Goal: Task Accomplishment & Management: Manage account settings

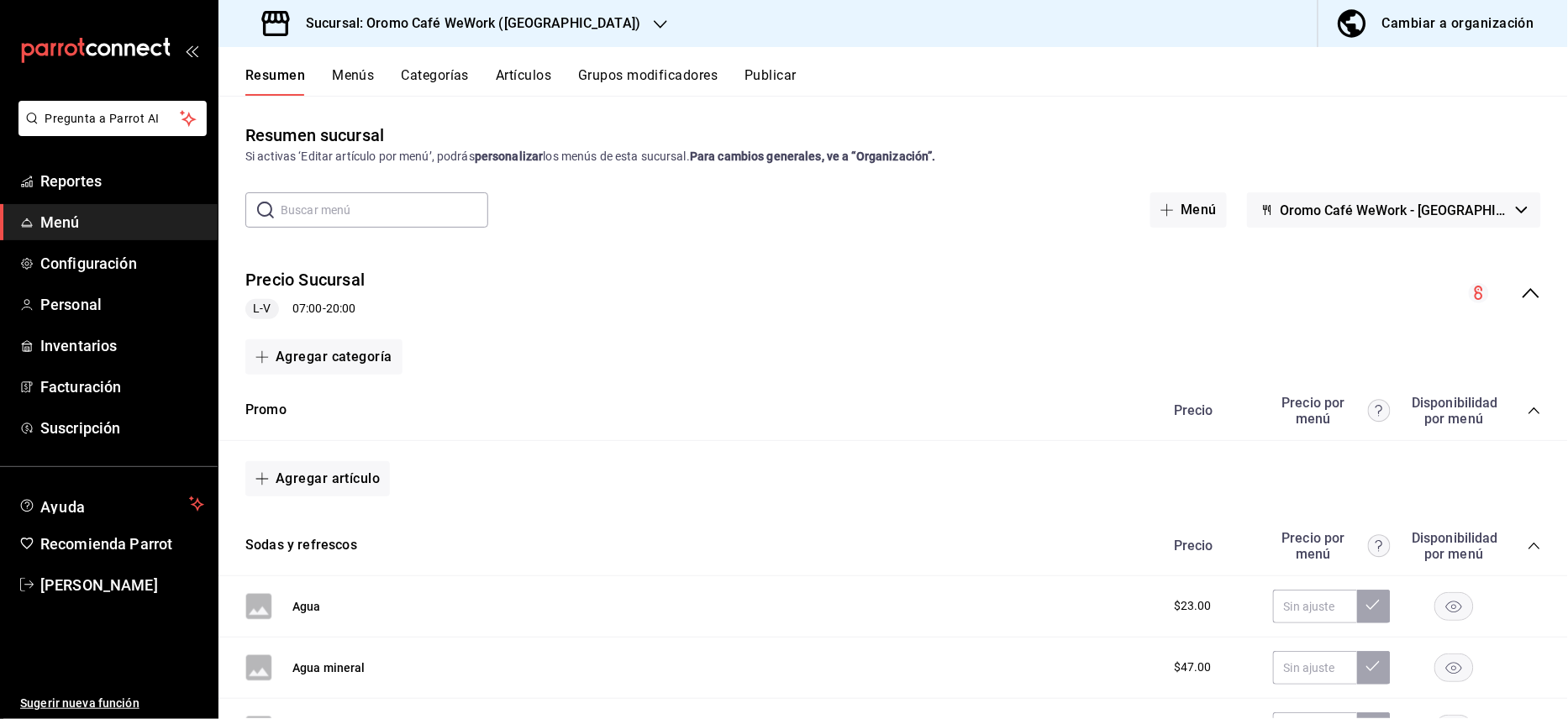
click at [565, 31] on h3 "Sucursal: Oromo Café WeWork (Park Plaza)" at bounding box center [465, 23] width 348 height 21
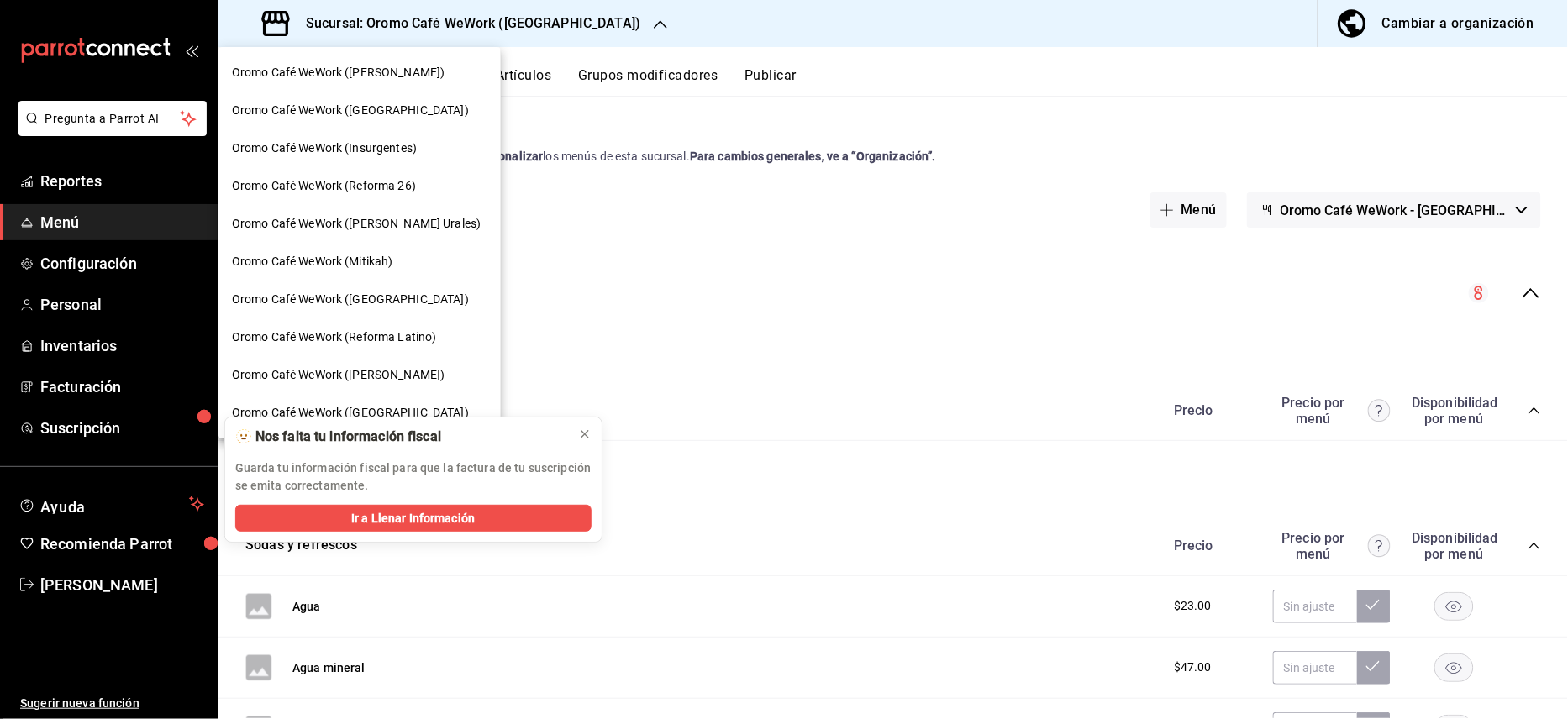
click at [427, 102] on span "Oromo Café WeWork ([GEOGRAPHIC_DATA])" at bounding box center [350, 111] width 237 height 18
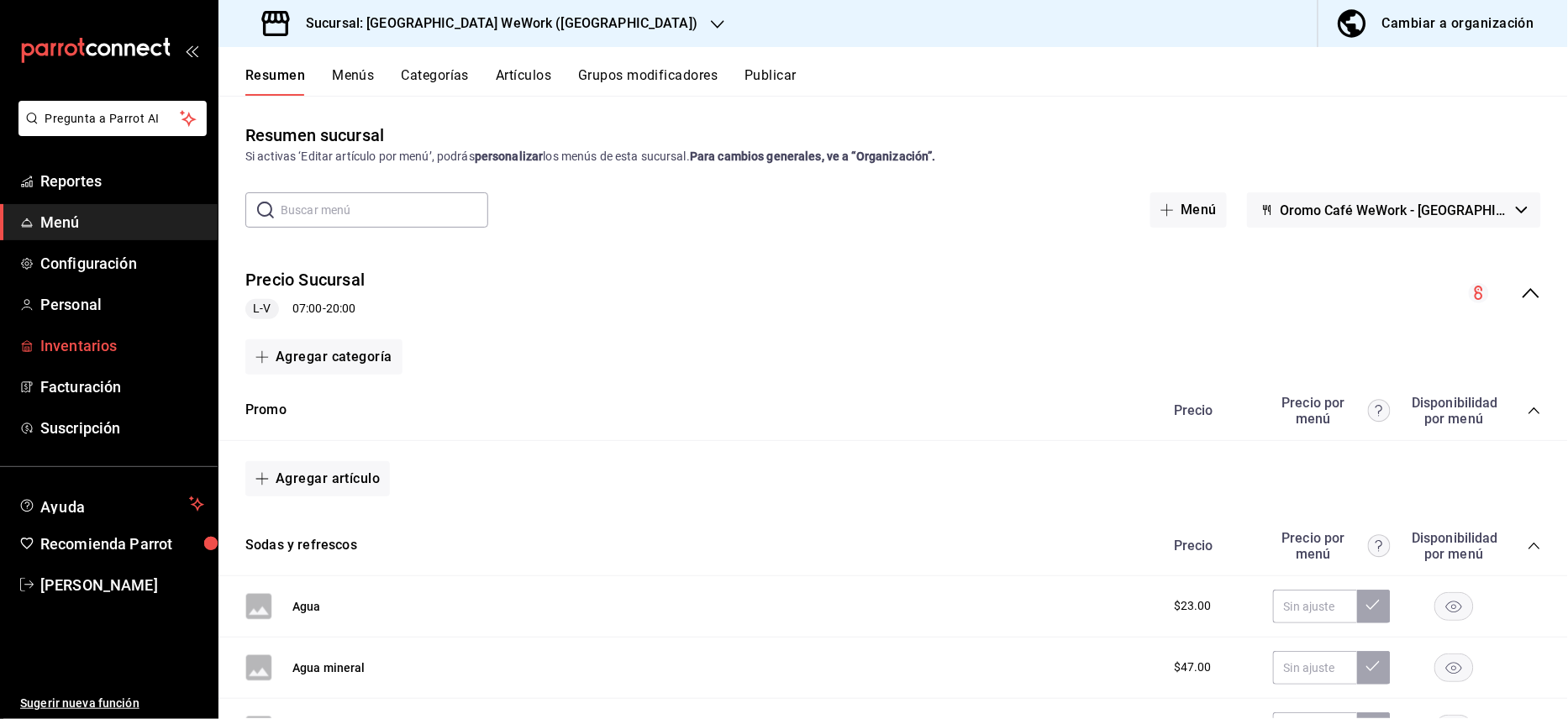
click at [92, 347] on span "Inventarios" at bounding box center [122, 345] width 164 height 22
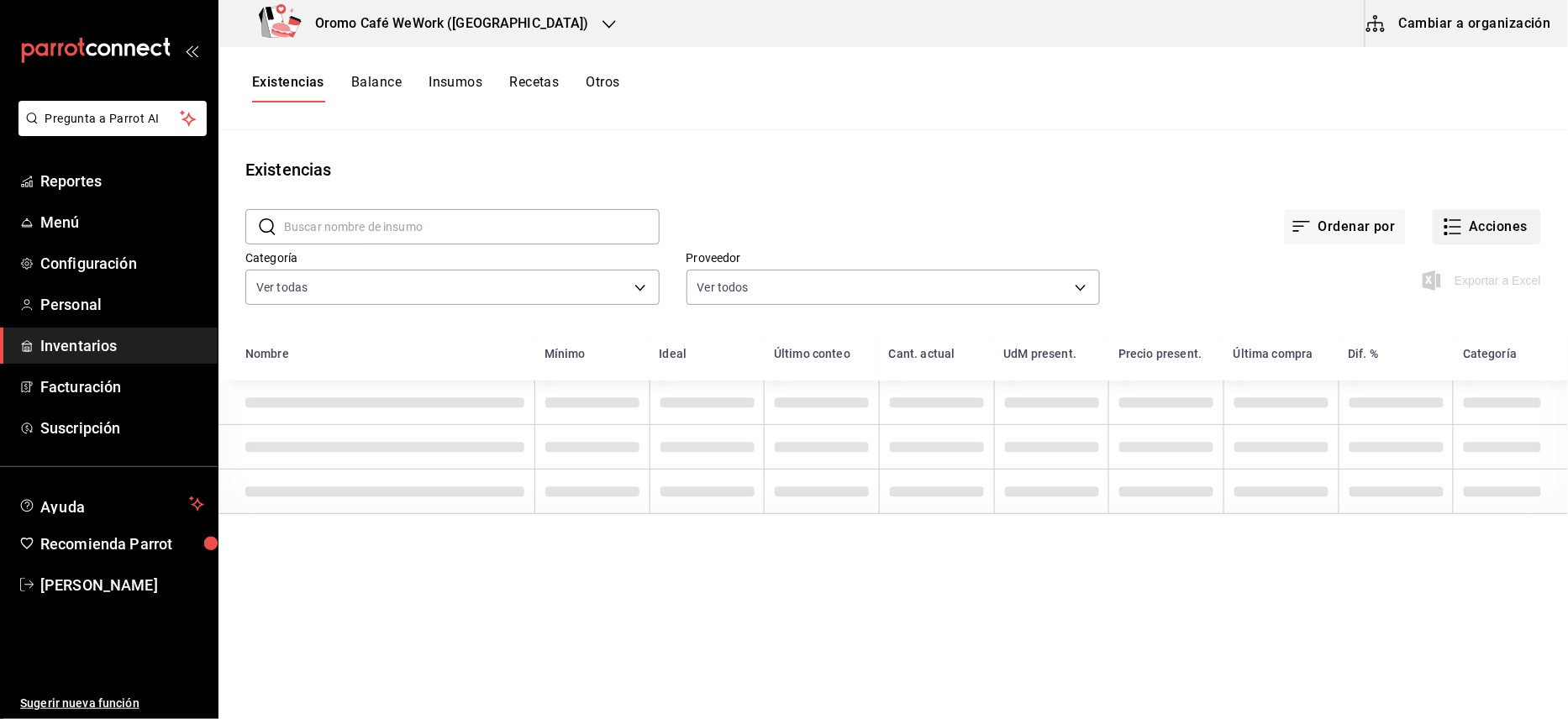
click at [1494, 225] on button "Acciones" at bounding box center [1487, 227] width 108 height 36
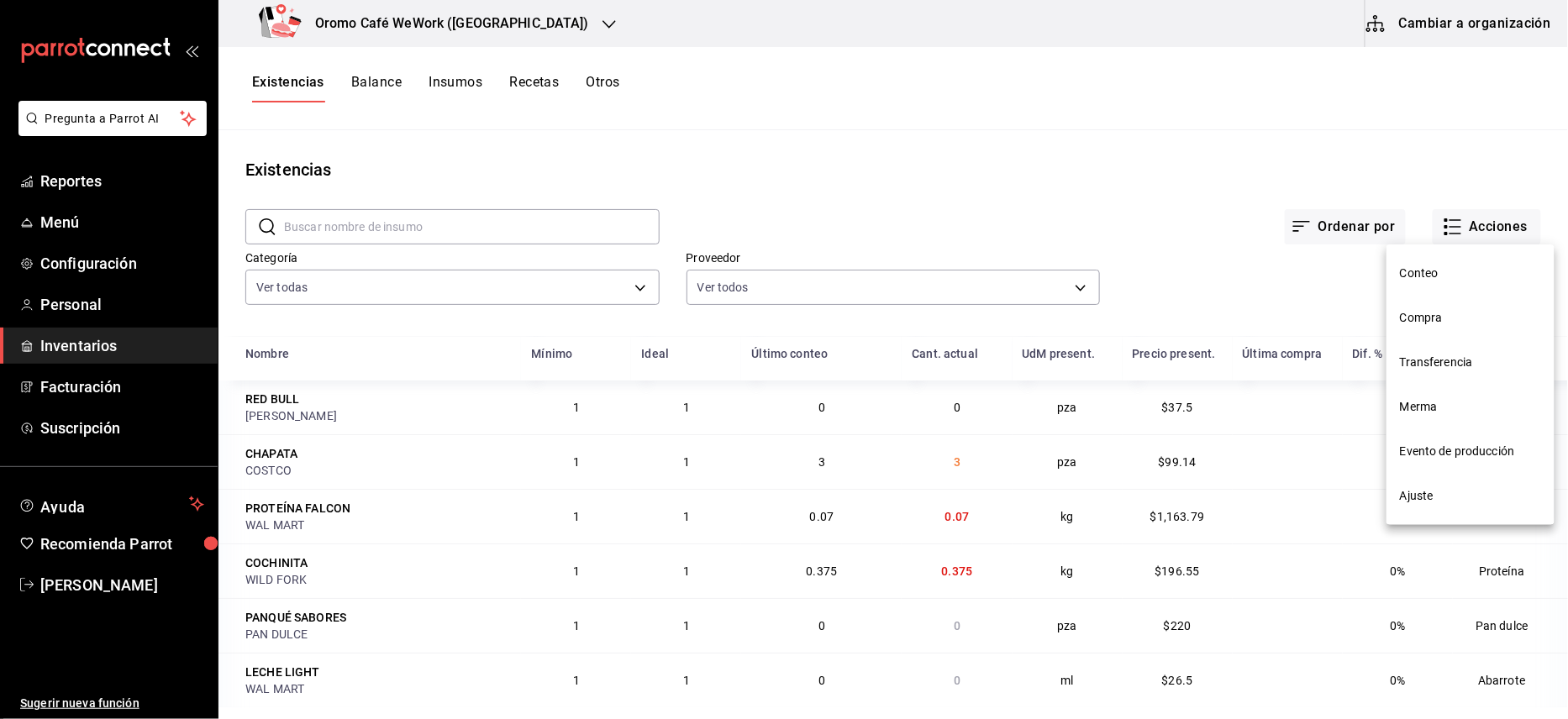
click at [1413, 276] on span "Conteo" at bounding box center [1471, 273] width 141 height 18
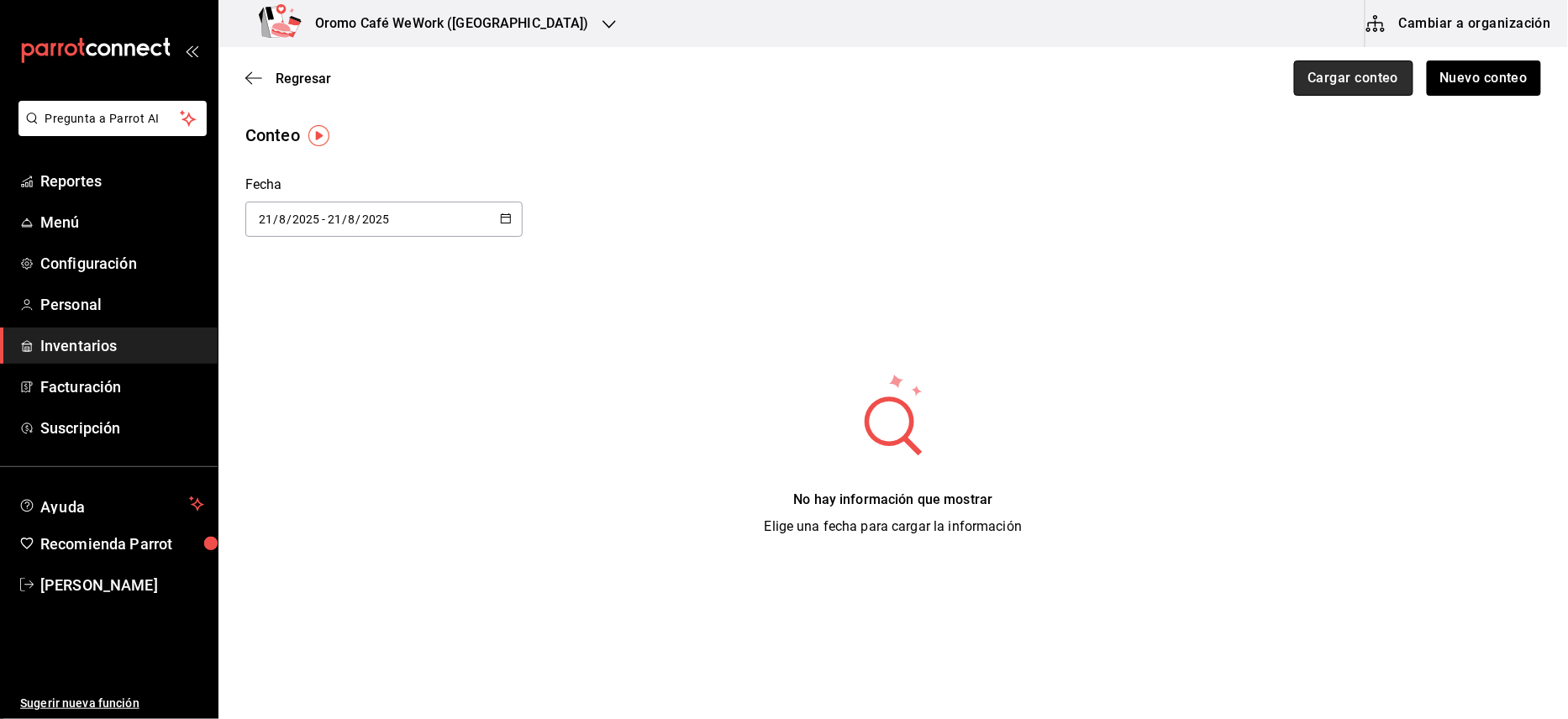
click at [1329, 71] on button "Cargar conteo" at bounding box center [1354, 79] width 120 height 36
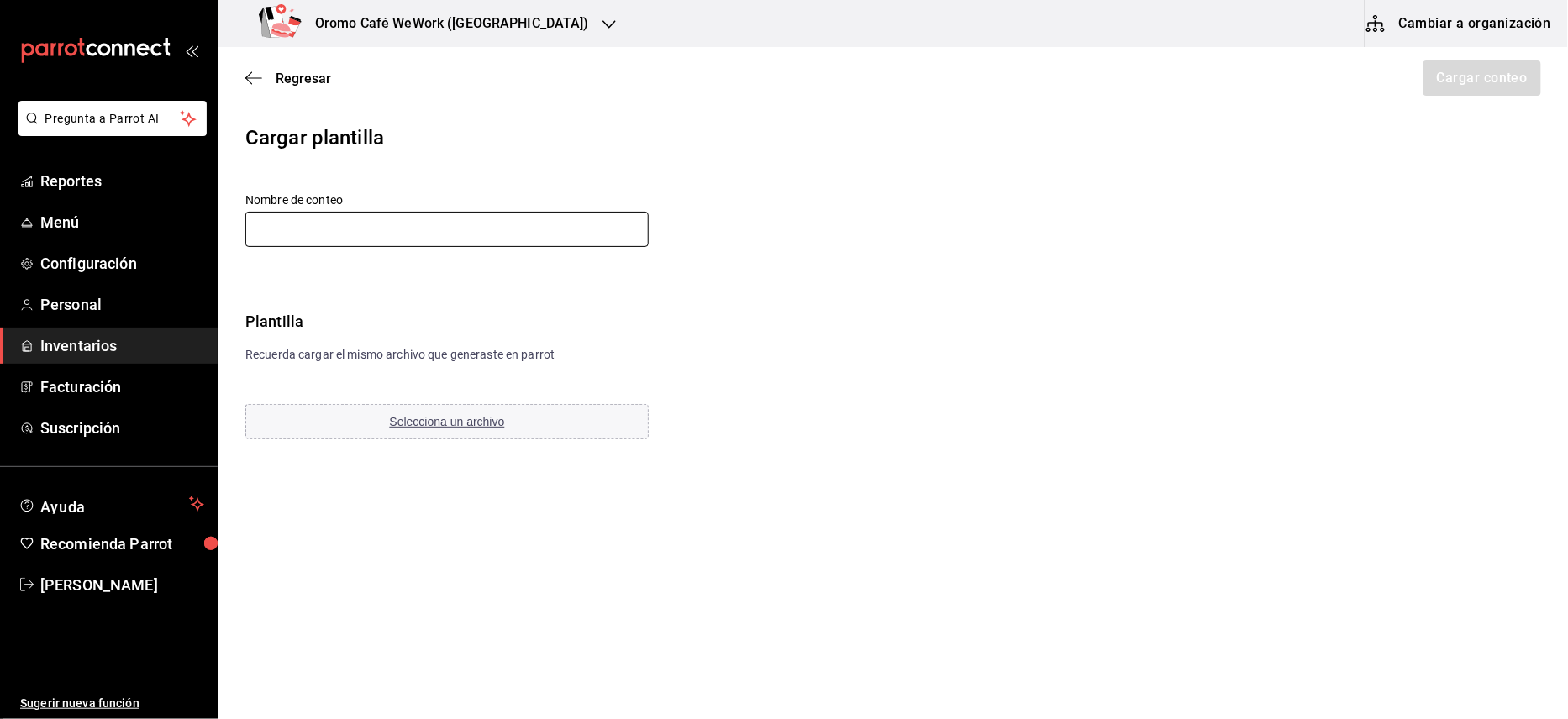
click at [562, 226] on input "text" at bounding box center [448, 230] width 404 height 36
type input "[DATE][PERSON_NAME]"
click at [456, 411] on button "Selecciona un archivo" at bounding box center [448, 422] width 404 height 36
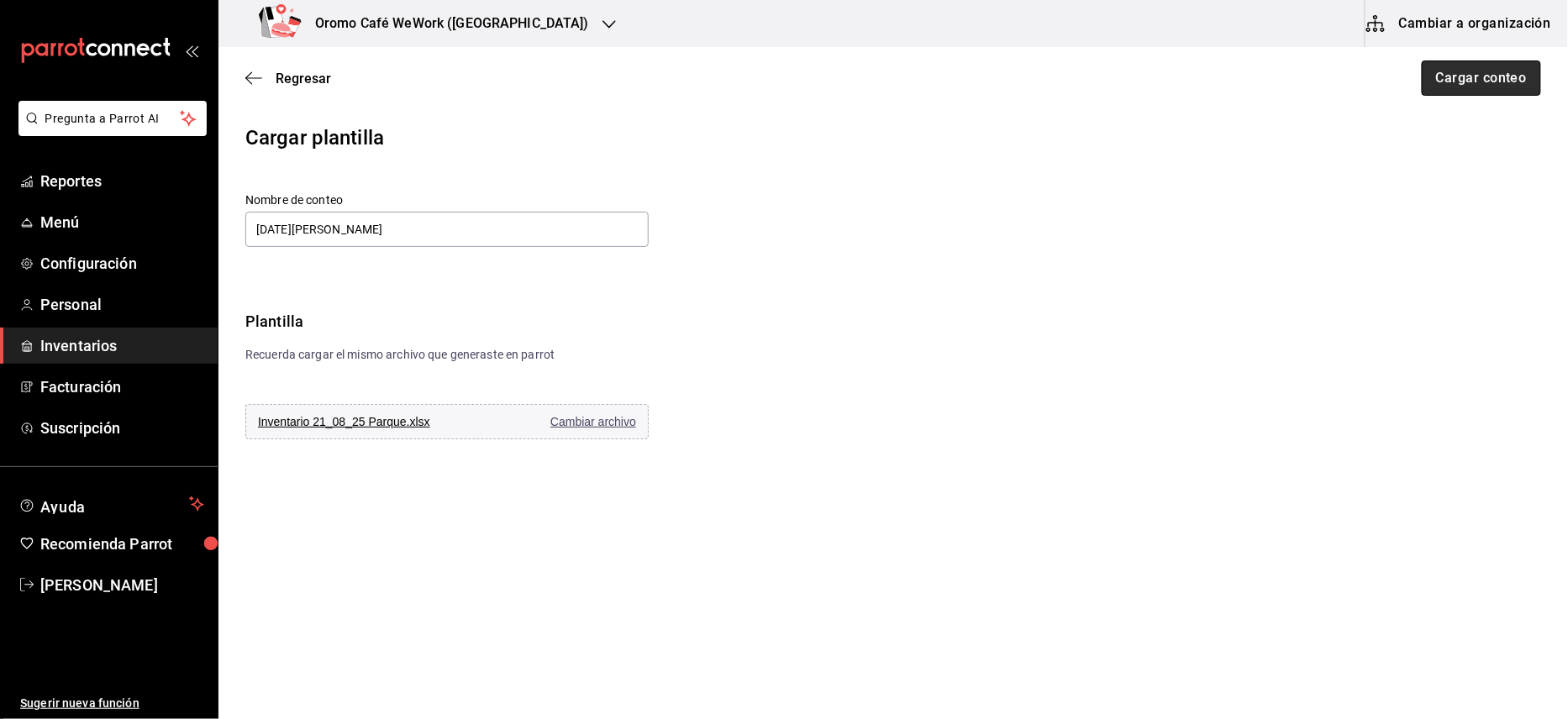
click at [1450, 82] on button "Cargar conteo" at bounding box center [1482, 79] width 120 height 36
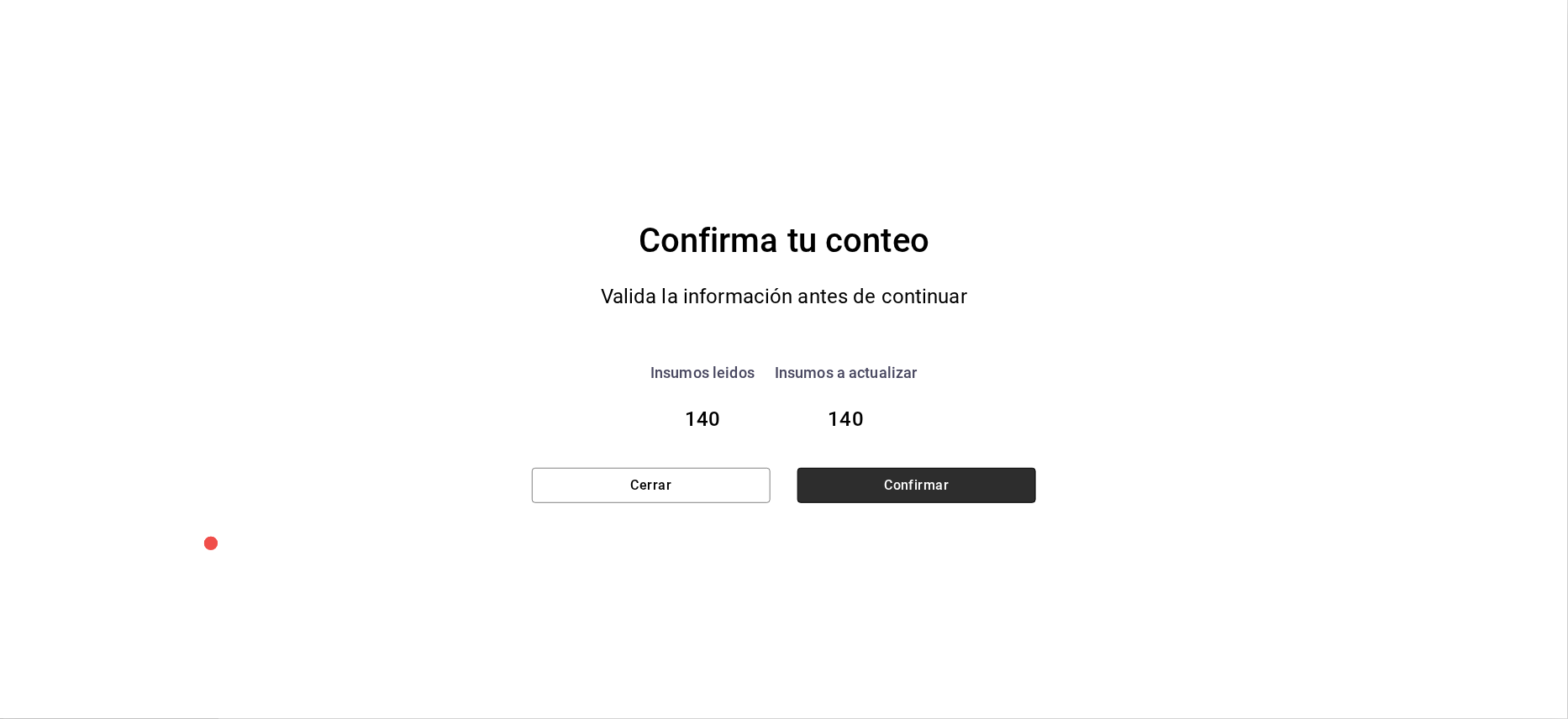
click at [955, 481] on button "Confirmar" at bounding box center [917, 486] width 239 height 36
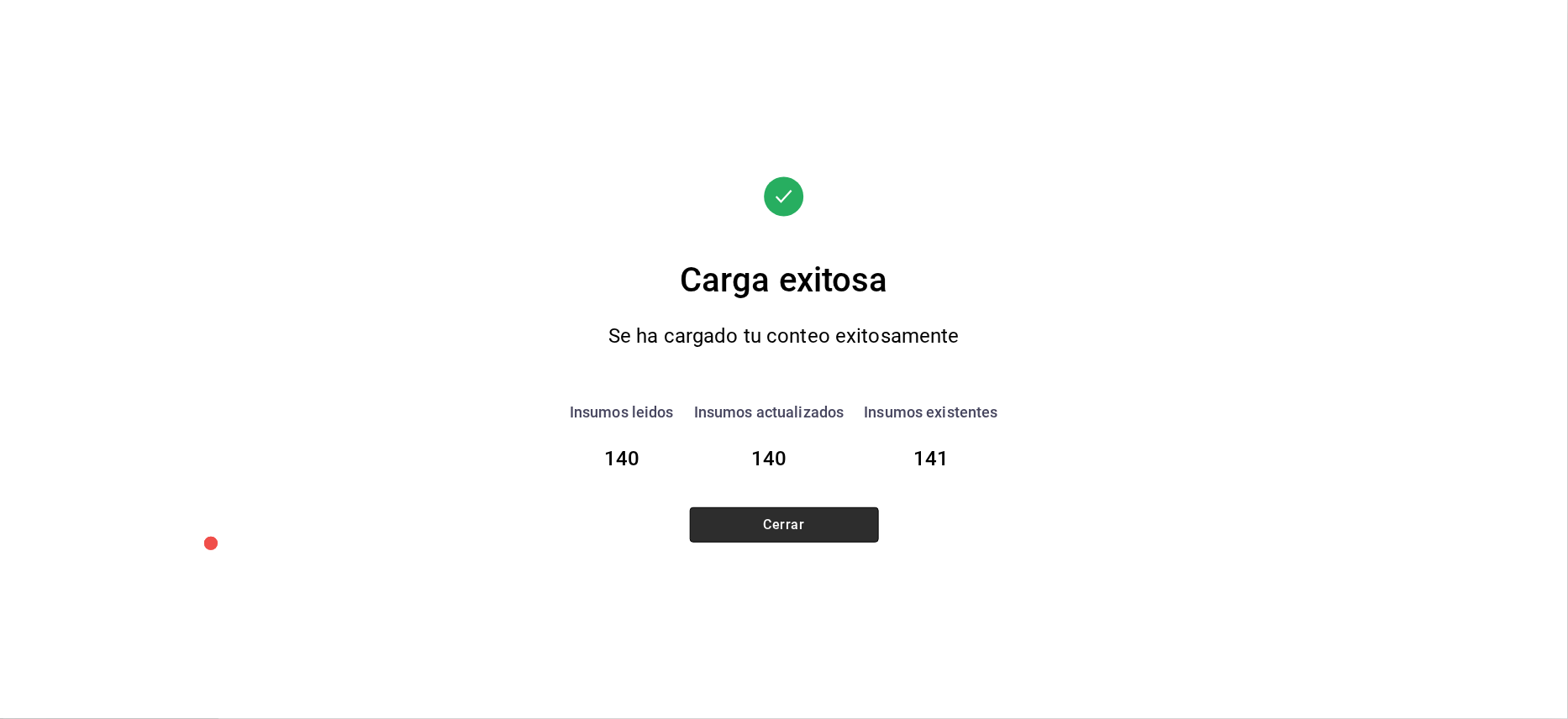
click at [775, 515] on button "Cerrar" at bounding box center [784, 525] width 189 height 36
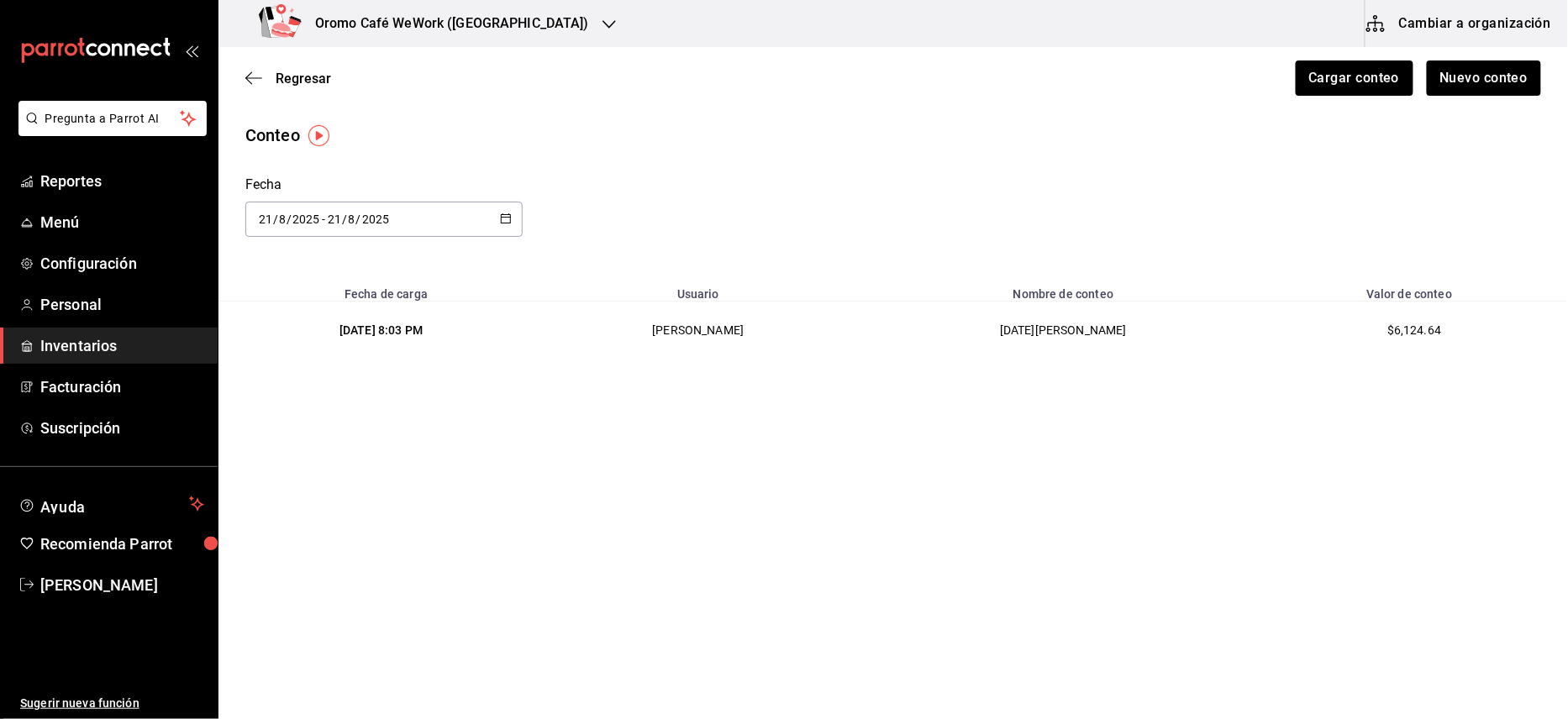
click at [1417, 334] on span "$6,124.64" at bounding box center [1414, 330] width 54 height 13
click at [754, 326] on td "[PERSON_NAME]" at bounding box center [698, 330] width 323 height 58
click at [1385, 78] on button "Cargar conteo" at bounding box center [1354, 79] width 120 height 36
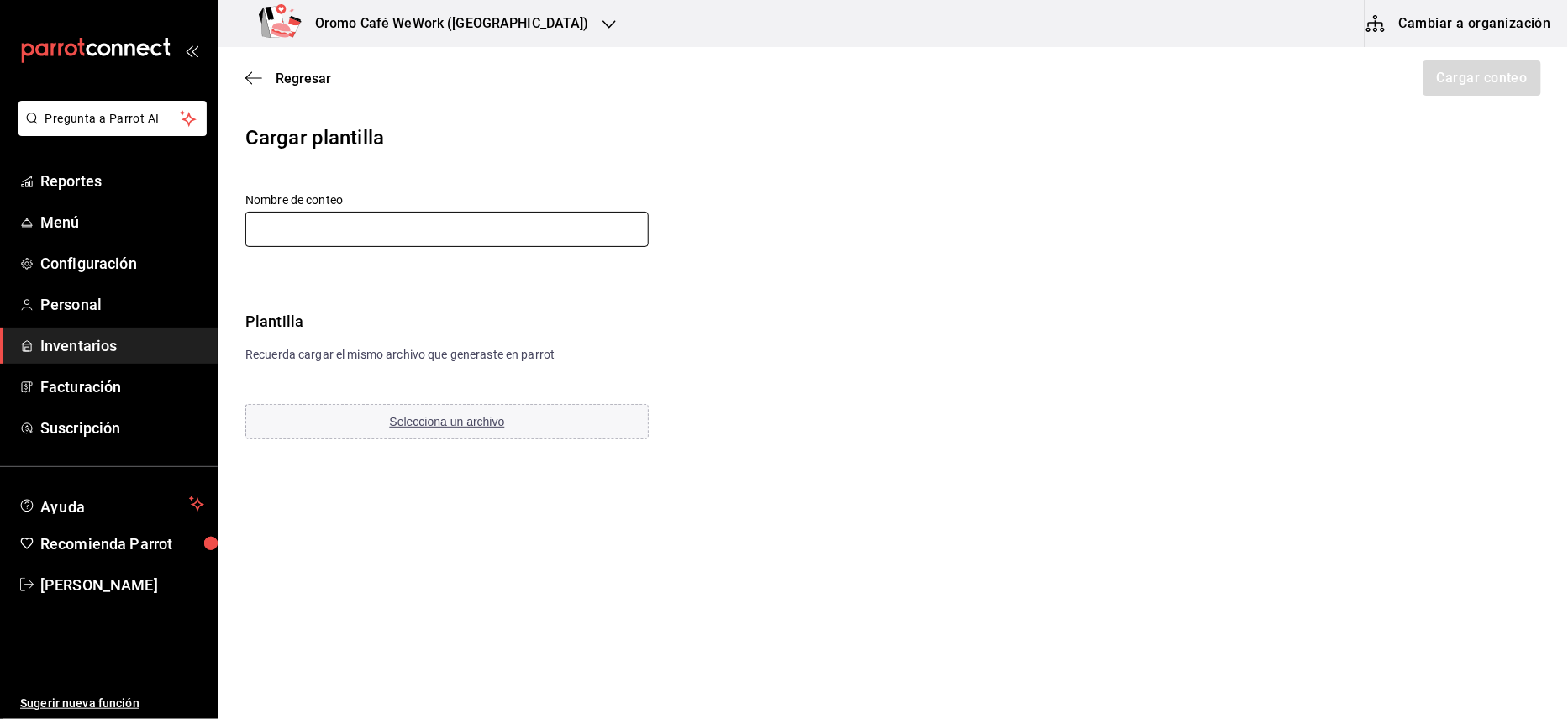
click at [427, 213] on input "text" at bounding box center [448, 230] width 404 height 36
type input "21 [PERSON_NAME]"
click at [444, 422] on span "Selecciona un archivo" at bounding box center [447, 422] width 115 height 13
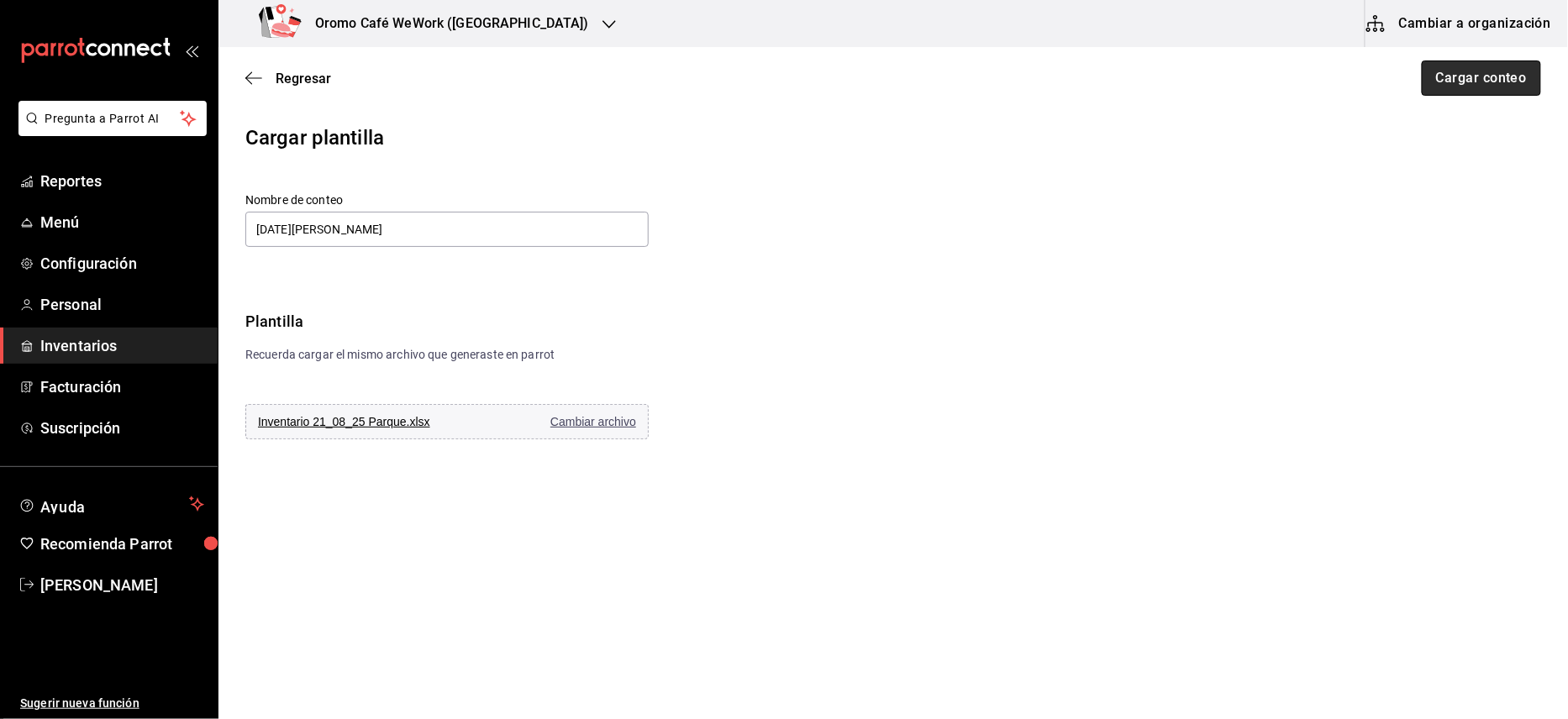
click at [1446, 75] on button "Cargar conteo" at bounding box center [1482, 79] width 120 height 36
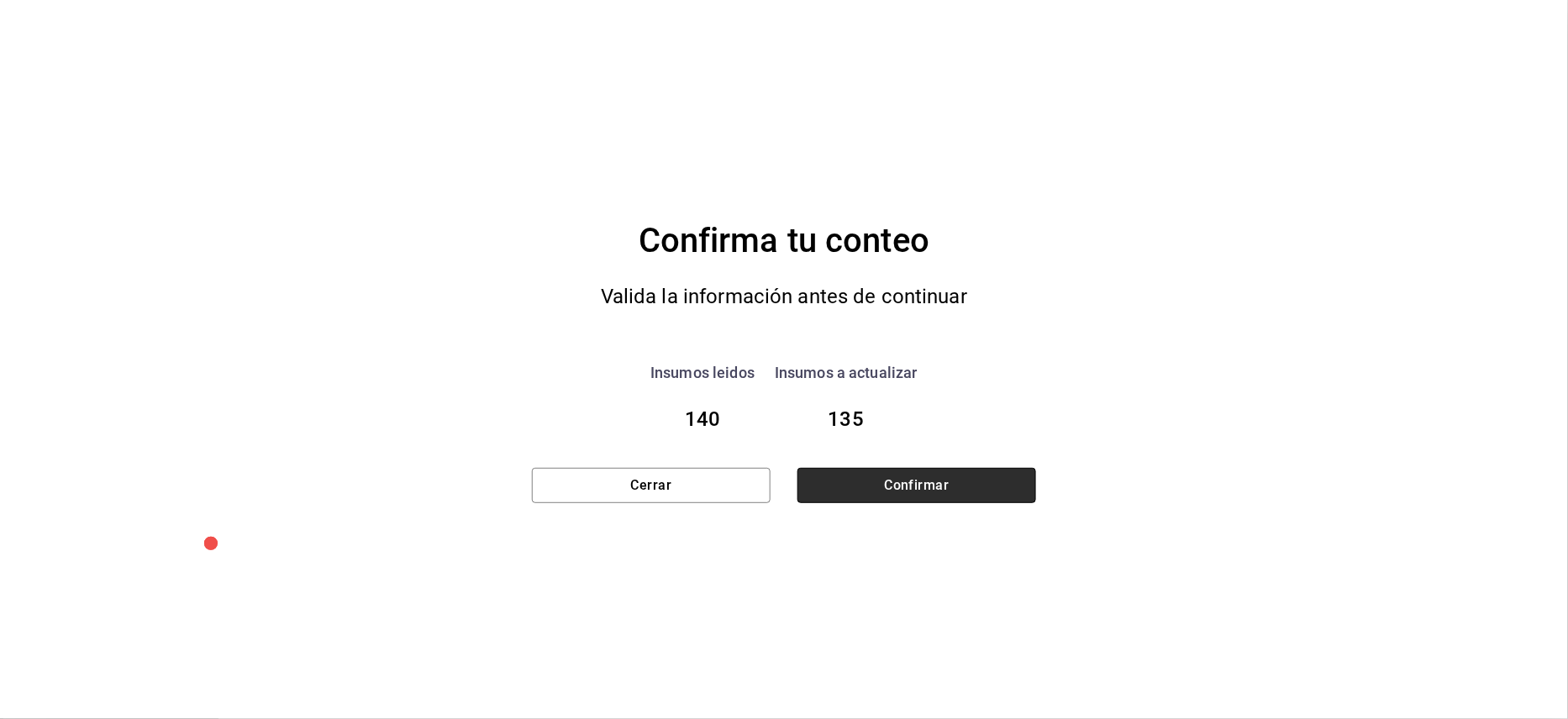
click at [869, 477] on button "Confirmar" at bounding box center [917, 486] width 239 height 36
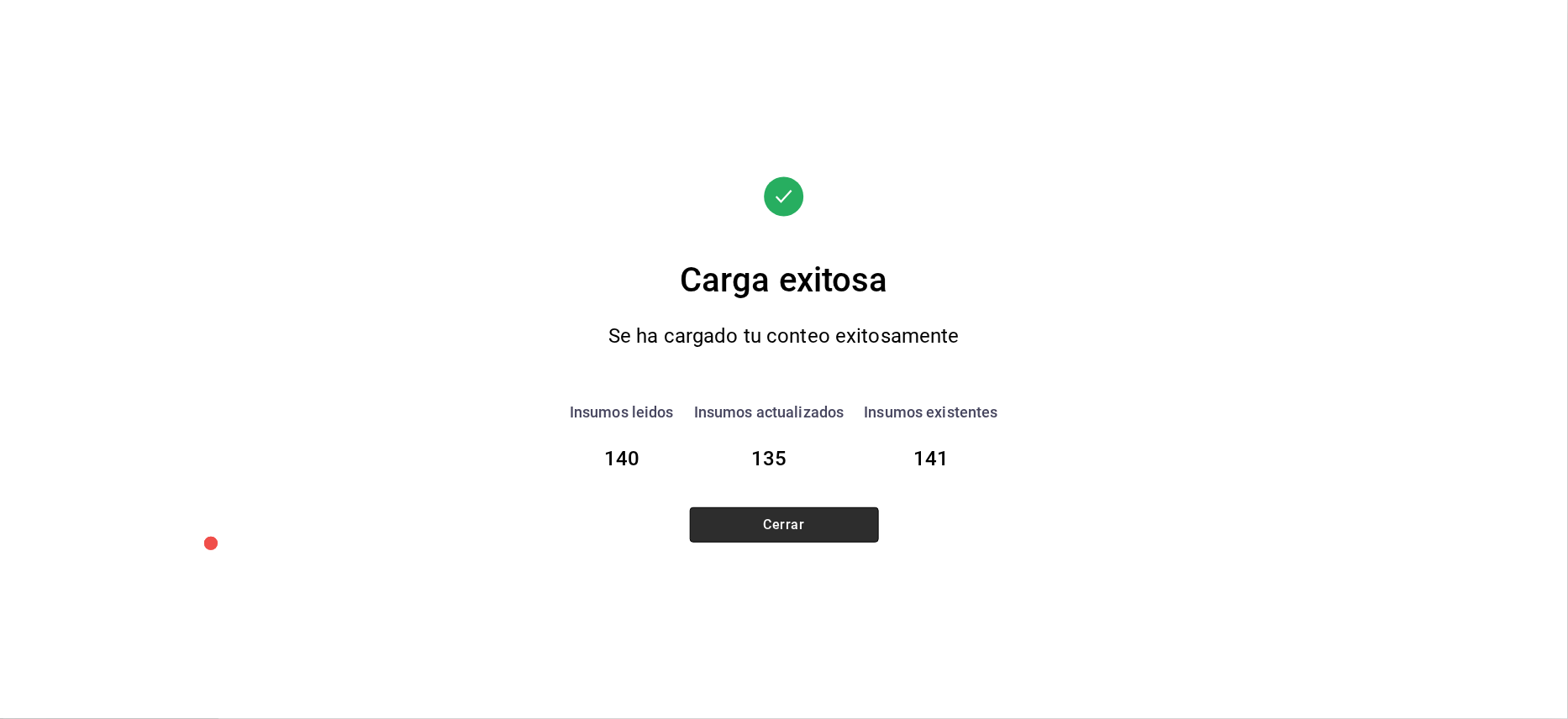
click at [821, 517] on button "Cerrar" at bounding box center [784, 525] width 189 height 36
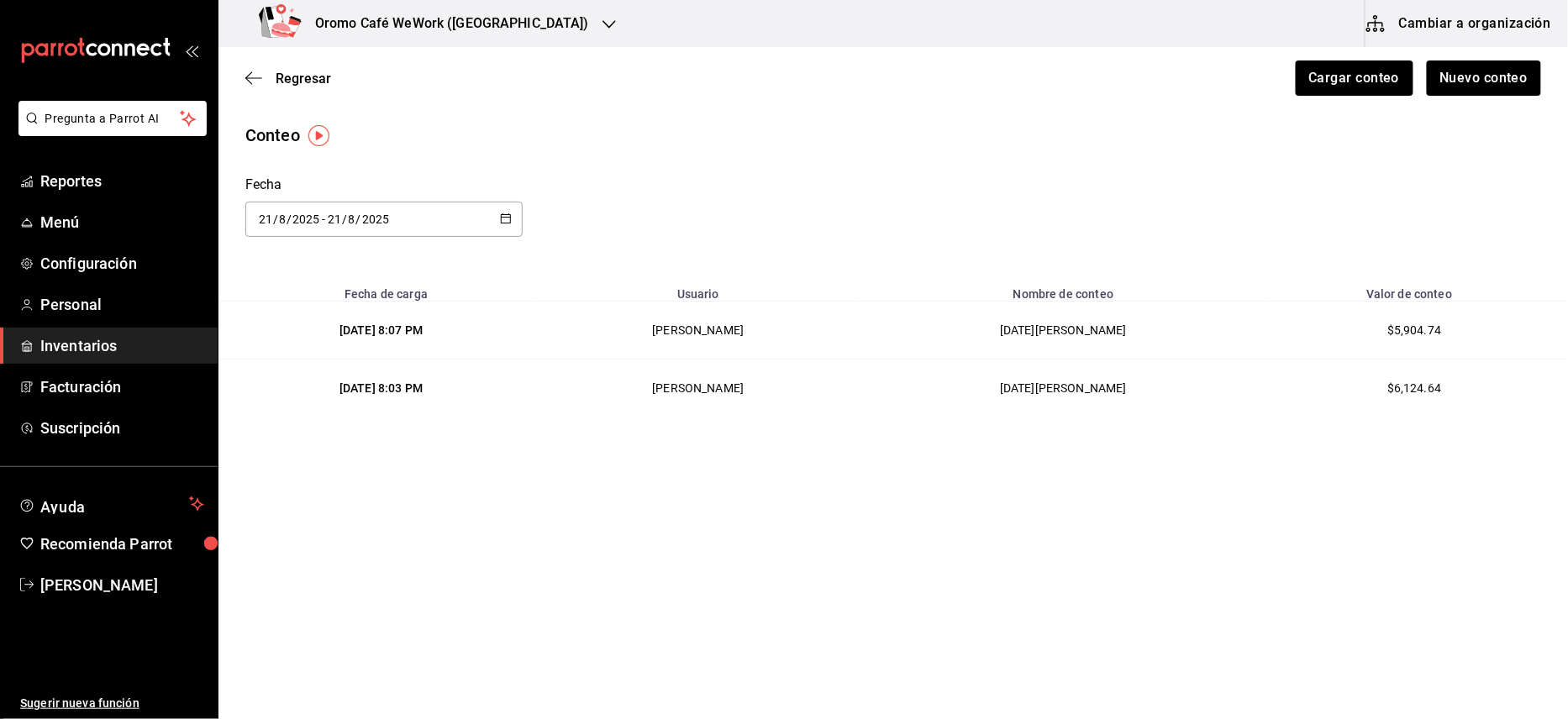
click at [545, 30] on h3 "Oromo Café WeWork ([GEOGRAPHIC_DATA])" at bounding box center [446, 23] width 288 height 21
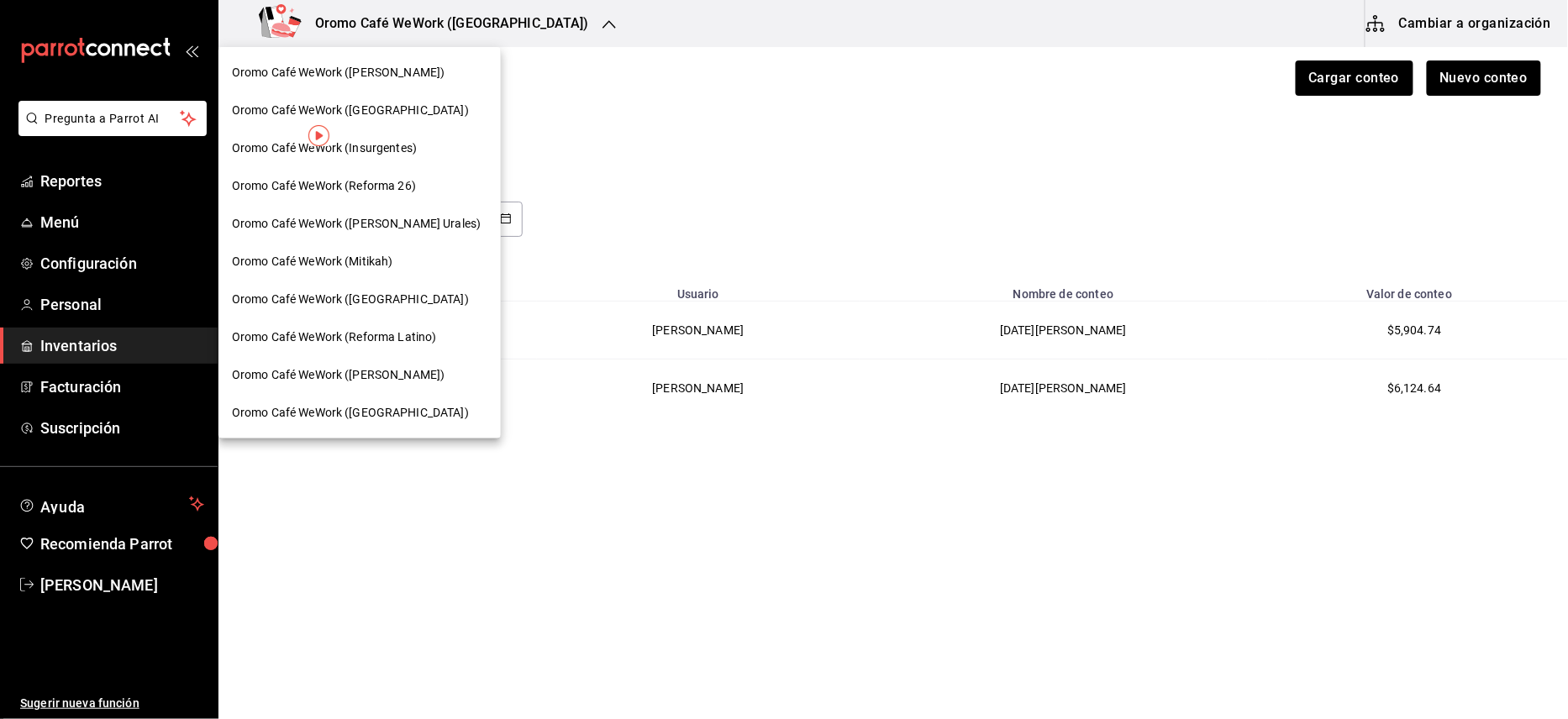
click at [385, 263] on span "Oromo Café WeWork (Mitikah)" at bounding box center [313, 262] width 162 height 18
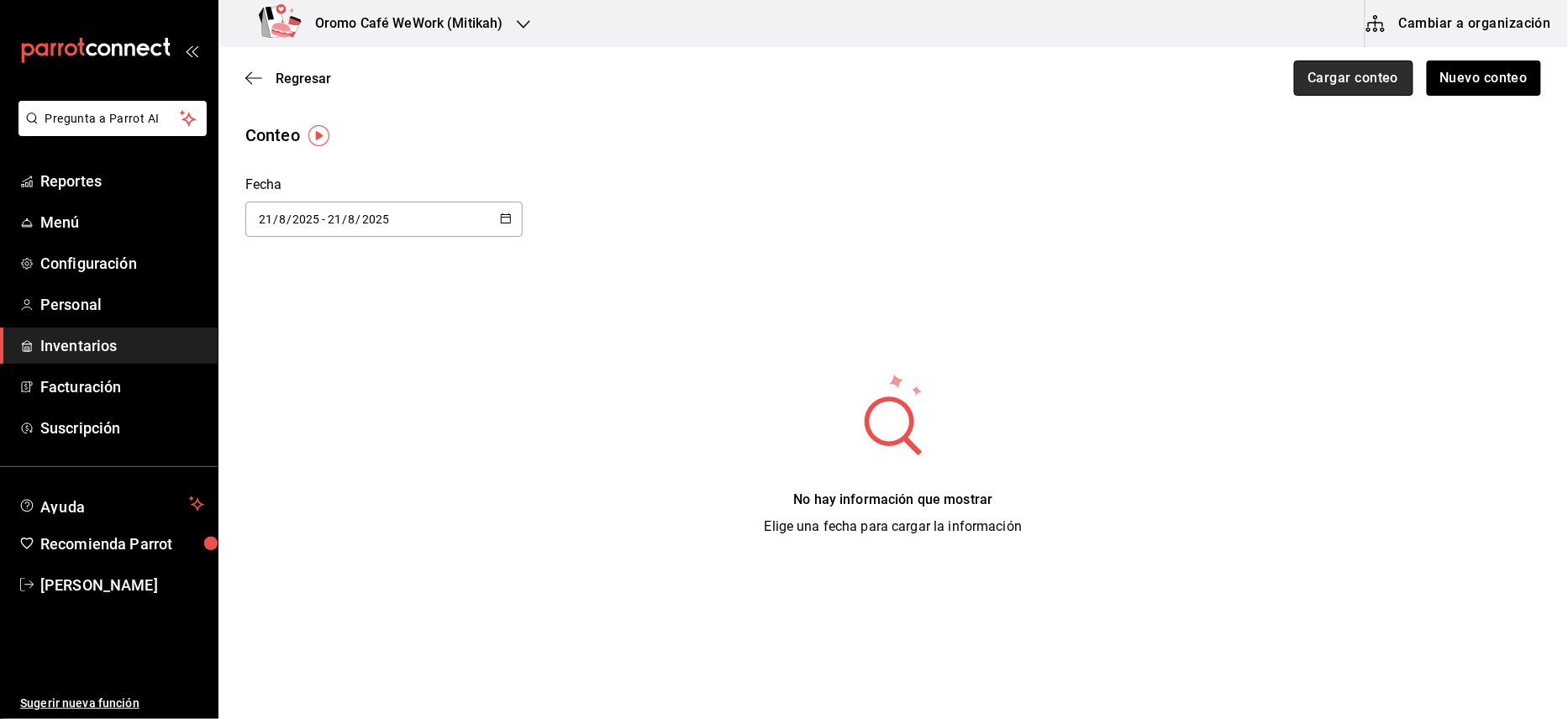
click at [1389, 74] on button "Cargar conteo" at bounding box center [1354, 79] width 120 height 36
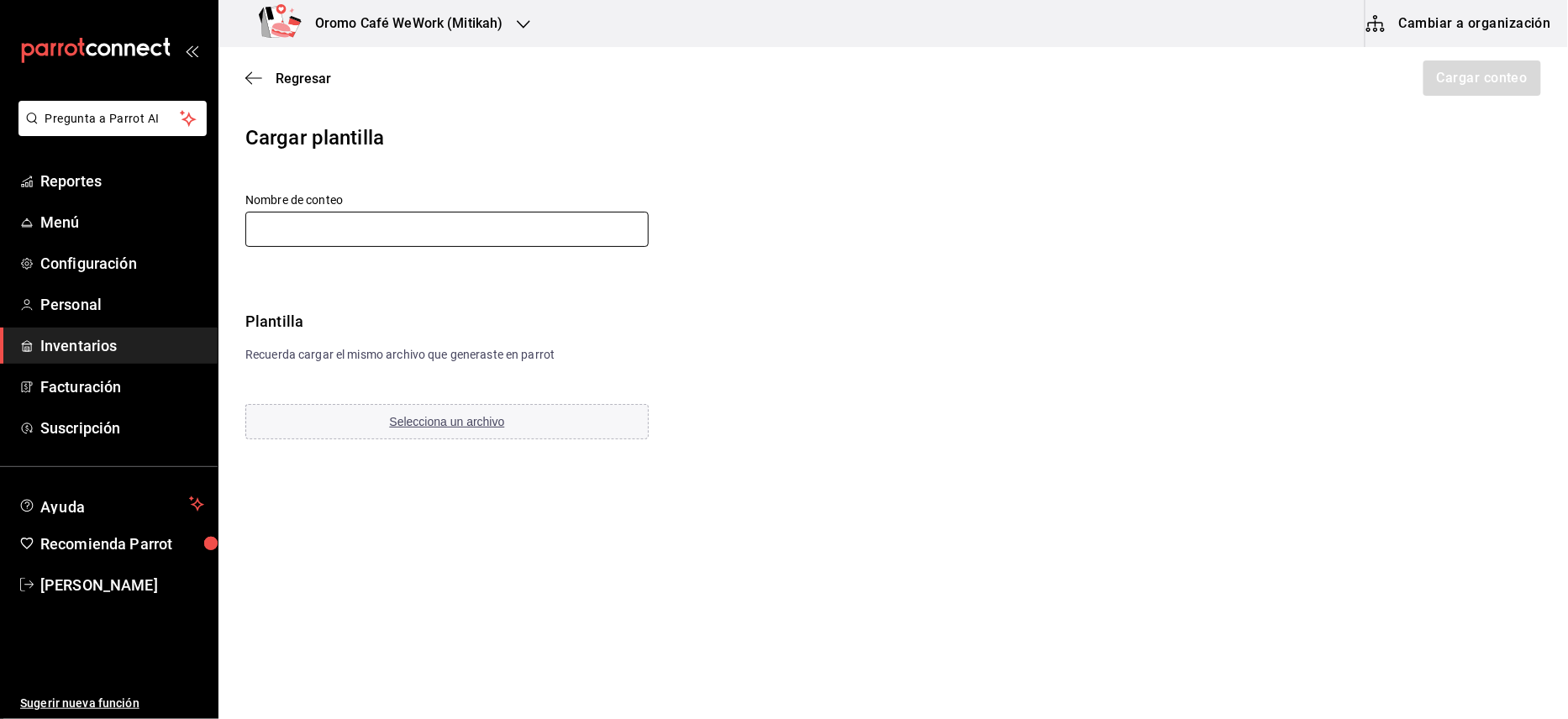
click at [488, 230] on input "text" at bounding box center [448, 230] width 404 height 36
type input "[DATE][PERSON_NAME]"
click at [435, 420] on span "Selecciona un archivo" at bounding box center [447, 422] width 115 height 13
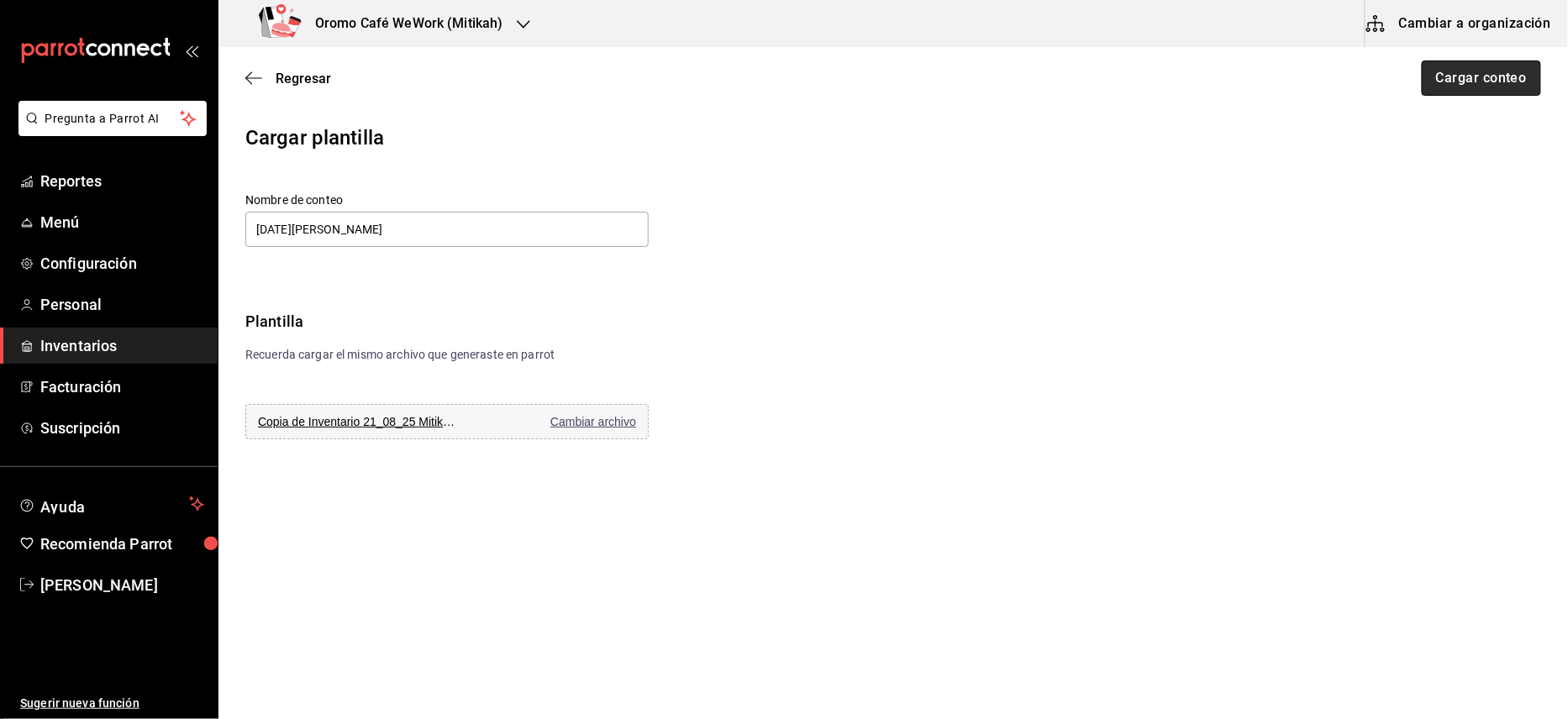
click at [1449, 76] on button "Cargar conteo" at bounding box center [1482, 79] width 120 height 36
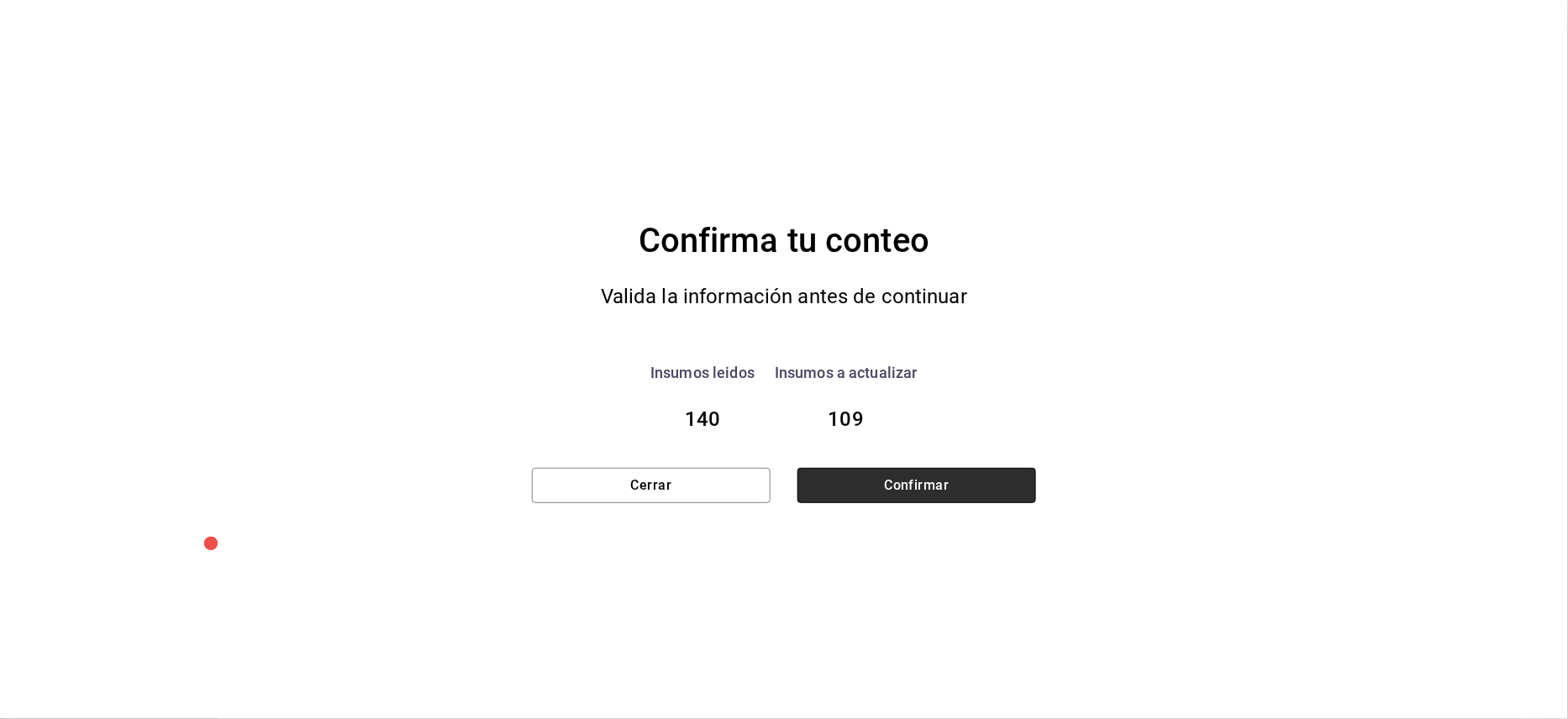
click at [820, 484] on button "Confirmar" at bounding box center [917, 486] width 239 height 36
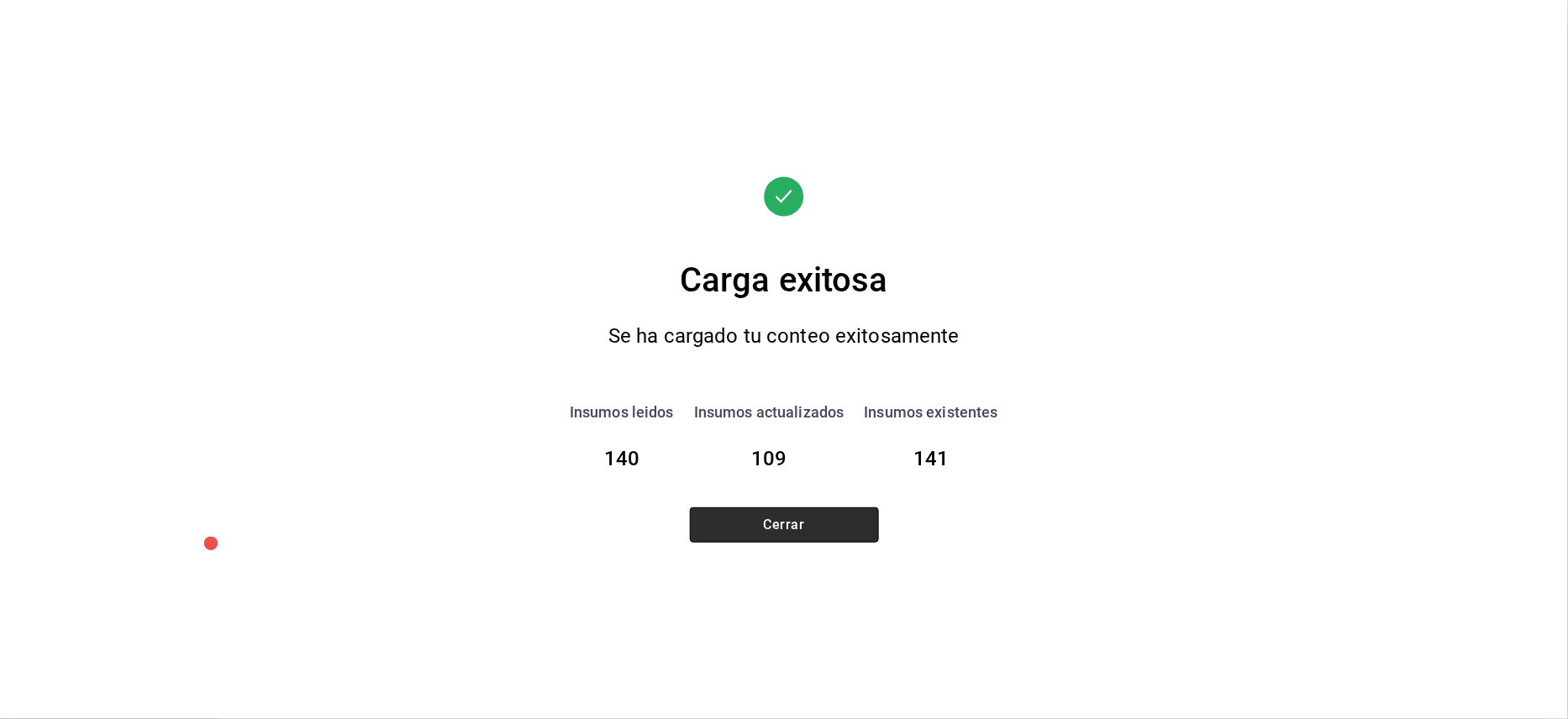
click at [781, 524] on button "Cerrar" at bounding box center [784, 525] width 189 height 36
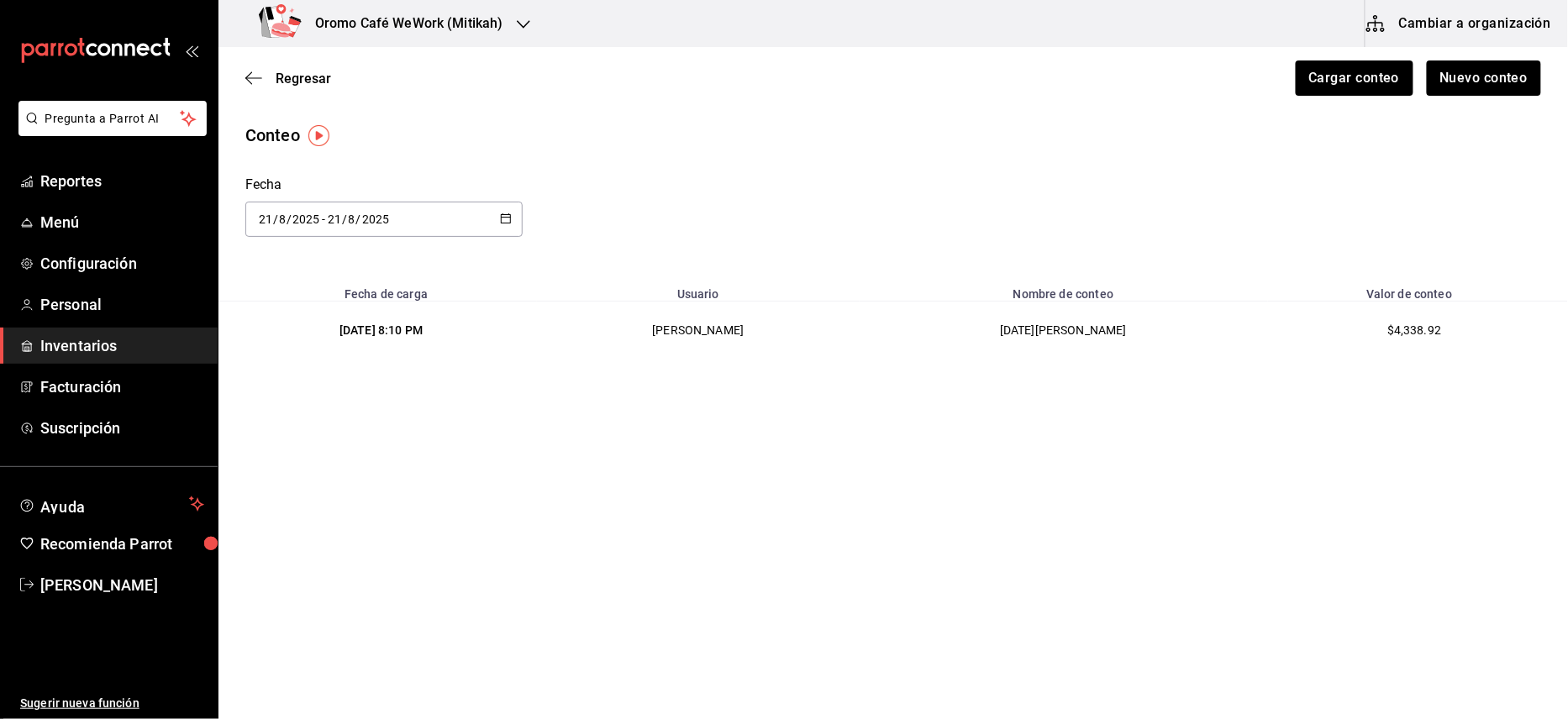
click at [502, 21] on div "Oromo Café WeWork (Mitikah)" at bounding box center [384, 23] width 305 height 47
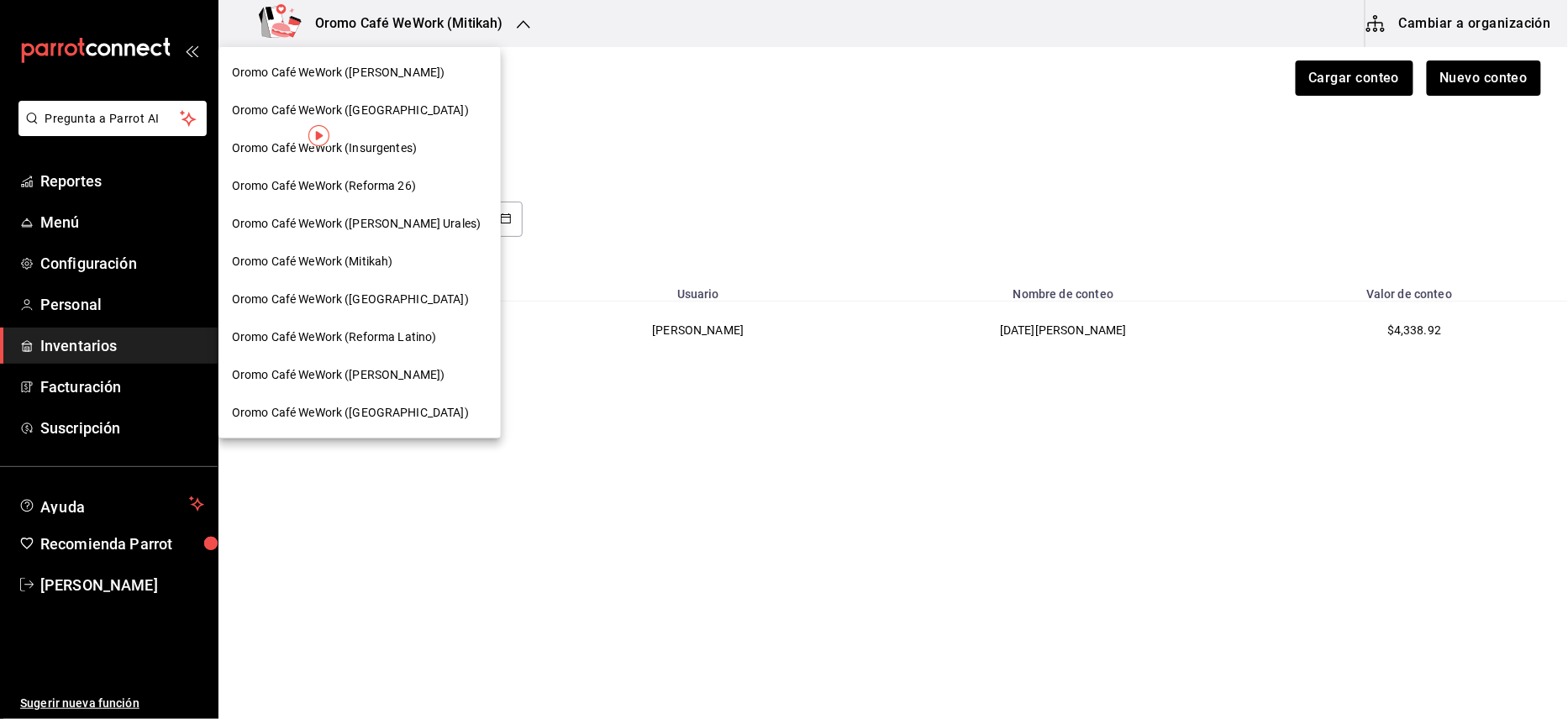
click at [385, 330] on span "Oromo Café WeWork (Reforma Latino)" at bounding box center [334, 338] width 205 height 18
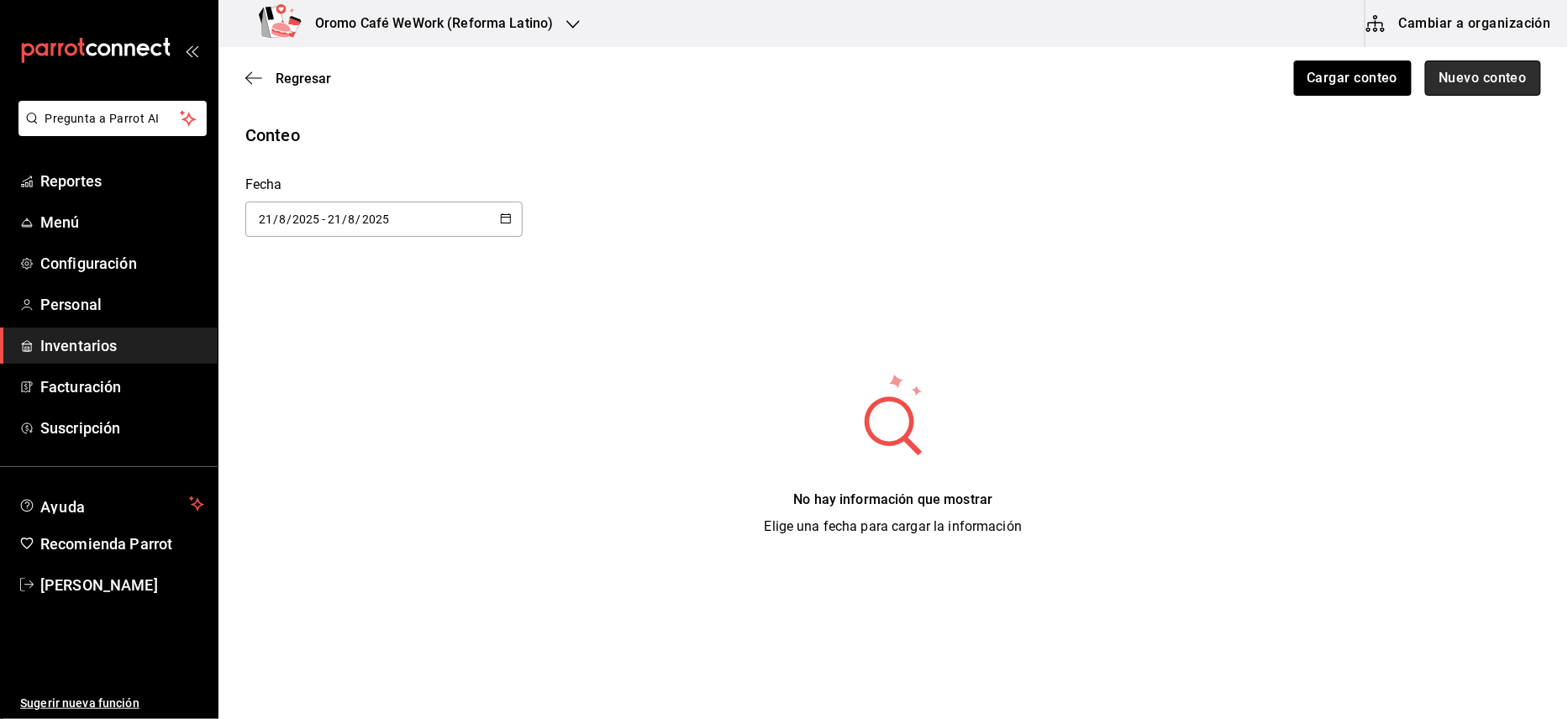
click at [1450, 74] on button "Nuevo conteo" at bounding box center [1483, 79] width 117 height 36
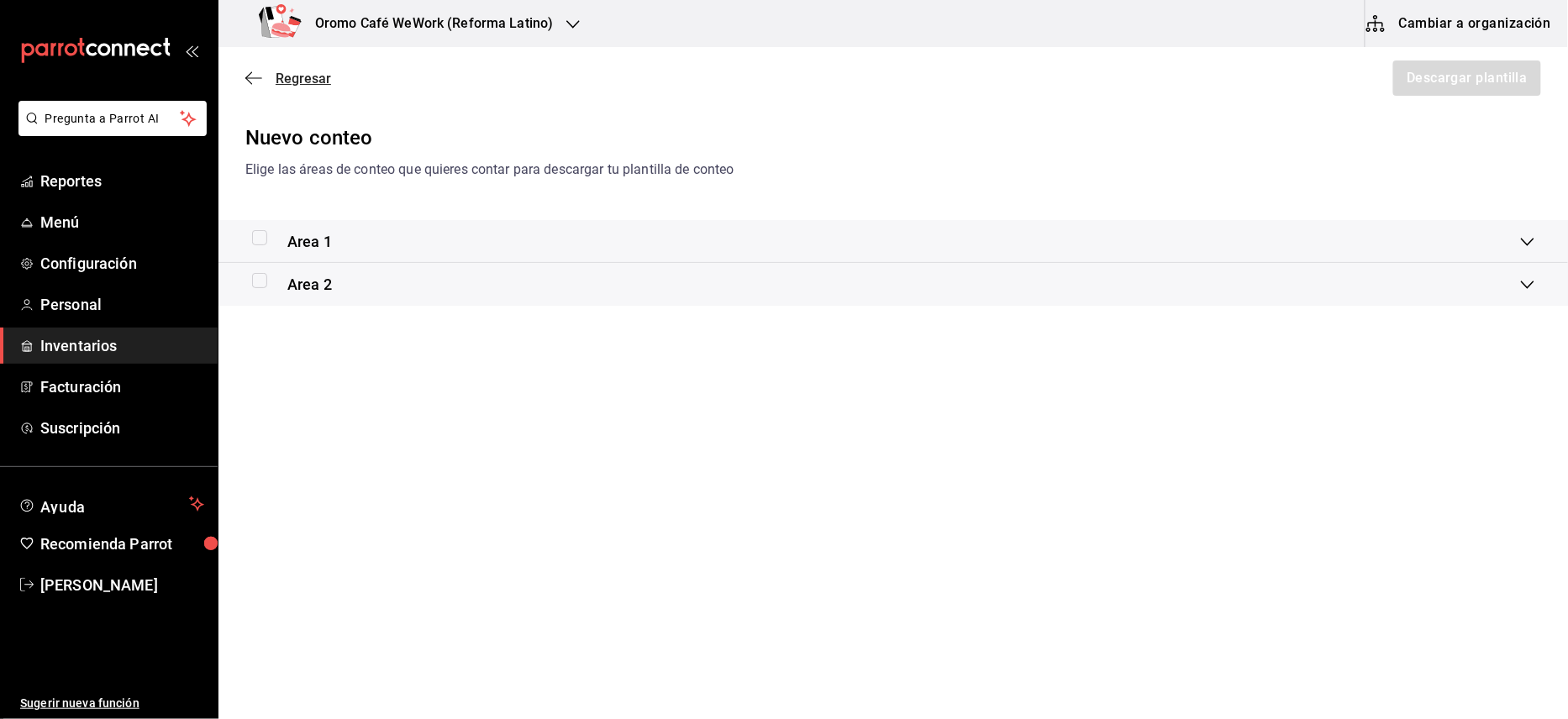
click at [286, 78] on span "Regresar" at bounding box center [304, 79] width 55 height 16
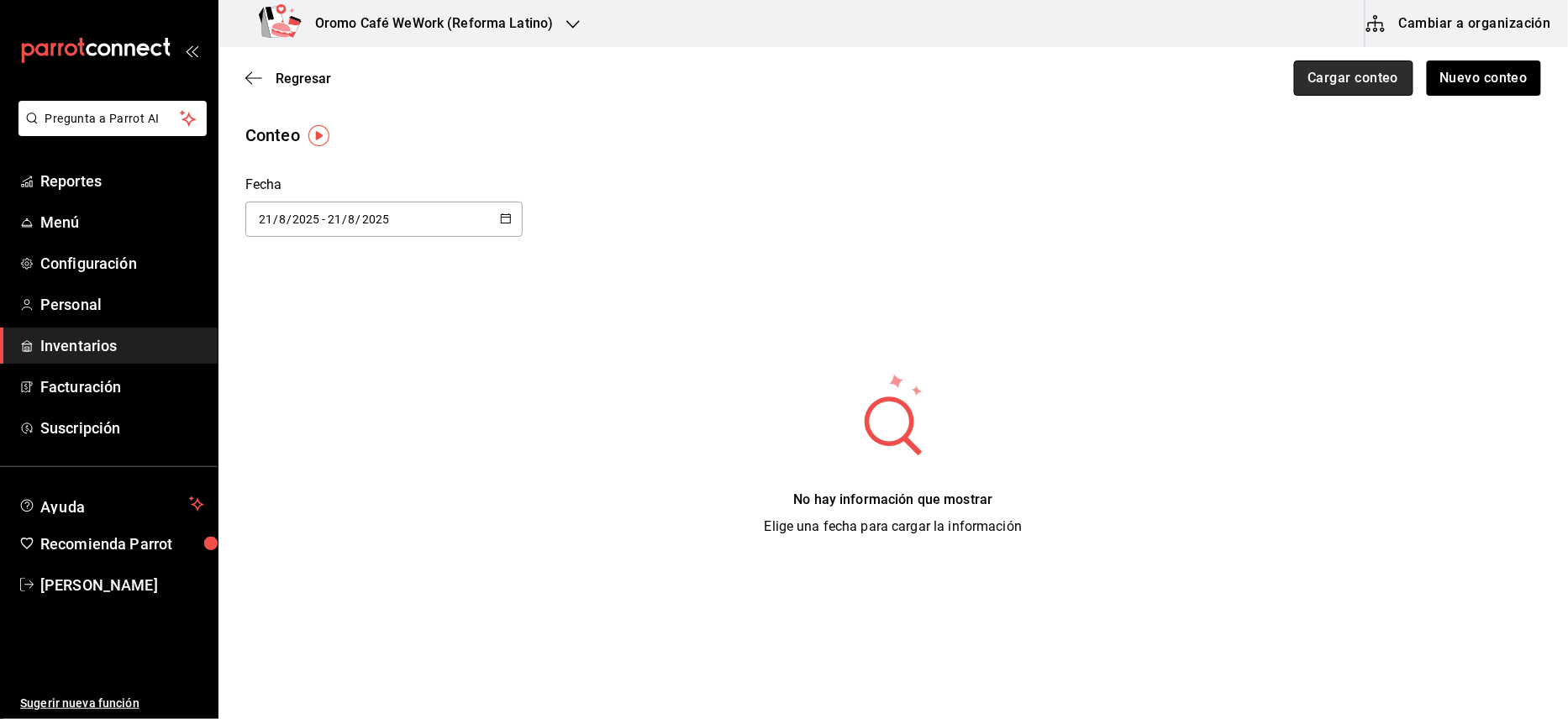
click at [1358, 88] on button "Cargar conteo" at bounding box center [1354, 79] width 120 height 36
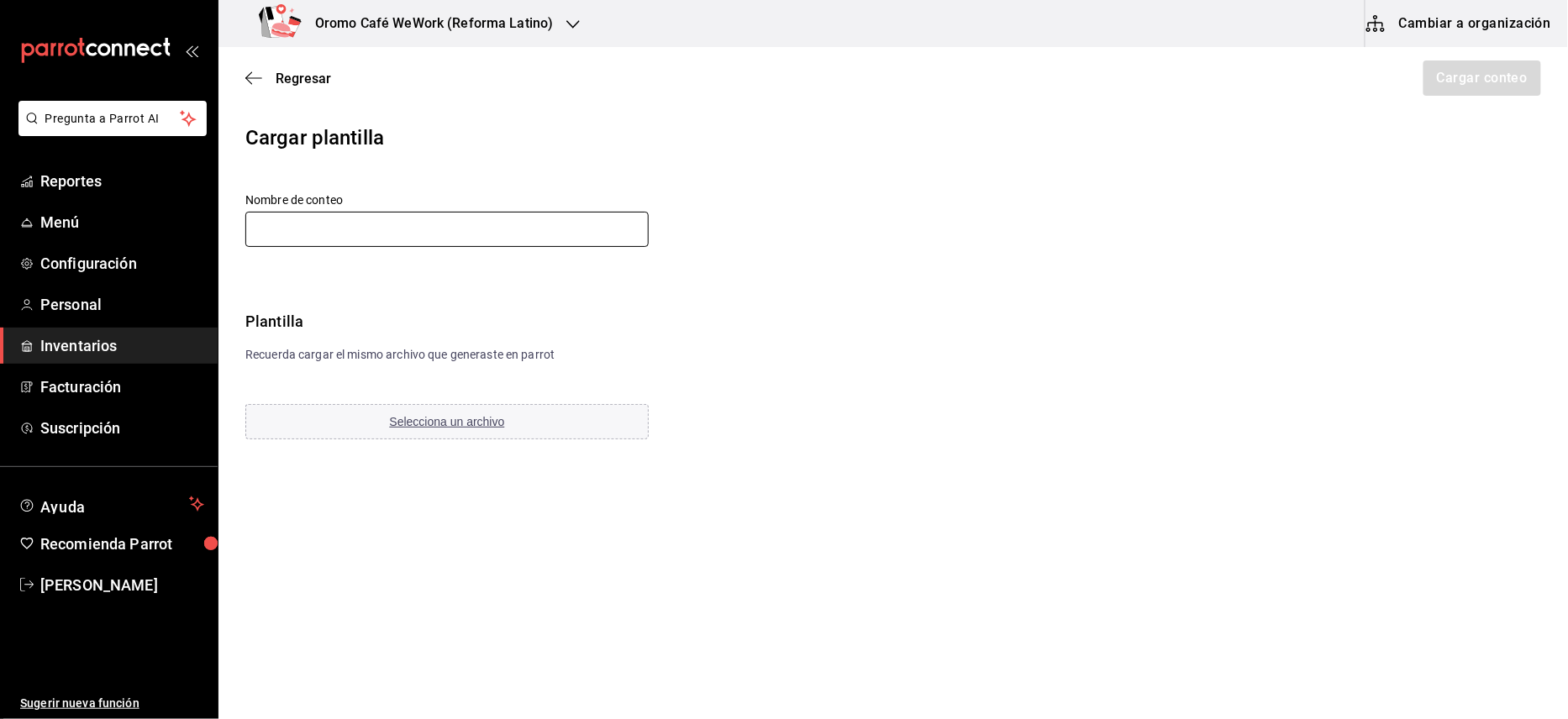
click at [461, 242] on input "text" at bounding box center [448, 230] width 404 height 36
type input "[DATE][PERSON_NAME]"
click at [431, 427] on span "Selecciona un archivo" at bounding box center [447, 422] width 115 height 13
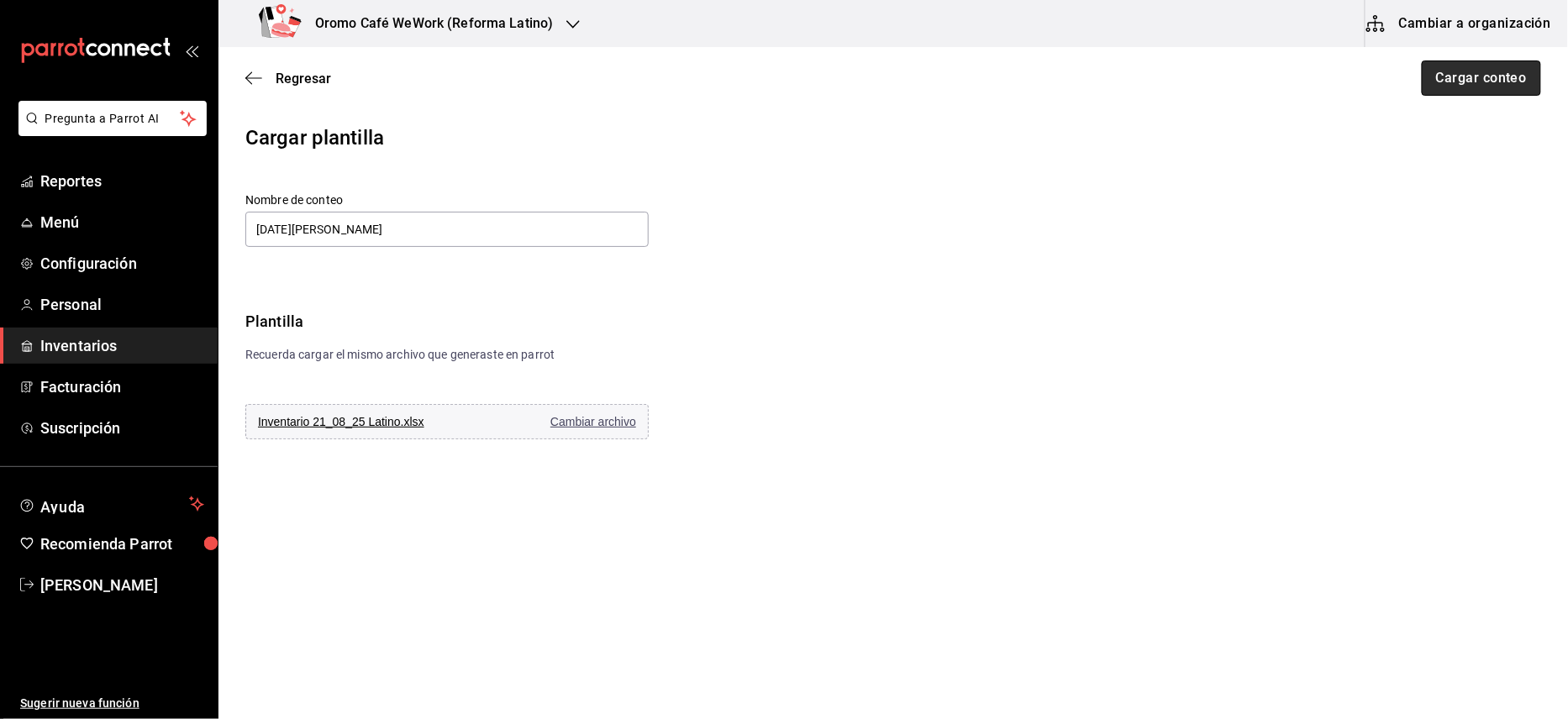
click at [1466, 71] on button "Cargar conteo" at bounding box center [1482, 79] width 120 height 36
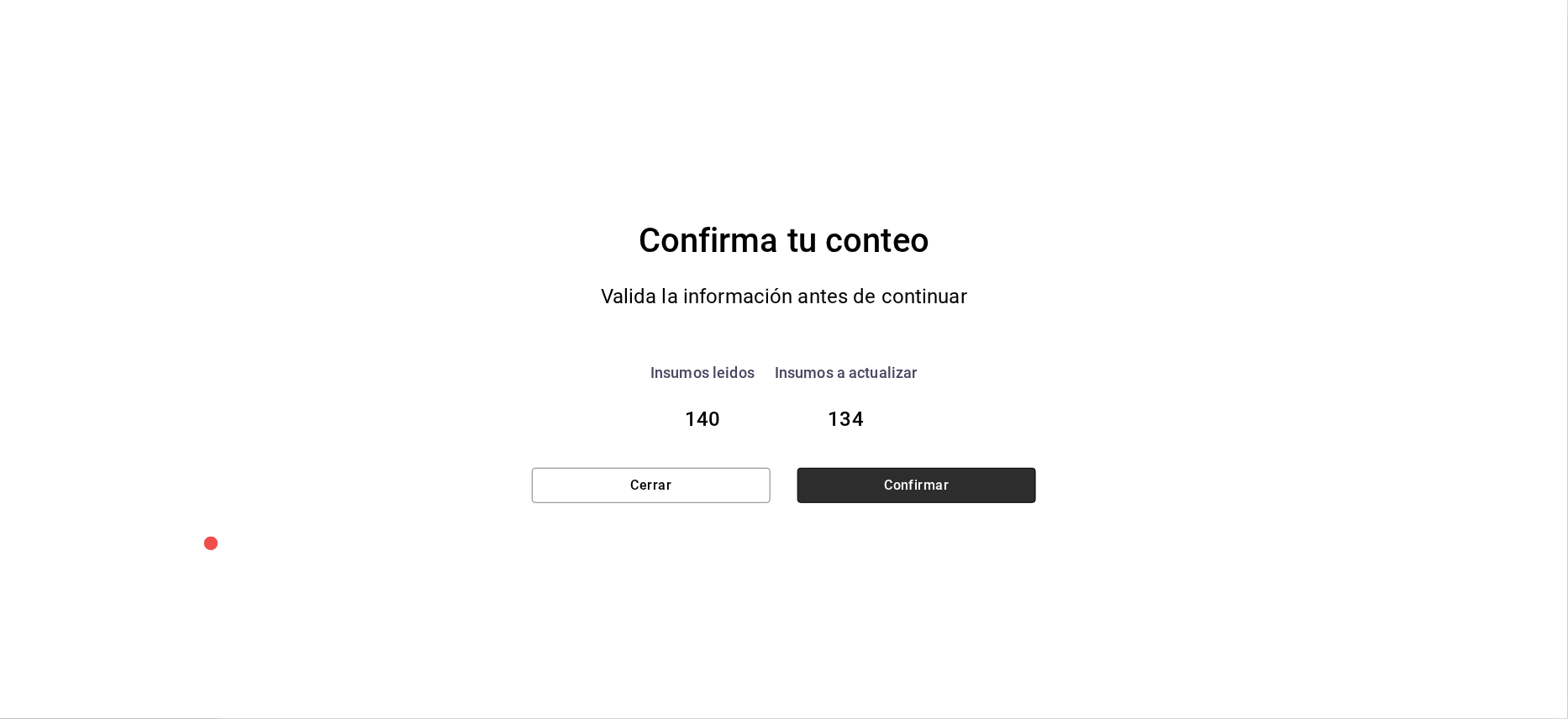
click at [865, 478] on button "Confirmar" at bounding box center [917, 486] width 239 height 36
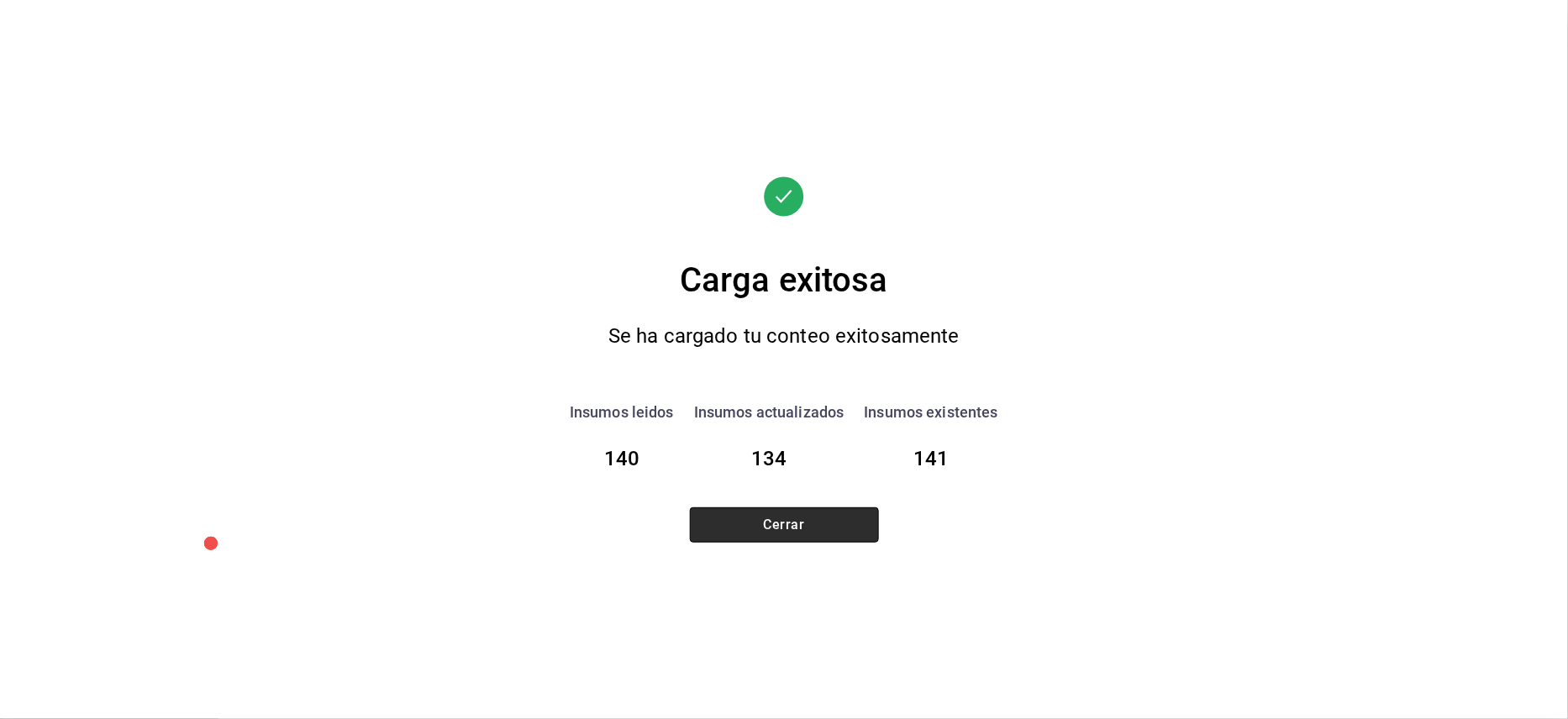
click at [774, 535] on button "Cerrar" at bounding box center [784, 525] width 189 height 36
click at [774, 535] on div "Carga exitosa Se ha cargado tu conteo exitosamente Insumos leidos 140 Insumos a…" at bounding box center [784, 359] width 1568 height 719
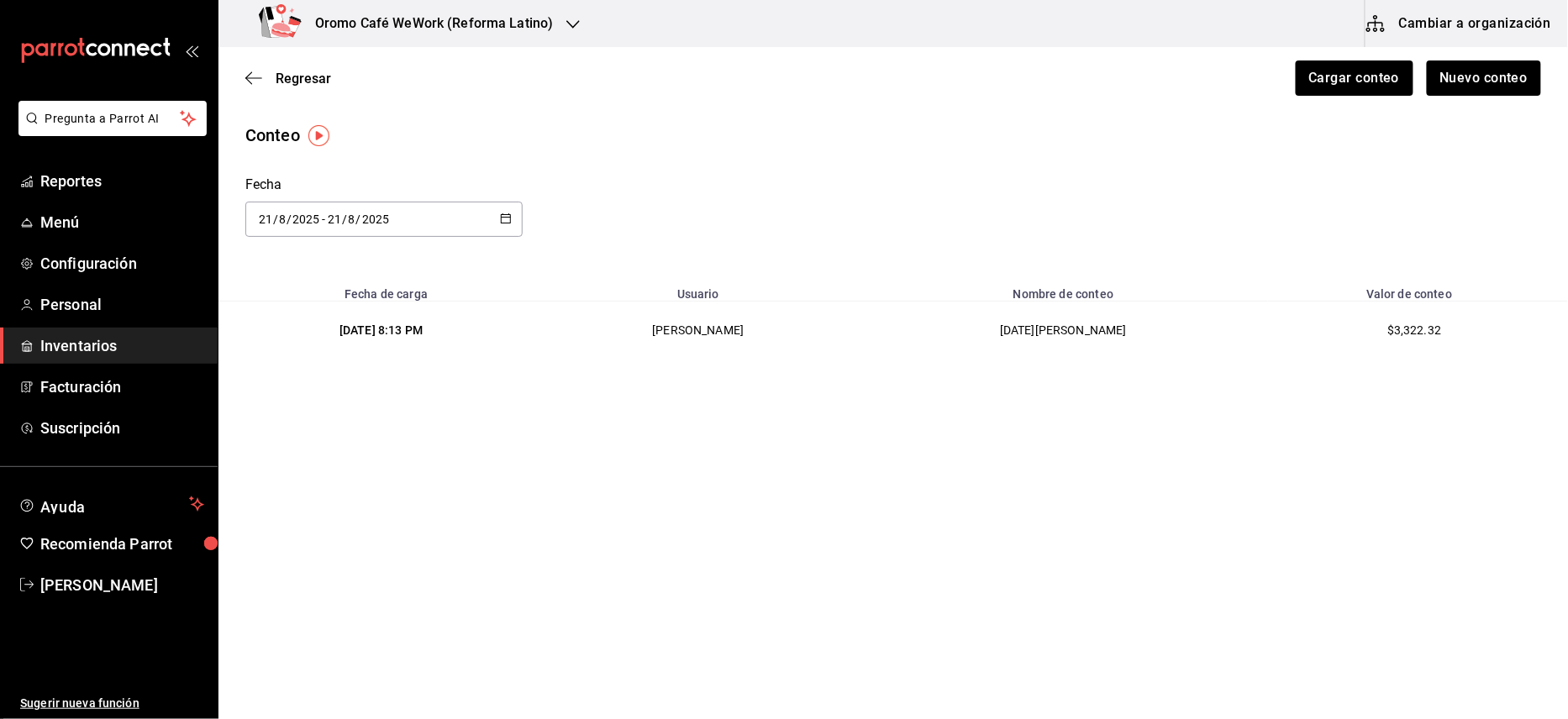
click at [506, 38] on div "Oromo Café WeWork (Reforma Latino)" at bounding box center [409, 23] width 355 height 47
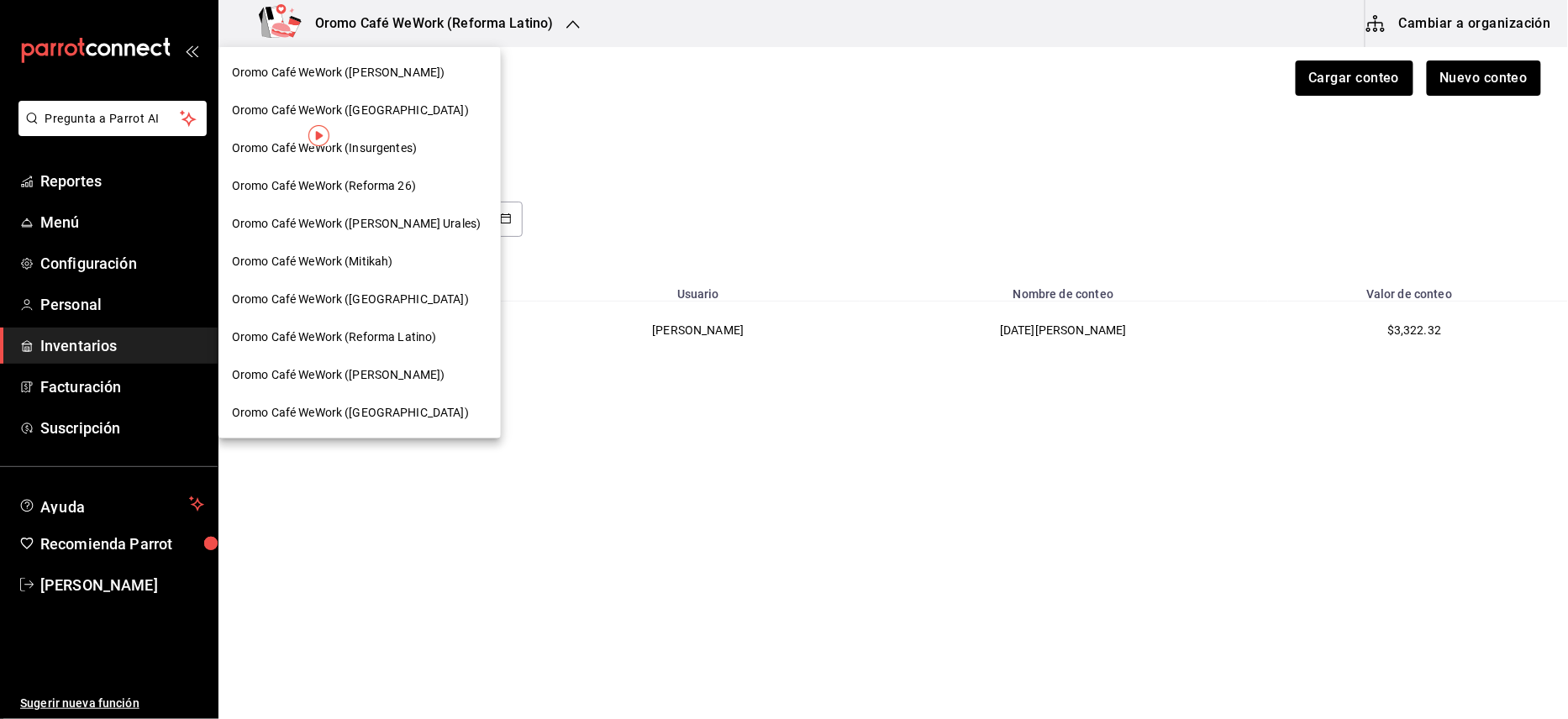
click at [427, 71] on span "Oromo Café WeWork ([PERSON_NAME])" at bounding box center [339, 72] width 213 height 18
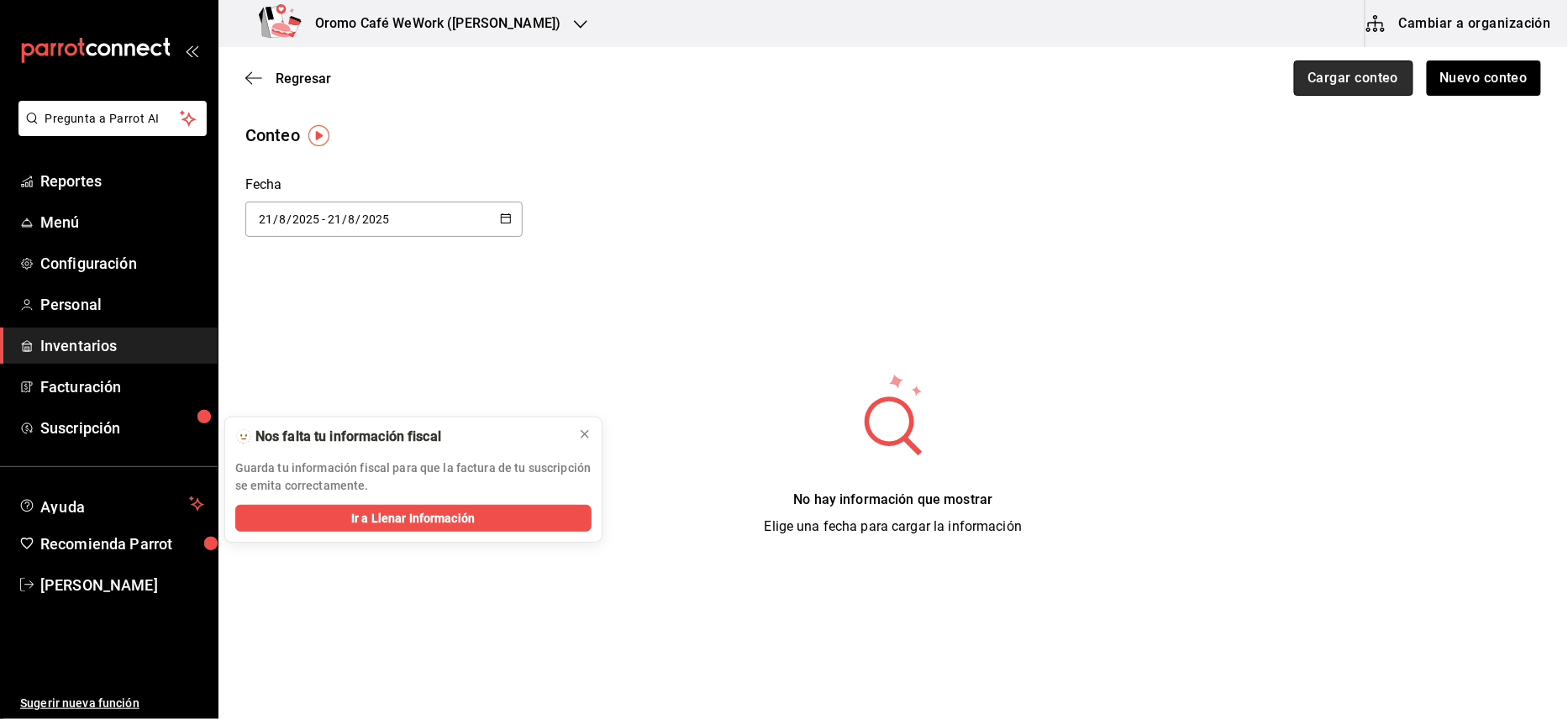
click at [1377, 68] on button "Cargar conteo" at bounding box center [1354, 79] width 120 height 36
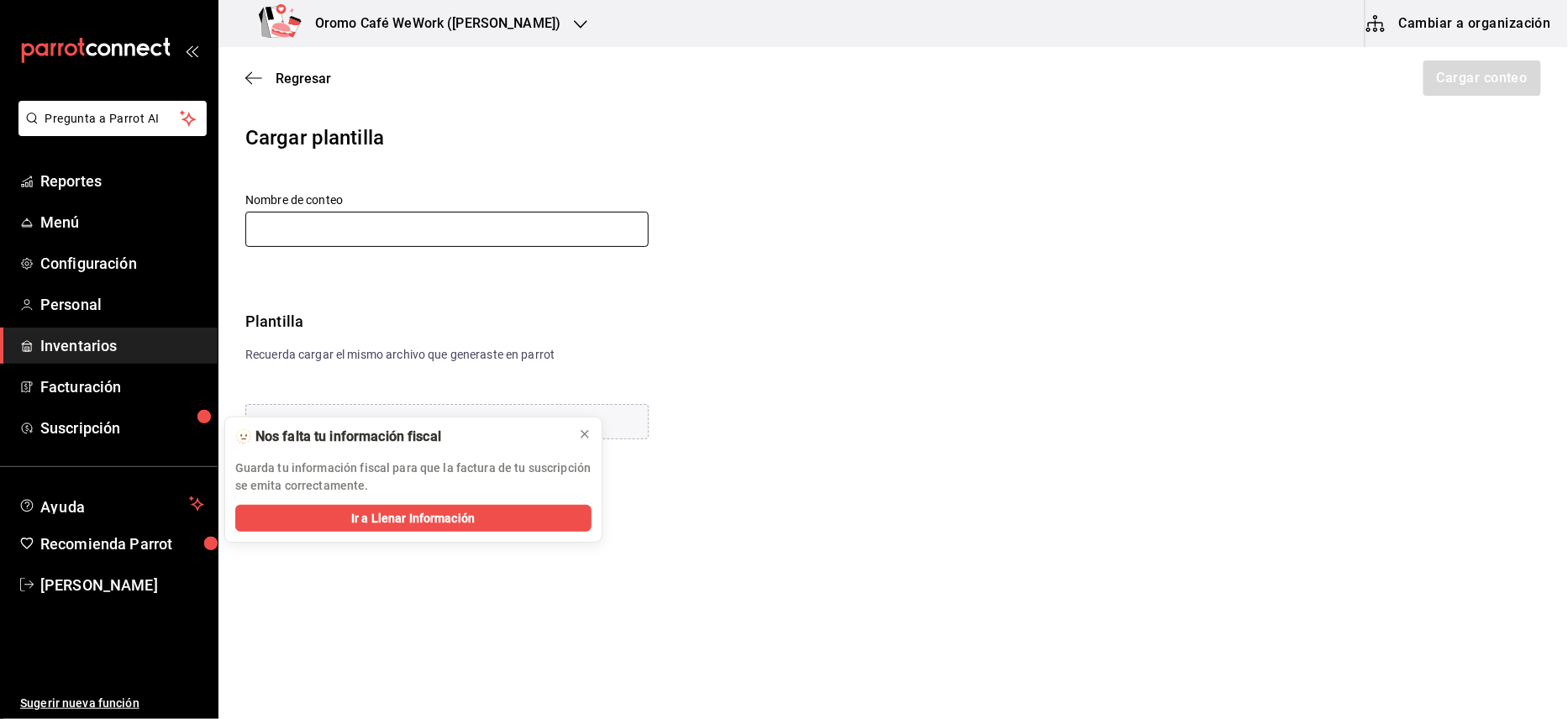
click at [393, 226] on input "text" at bounding box center [448, 230] width 404 height 36
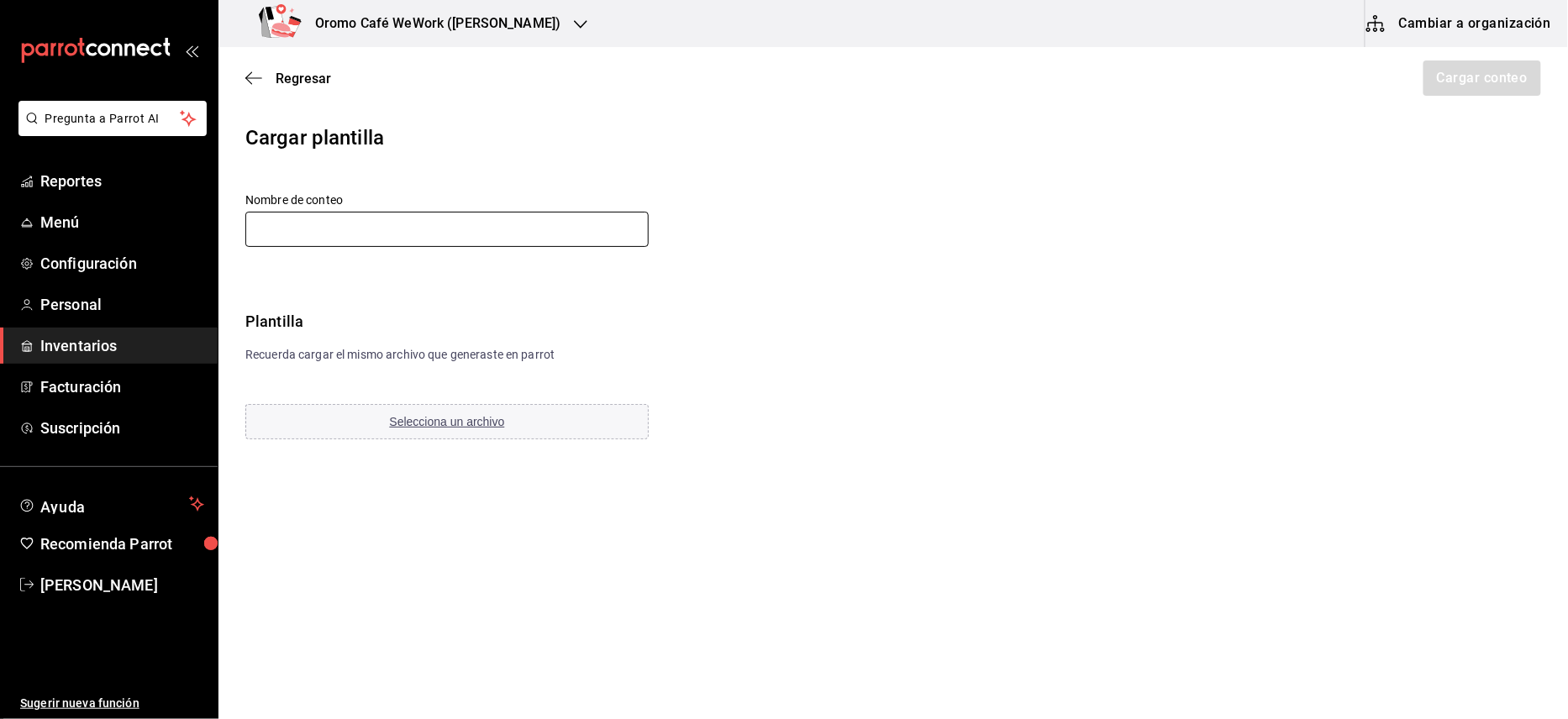
type input "[DATE][PERSON_NAME]"
click at [445, 421] on span "Selecciona un archivo" at bounding box center [447, 422] width 115 height 13
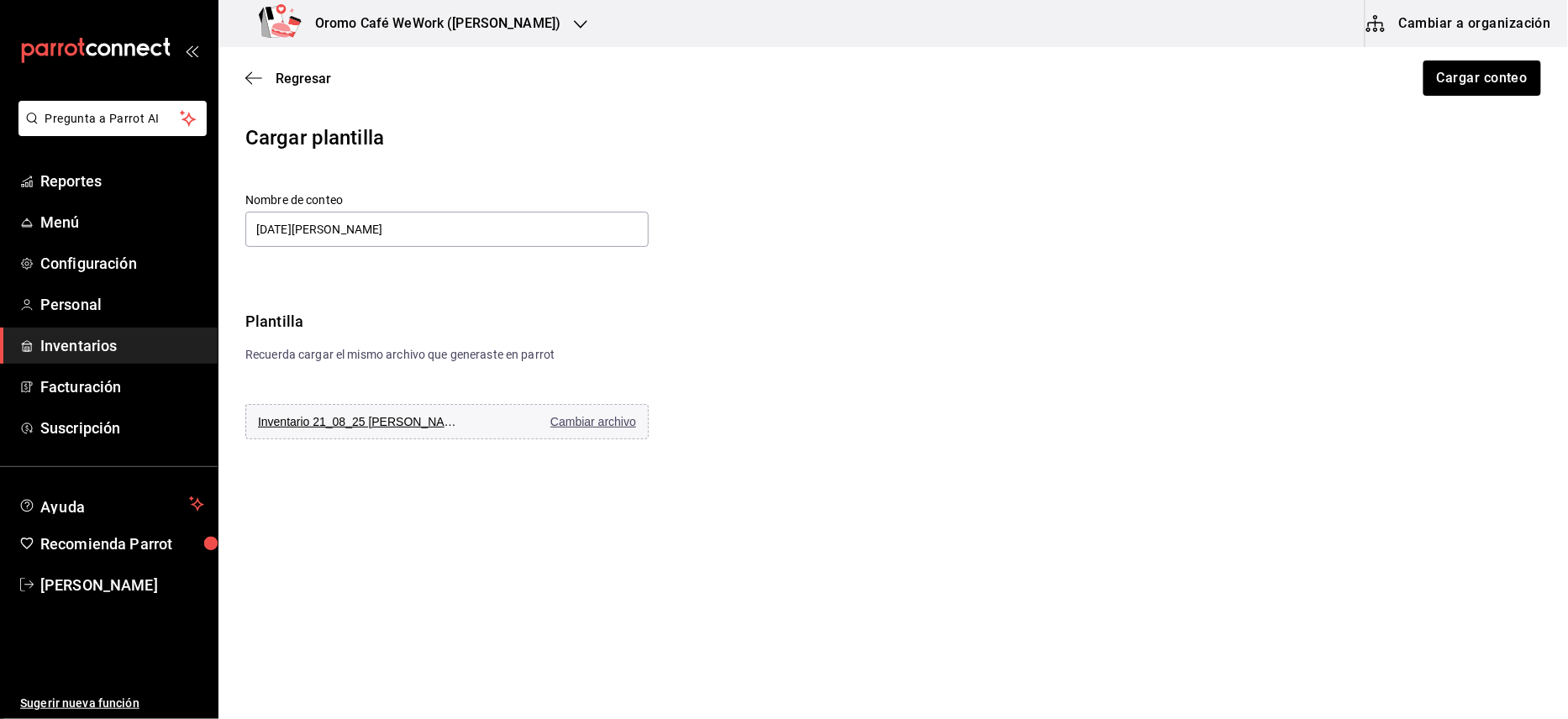
click at [1454, 59] on div "Regresar Cargar conteo" at bounding box center [893, 79] width 1350 height 63
click at [1454, 65] on button "Cargar conteo" at bounding box center [1482, 79] width 120 height 36
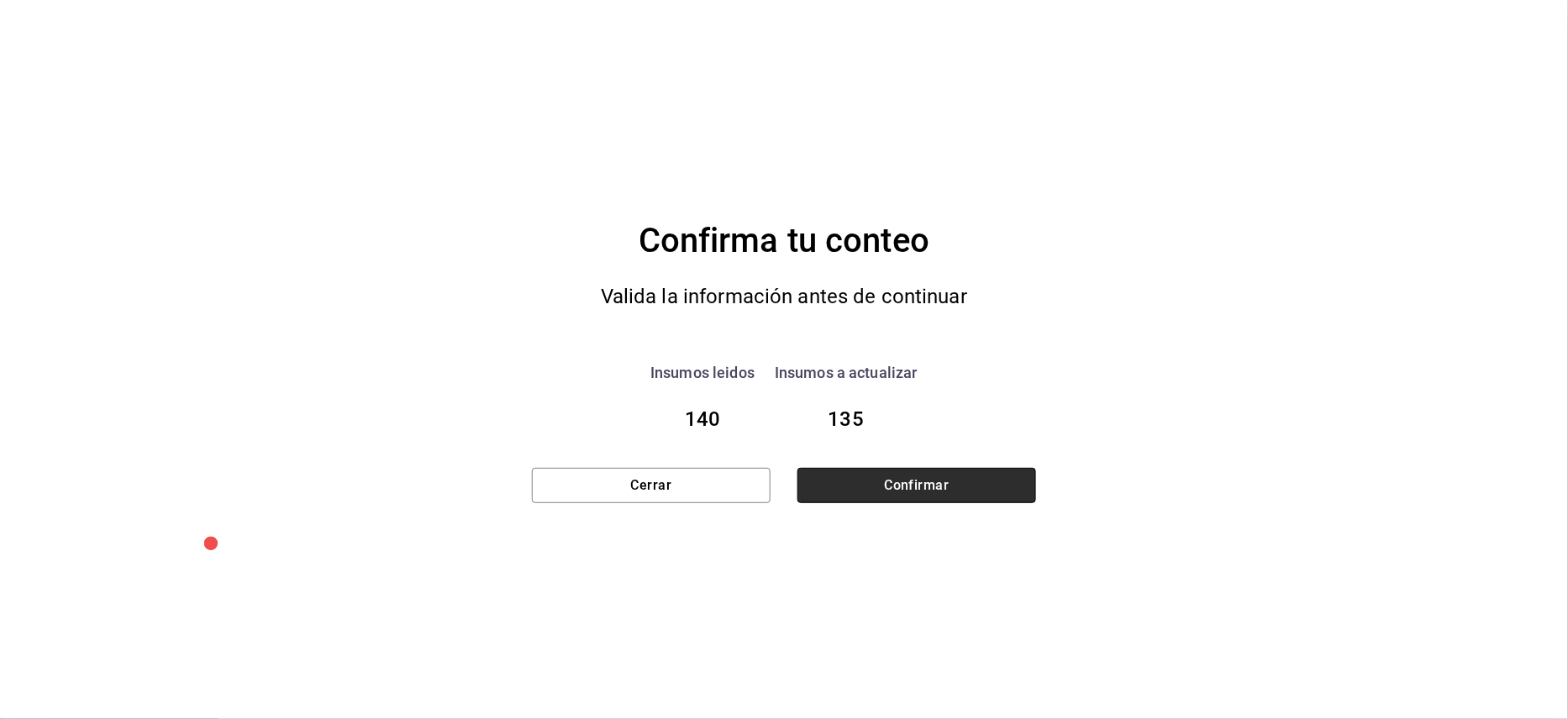
click at [877, 491] on button "Confirmar" at bounding box center [917, 486] width 239 height 36
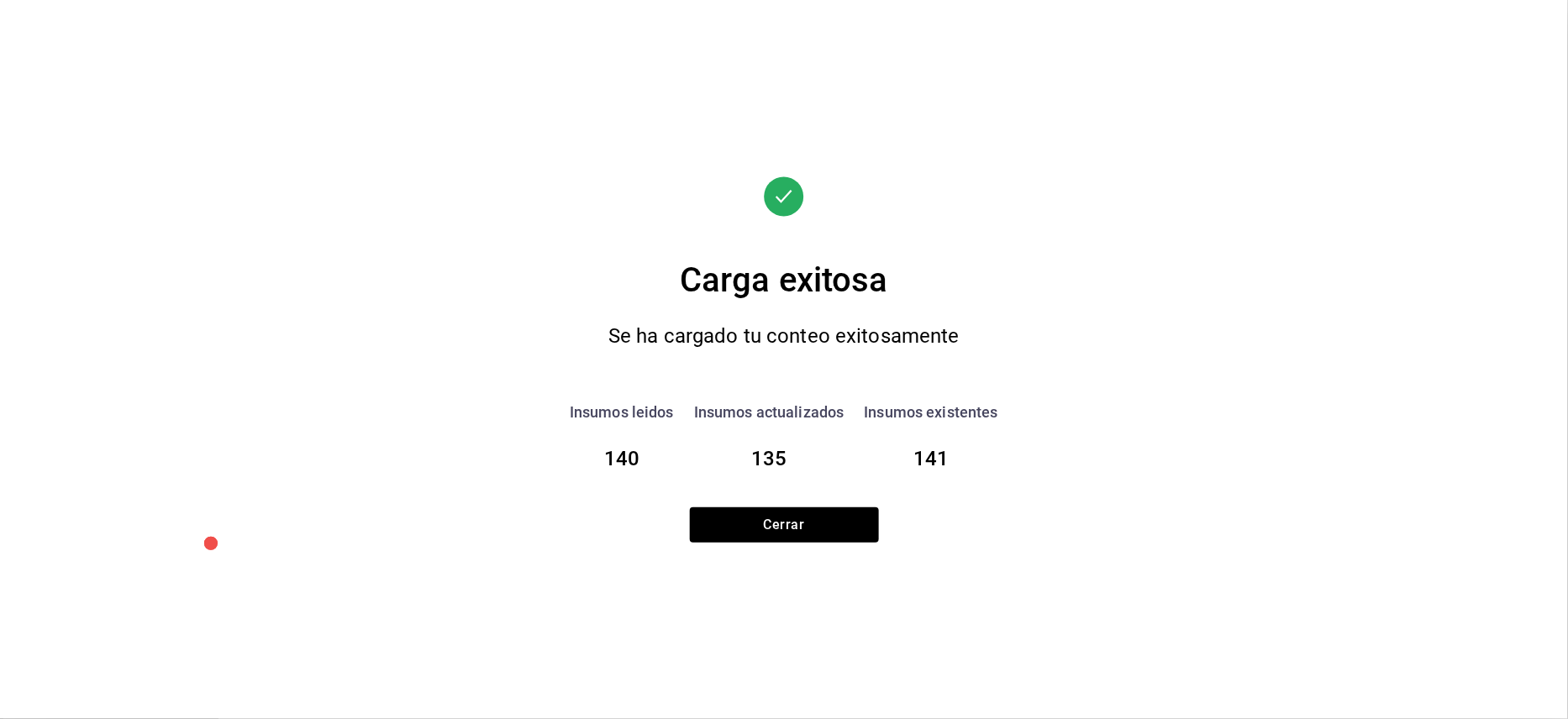
click at [843, 498] on div "Carga exitosa Se ha cargado tu conteo exitosamente Insumos leidos 140 Insumos a…" at bounding box center [784, 360] width 504 height 366
click at [826, 523] on button "Cerrar" at bounding box center [784, 525] width 189 height 36
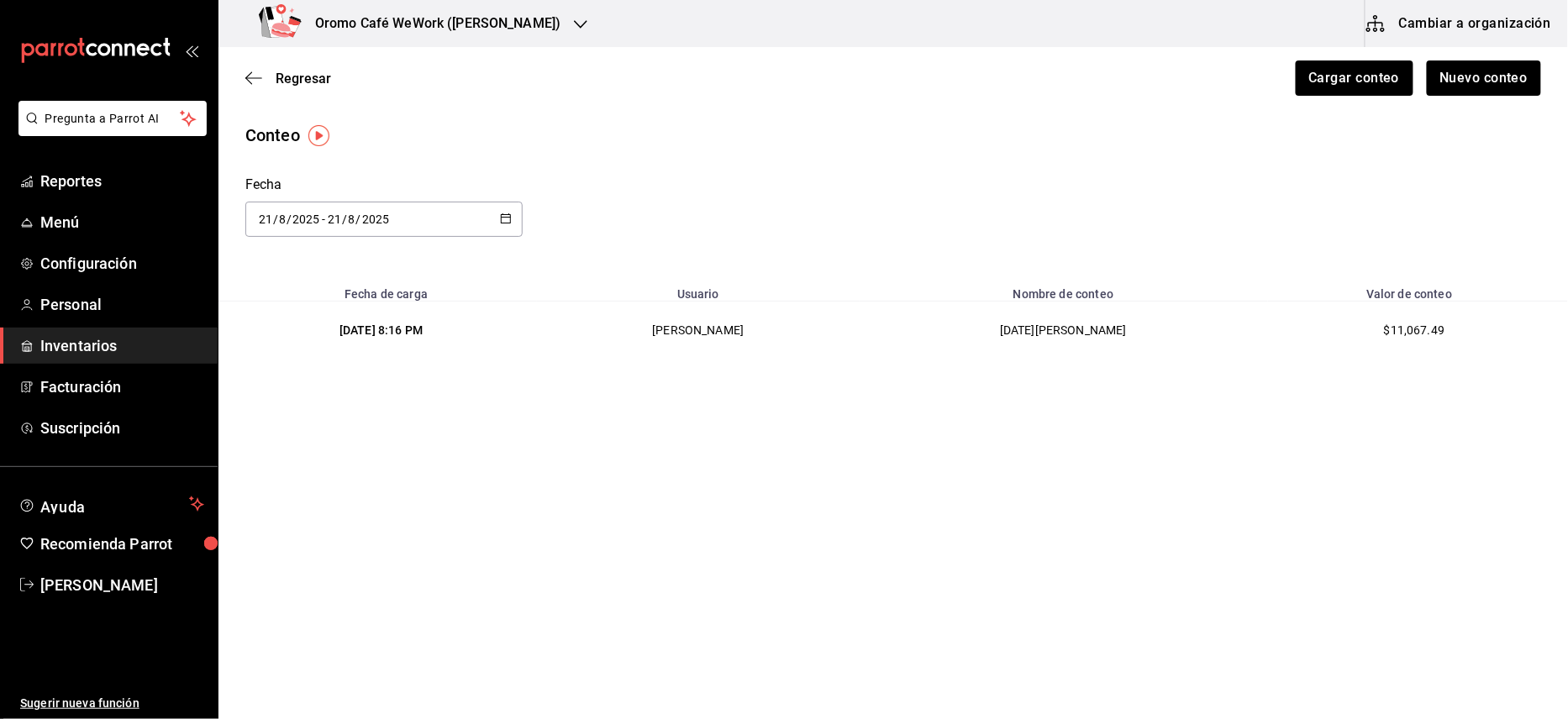
click at [560, 17] on h3 "Oromo Café WeWork ([PERSON_NAME])" at bounding box center [432, 23] width 259 height 21
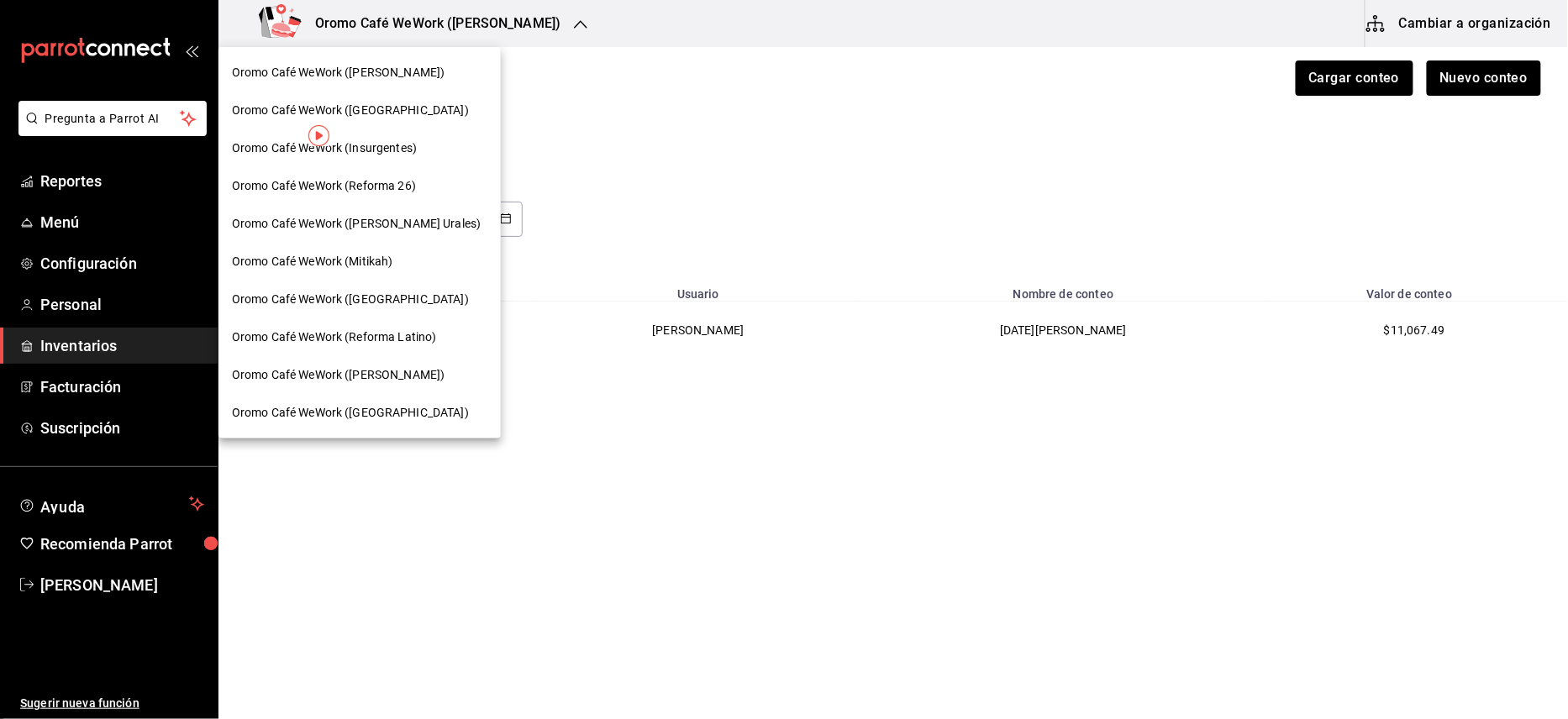
click at [420, 146] on div "Oromo Café WeWork (Insurgentes)" at bounding box center [360, 148] width 256 height 18
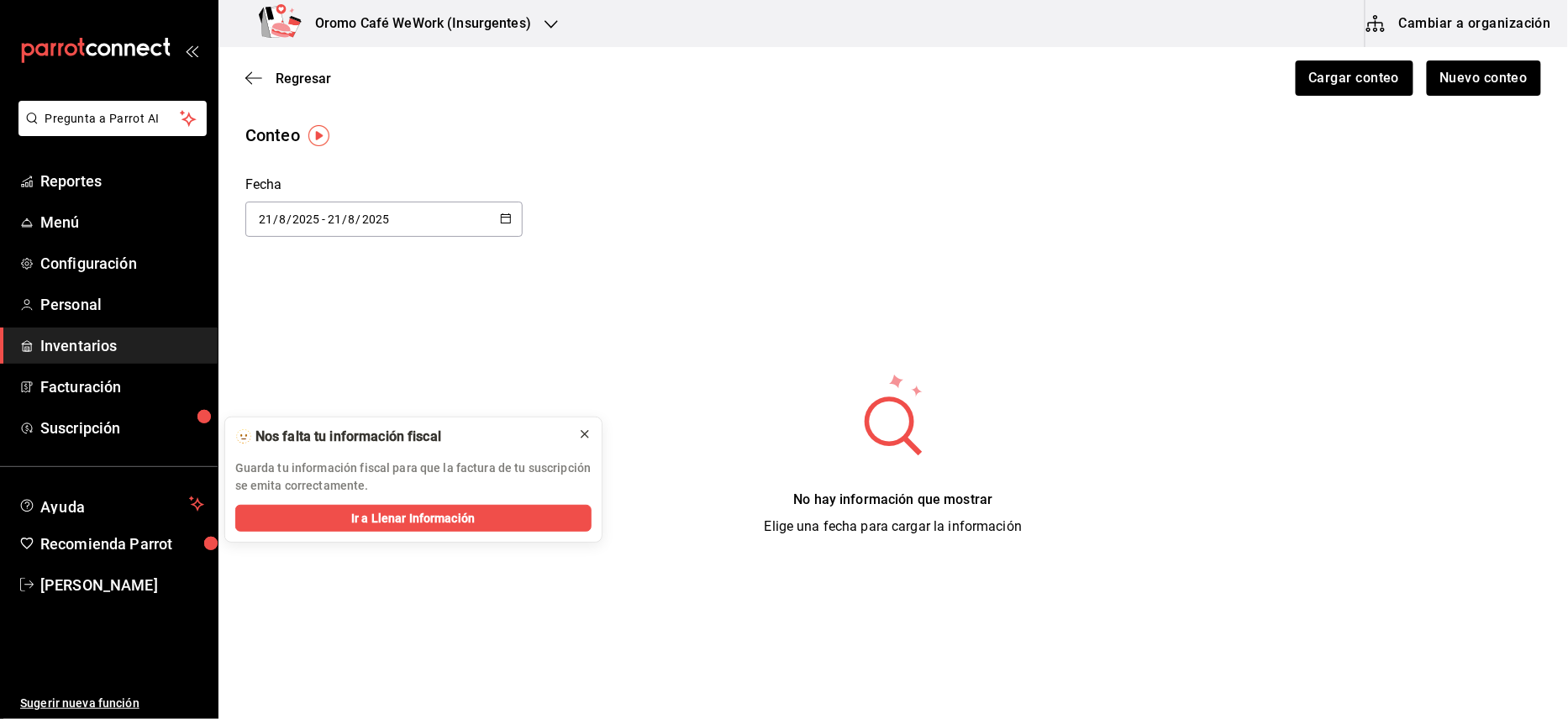
click at [583, 439] on div "No hay información que mostrar Elige una fecha para cargar la información" at bounding box center [893, 455] width 1350 height 164
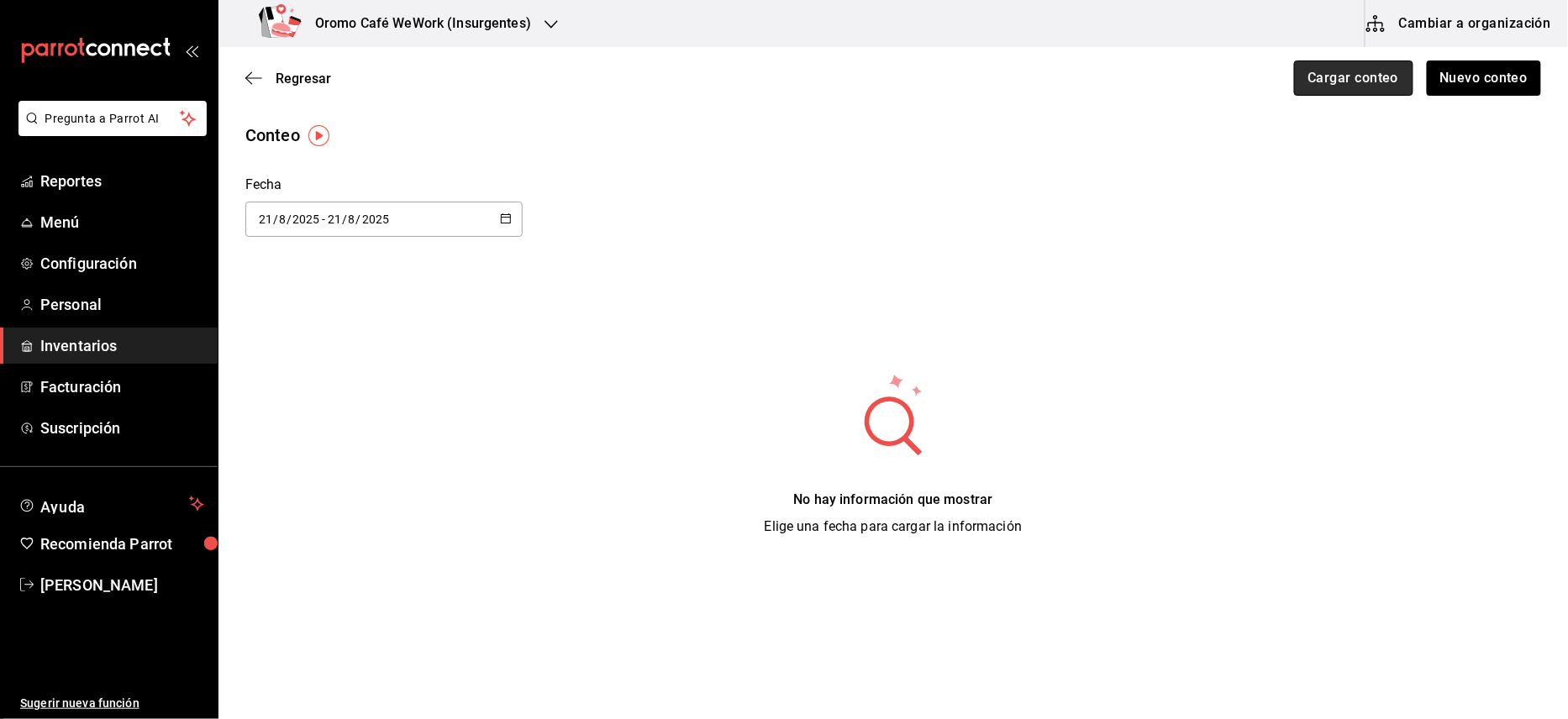
click at [1335, 71] on button "Cargar conteo" at bounding box center [1354, 79] width 120 height 36
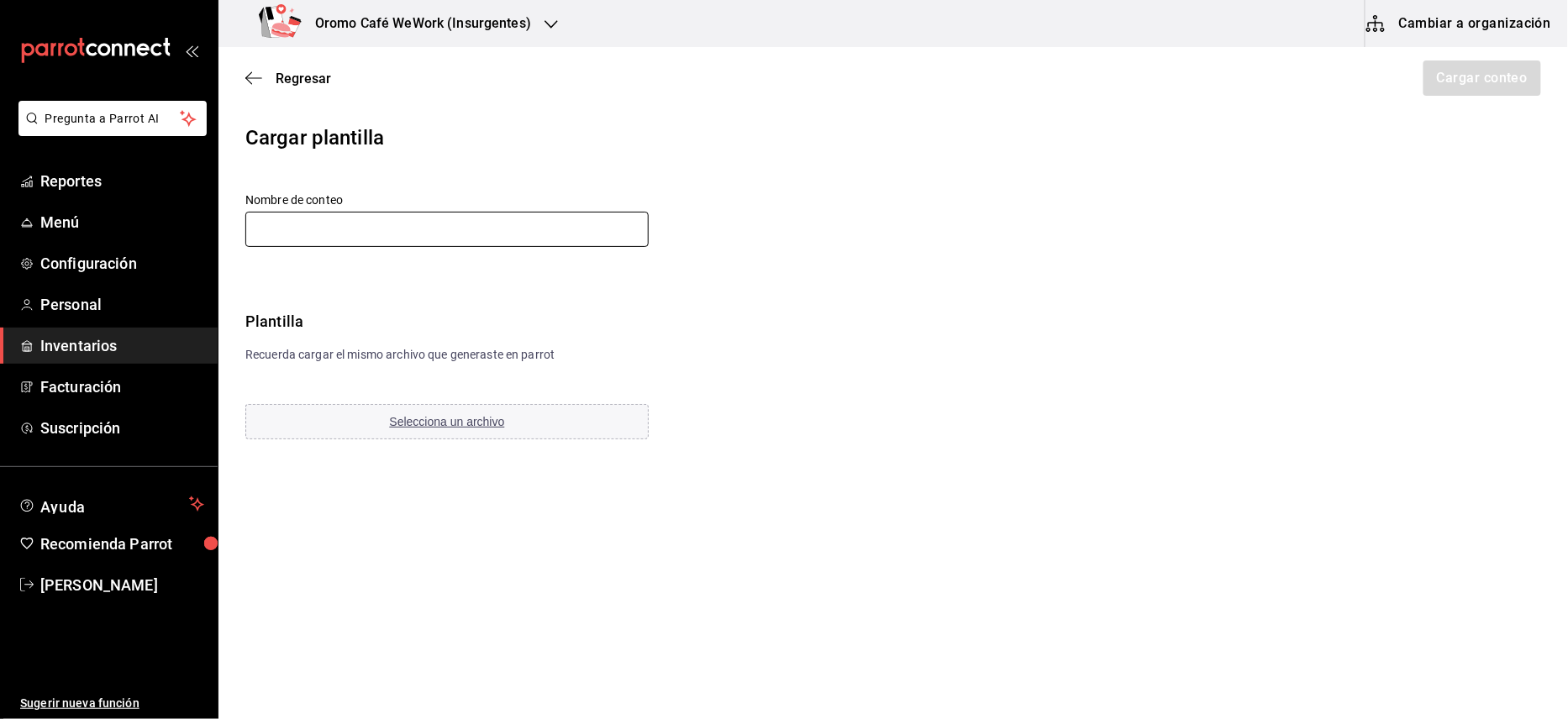
click at [563, 236] on input "text" at bounding box center [448, 230] width 404 height 36
type input "[DATE][PERSON_NAME]"
click at [407, 425] on span "Selecciona un archivo" at bounding box center [447, 422] width 115 height 13
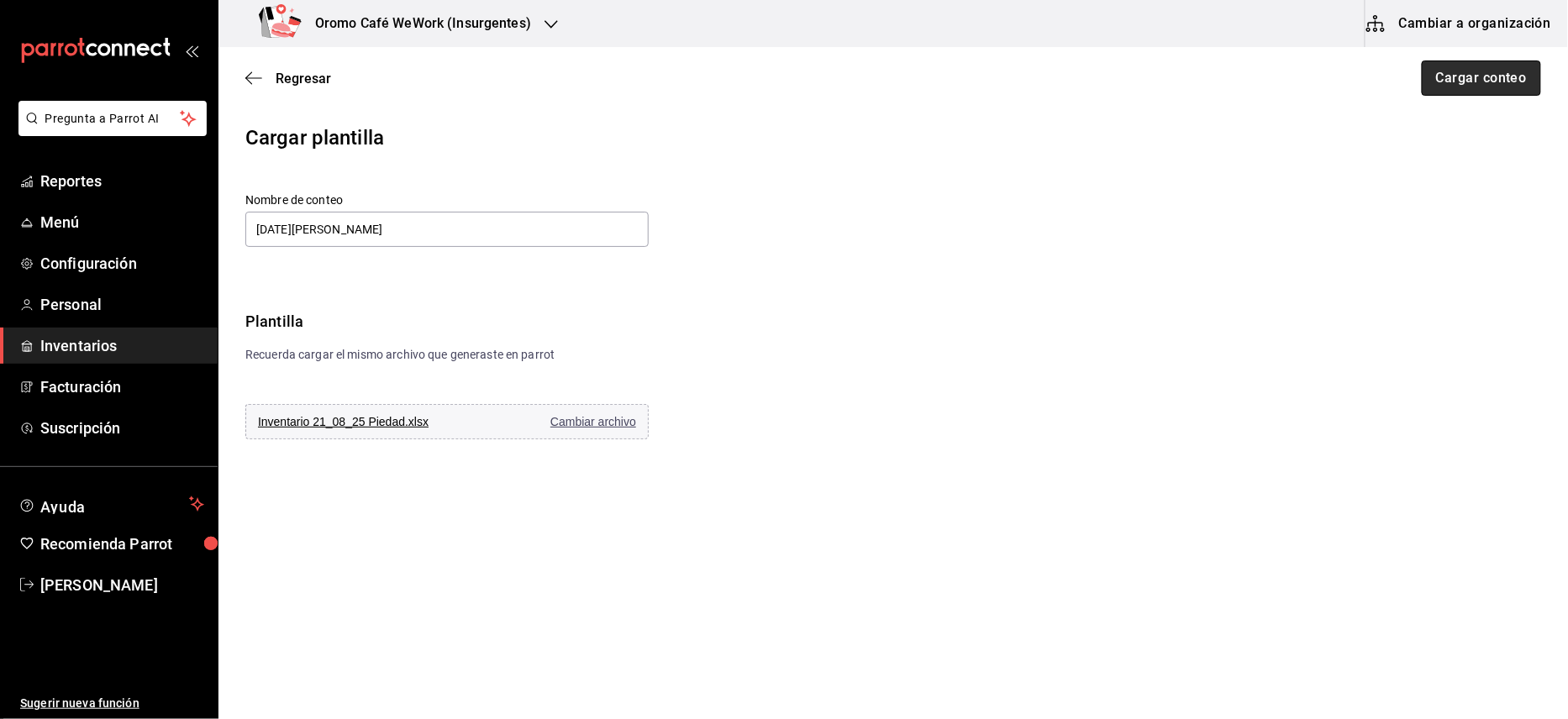
click at [1444, 68] on button "Cargar conteo" at bounding box center [1482, 79] width 120 height 36
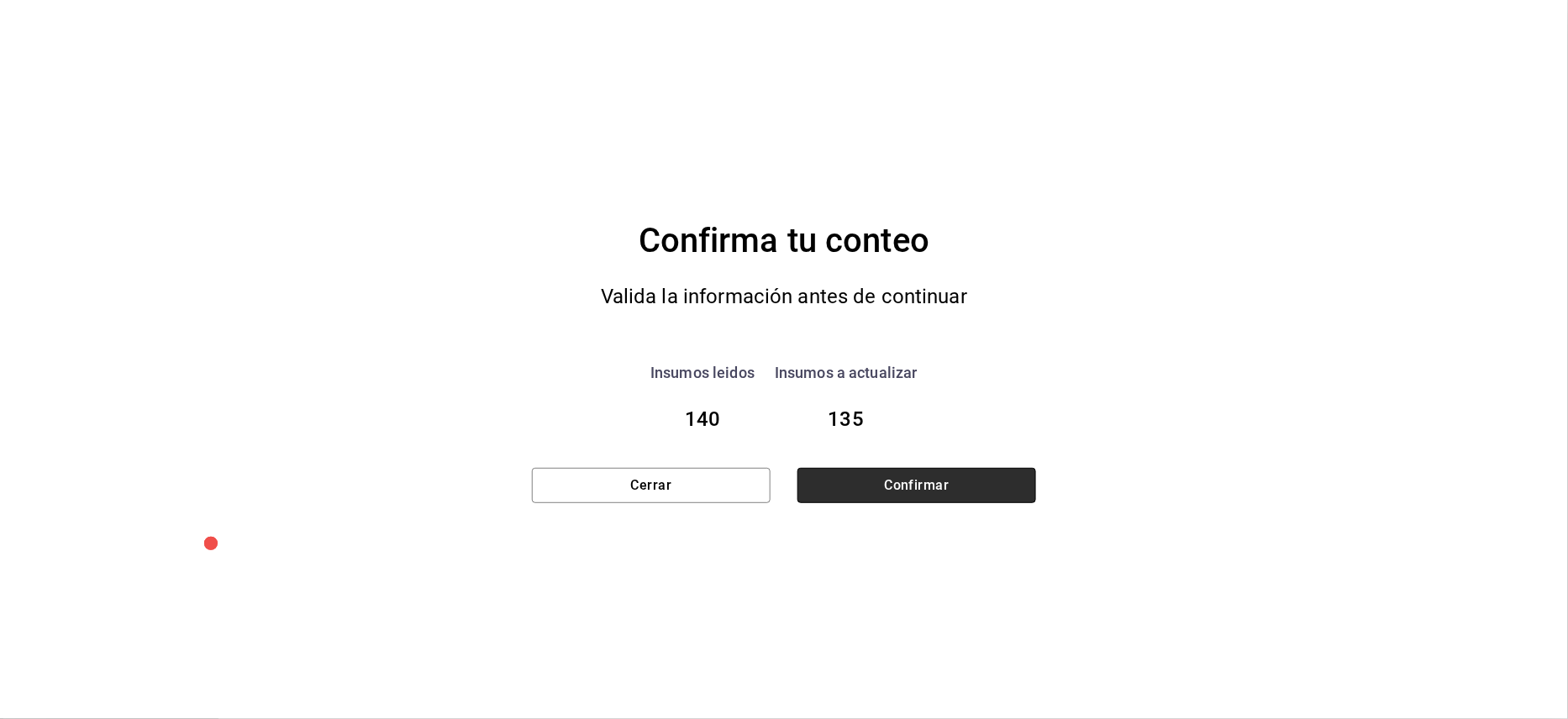
click at [854, 481] on button "Confirmar" at bounding box center [917, 486] width 239 height 36
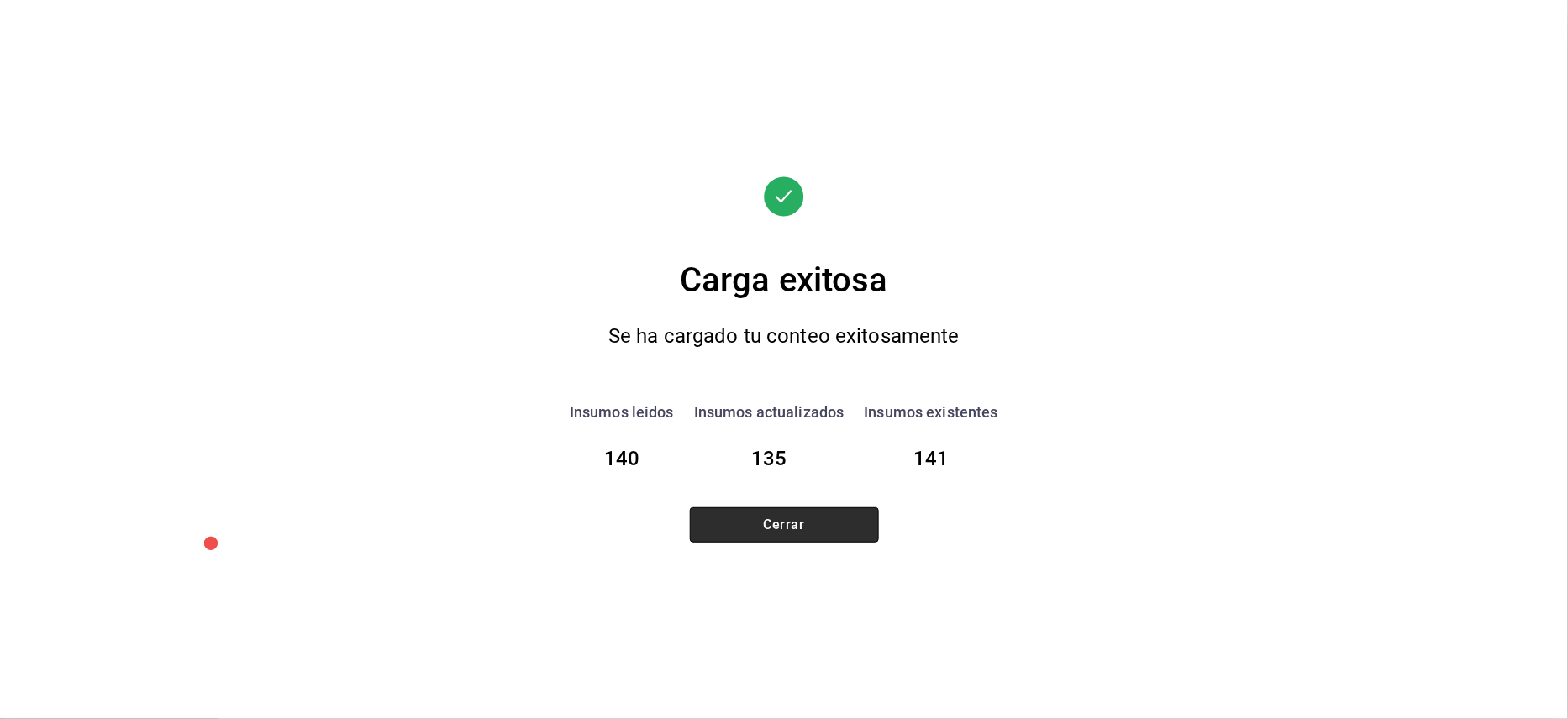
click at [809, 517] on button "Cerrar" at bounding box center [784, 525] width 189 height 36
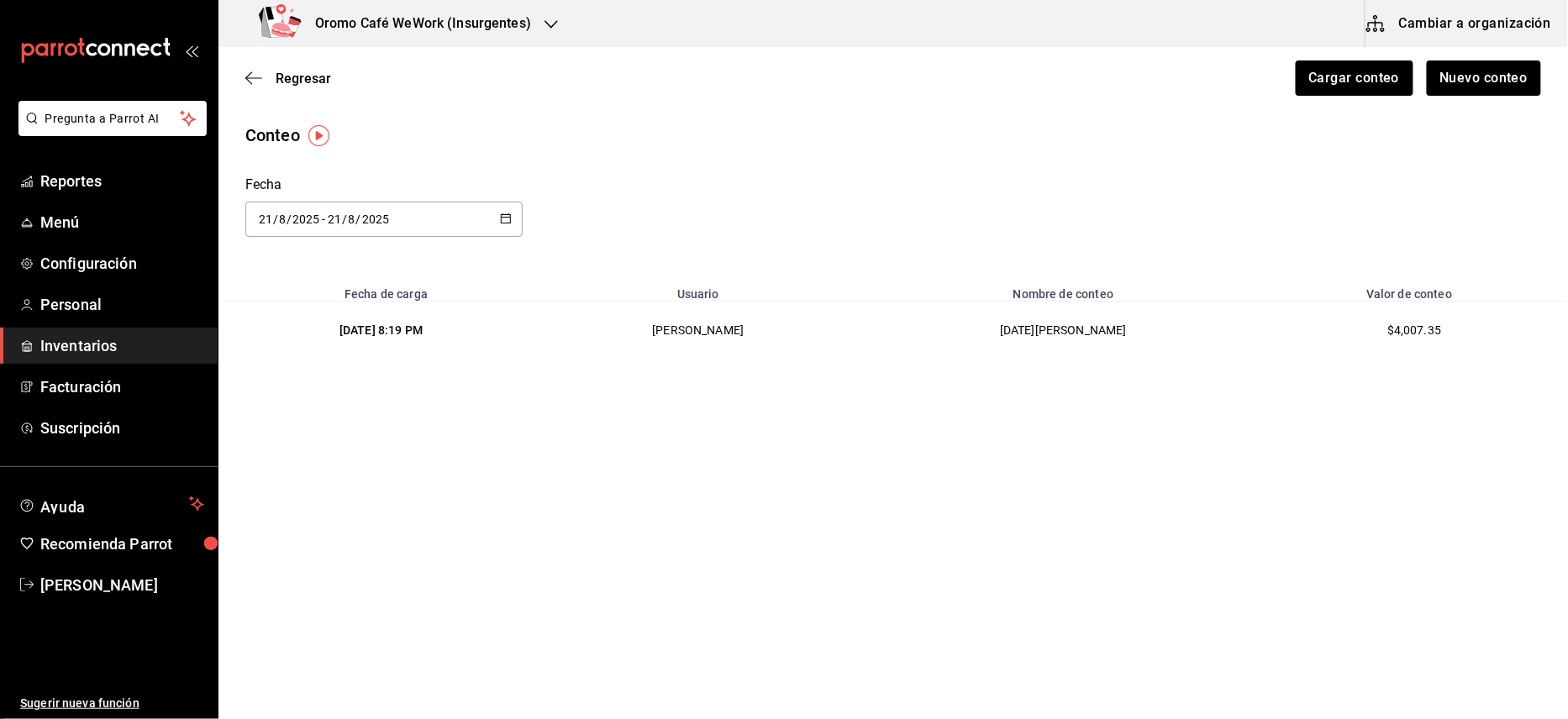
click at [513, 8] on div "Oromo Café WeWork (Insurgentes)" at bounding box center [398, 23] width 333 height 47
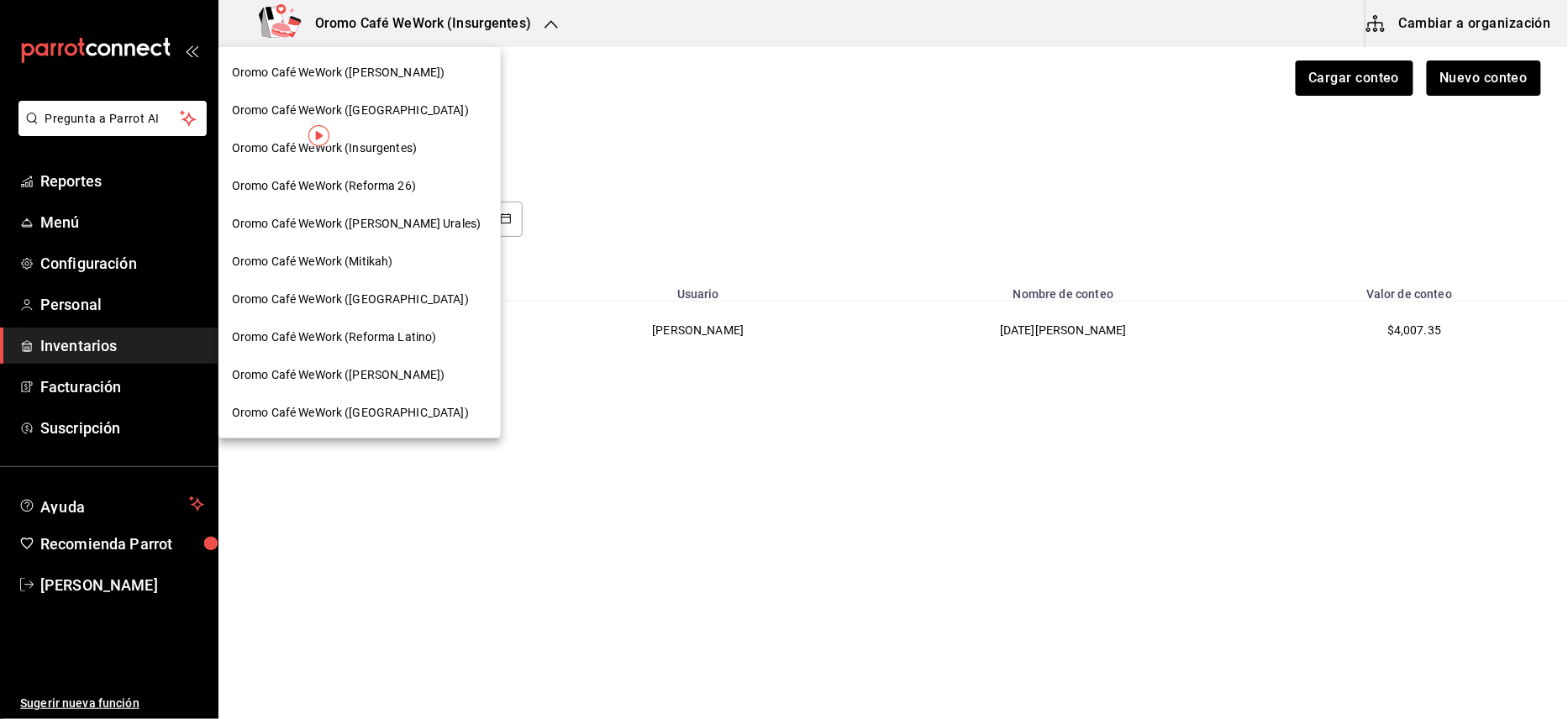
click at [388, 372] on span "Oromo Café WeWork ([PERSON_NAME])" at bounding box center [339, 375] width 213 height 18
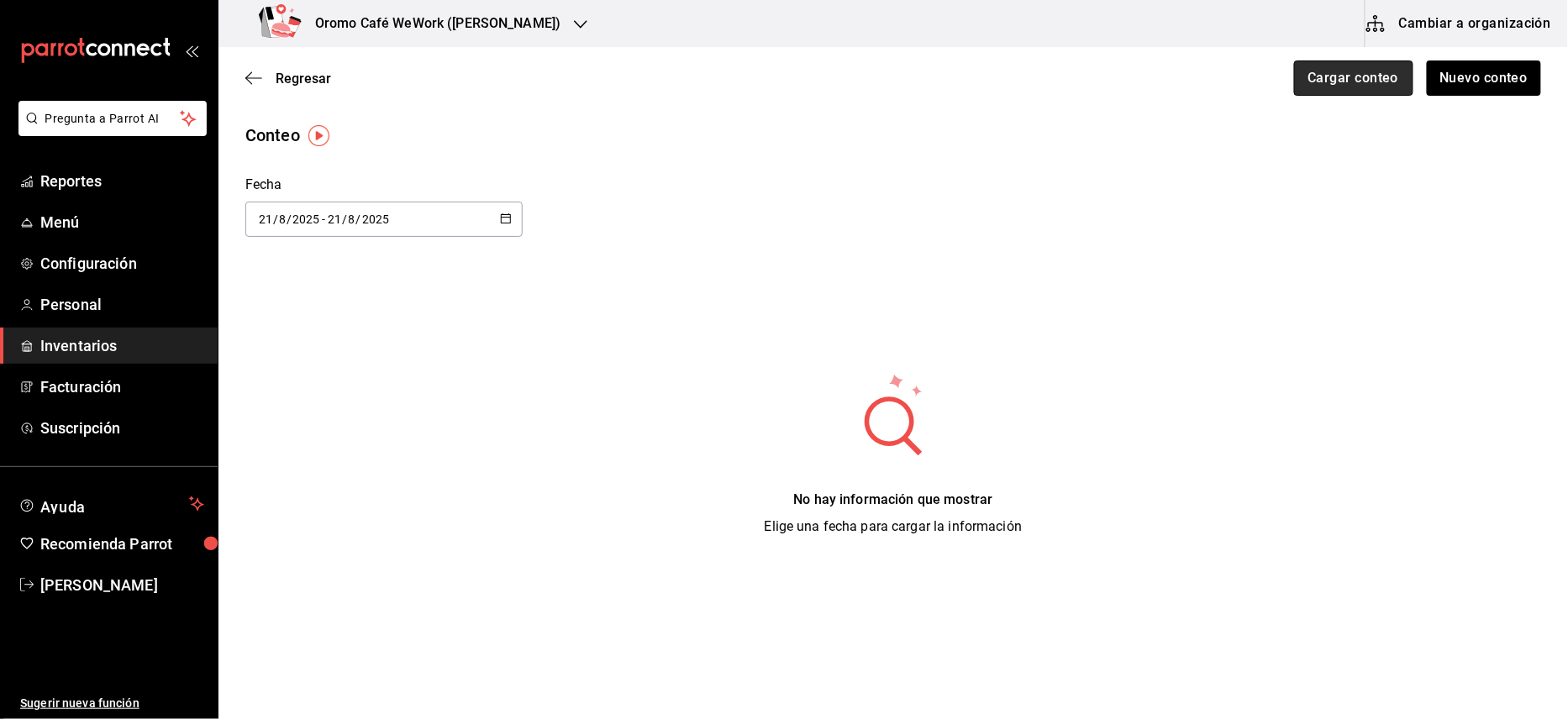
click at [1333, 79] on button "Cargar conteo" at bounding box center [1354, 79] width 120 height 36
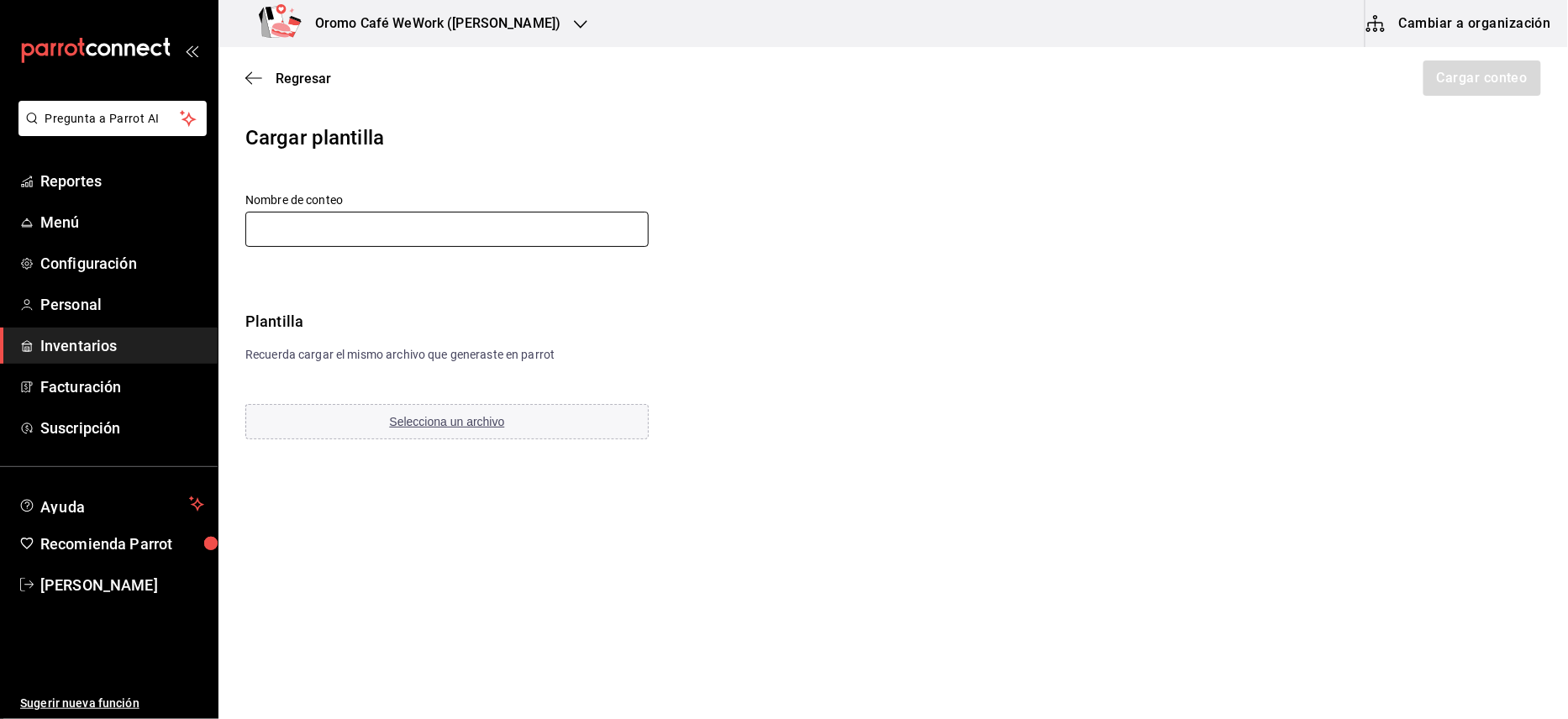
click at [464, 220] on input "text" at bounding box center [448, 230] width 404 height 36
type input "21 [PERSON_NAME]"
click at [439, 424] on span "Selecciona un archivo" at bounding box center [447, 422] width 115 height 13
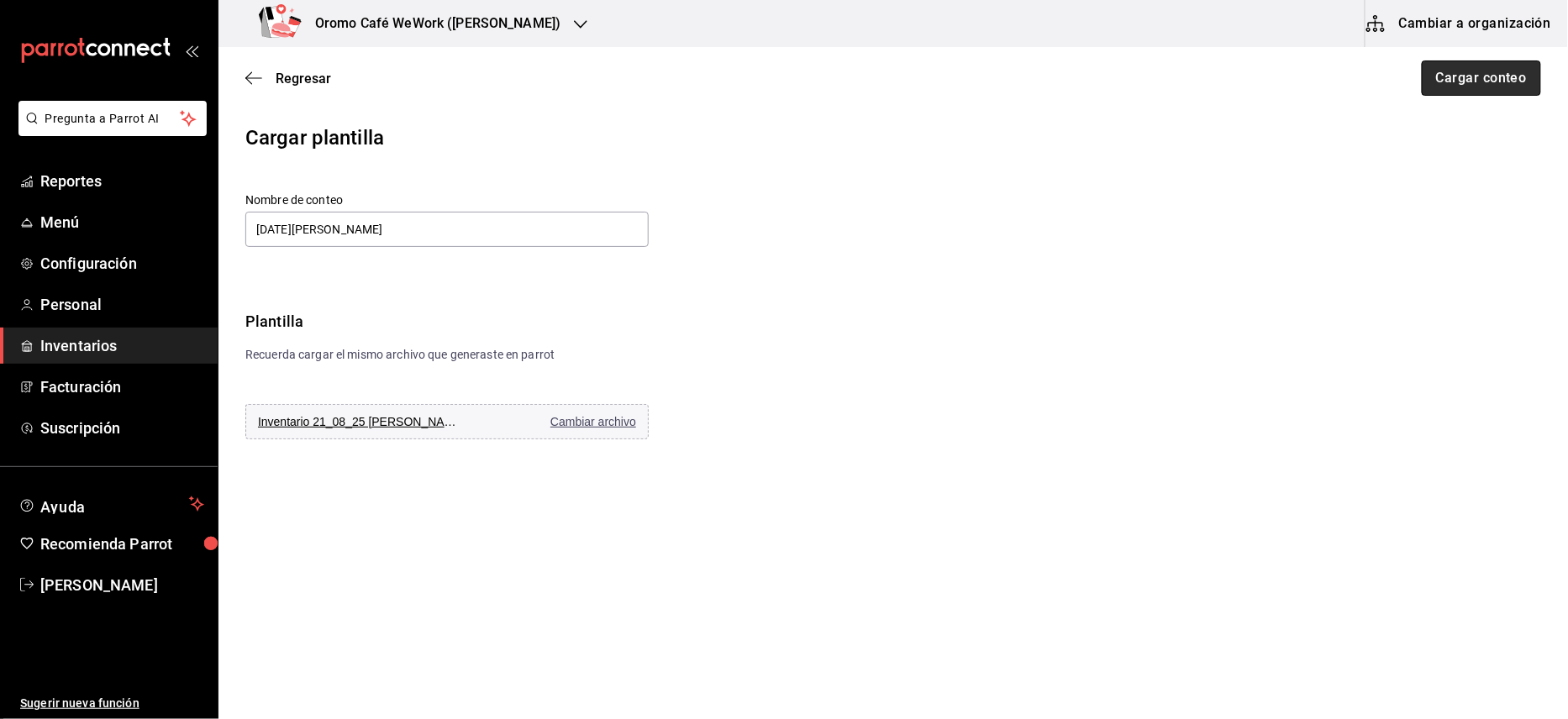
click at [1464, 78] on button "Cargar conteo" at bounding box center [1482, 79] width 120 height 36
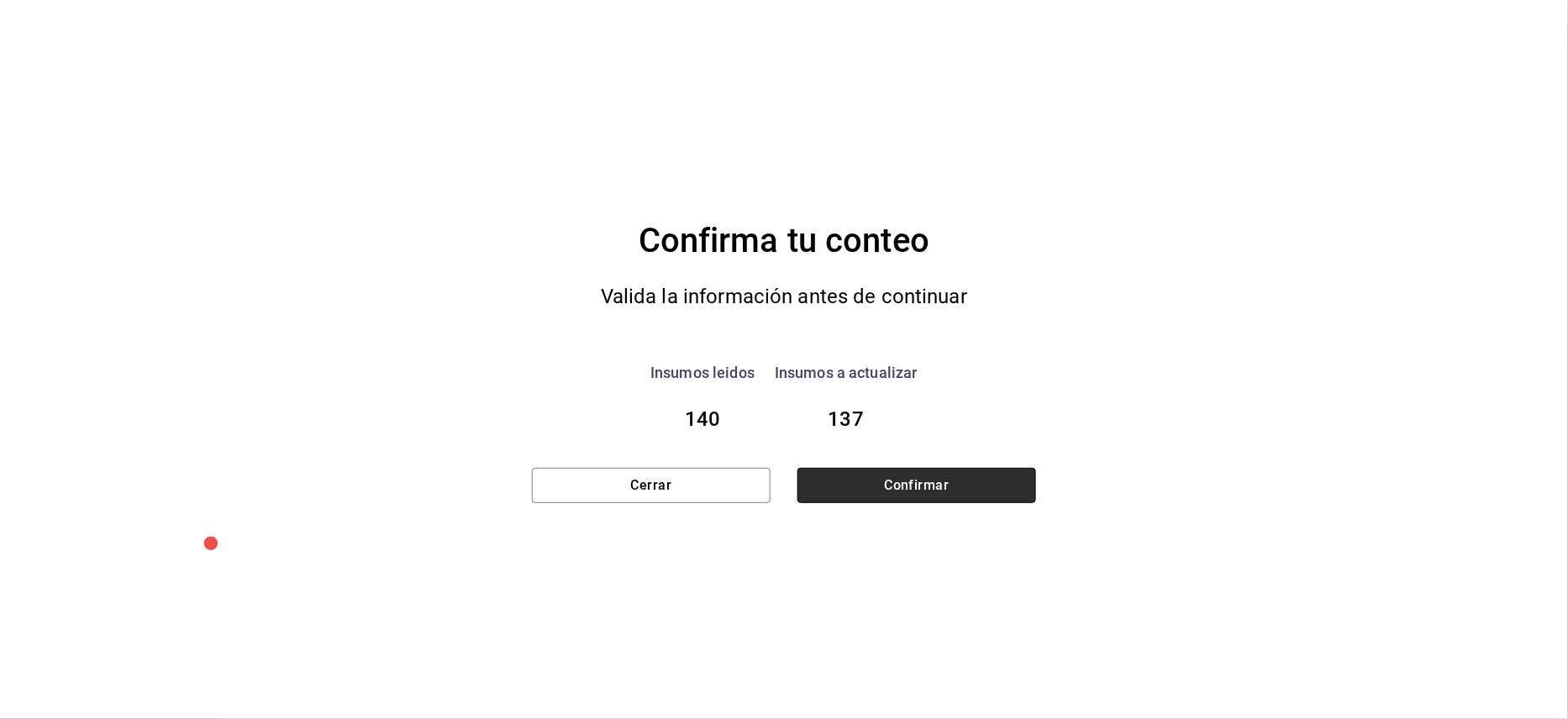
click at [913, 481] on button "Confirmar" at bounding box center [917, 486] width 239 height 36
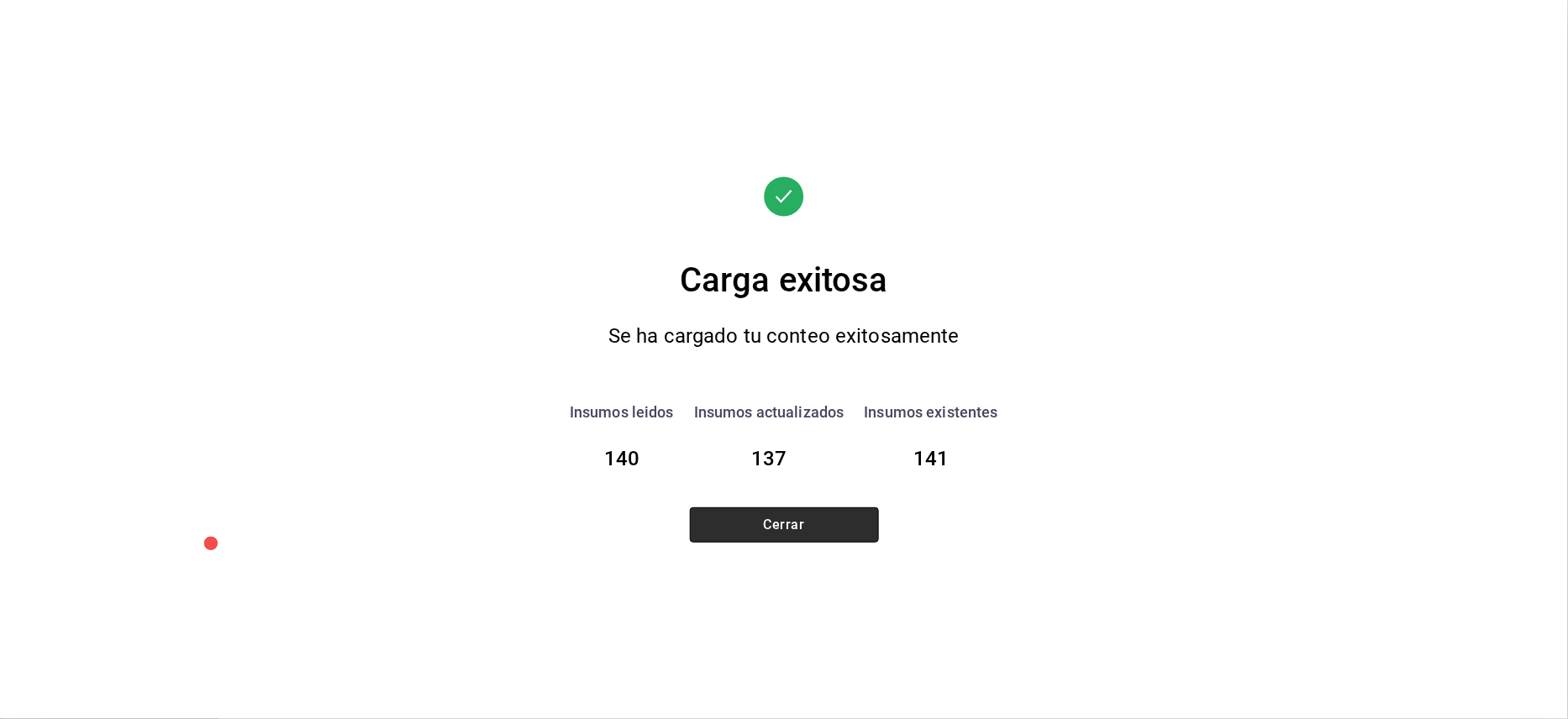
click at [754, 517] on button "Cerrar" at bounding box center [784, 525] width 189 height 36
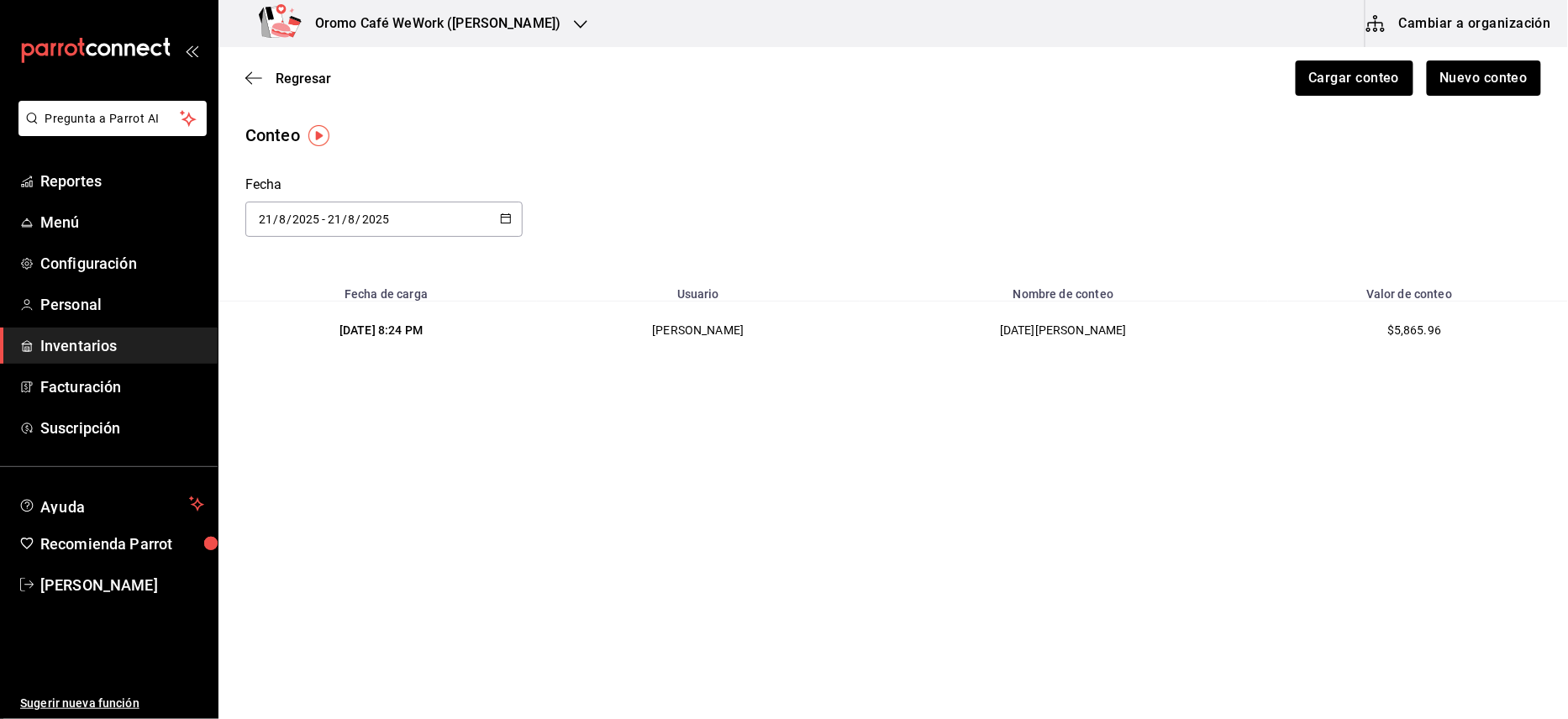
click at [560, 29] on h3 "Oromo Café WeWork ([PERSON_NAME])" at bounding box center [432, 23] width 259 height 21
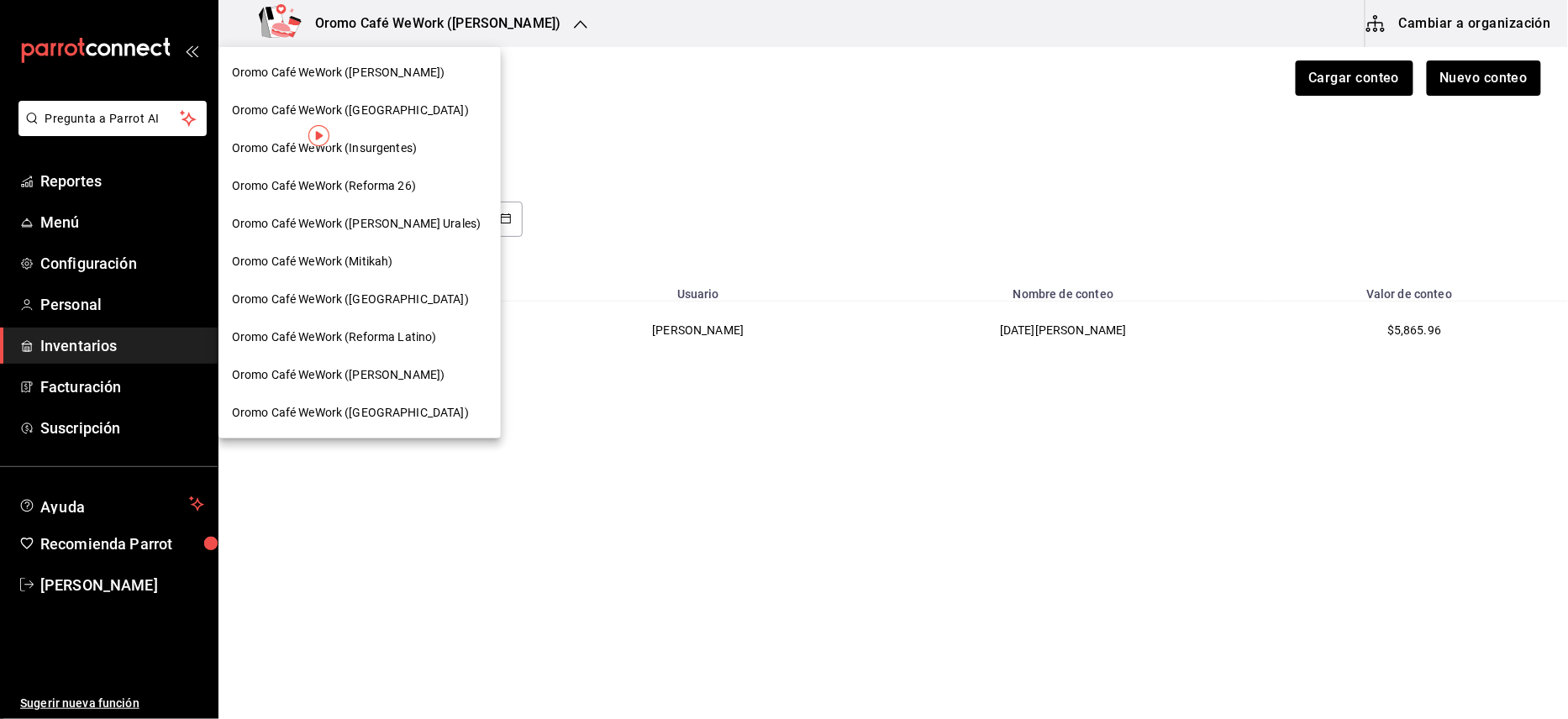
click at [391, 296] on span "Oromo Café WeWork ([GEOGRAPHIC_DATA])" at bounding box center [350, 299] width 237 height 18
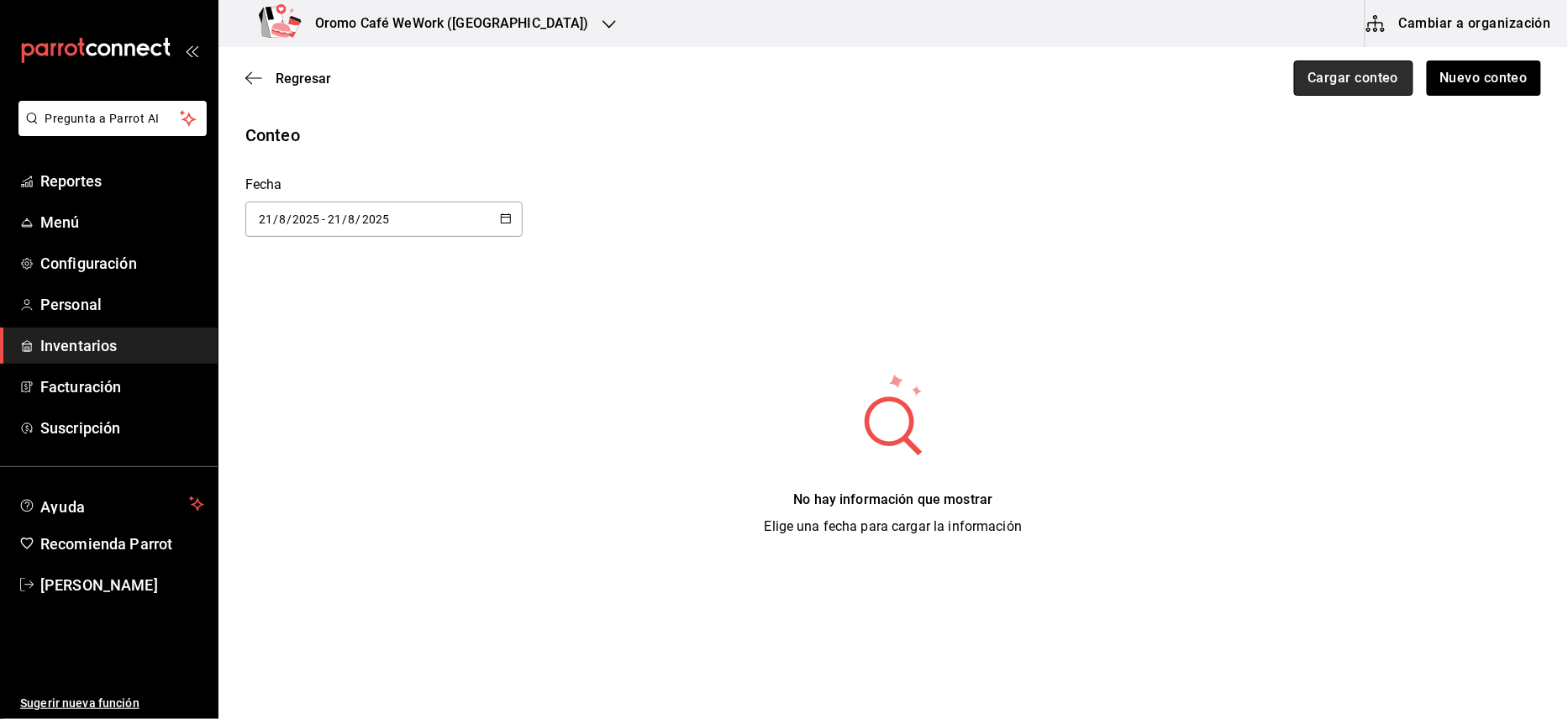
click at [1368, 80] on button "Cargar conteo" at bounding box center [1354, 79] width 120 height 36
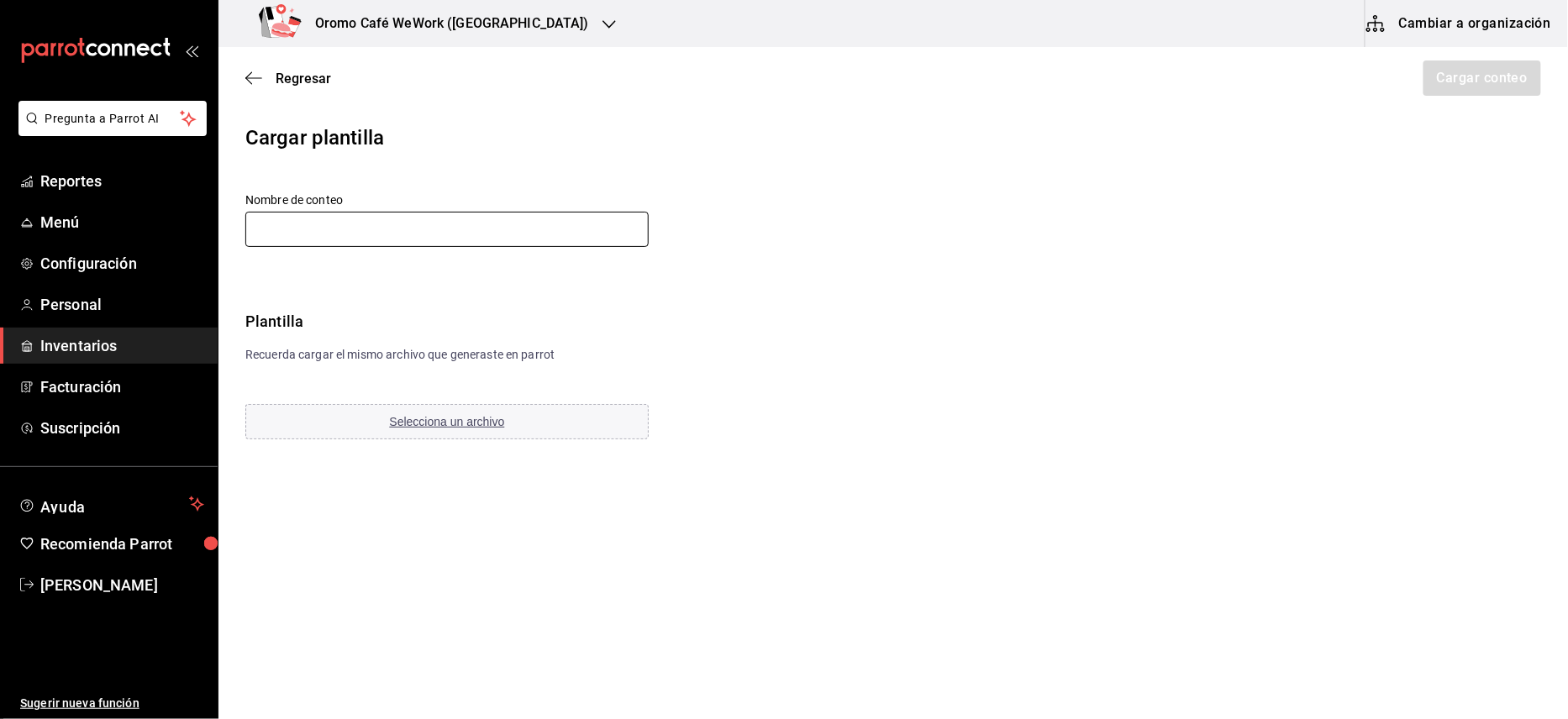
click at [530, 227] on input "text" at bounding box center [448, 230] width 404 height 36
type input "21 [PERSON_NAME]"
click at [484, 417] on span "Selecciona un archivo" at bounding box center [447, 422] width 115 height 13
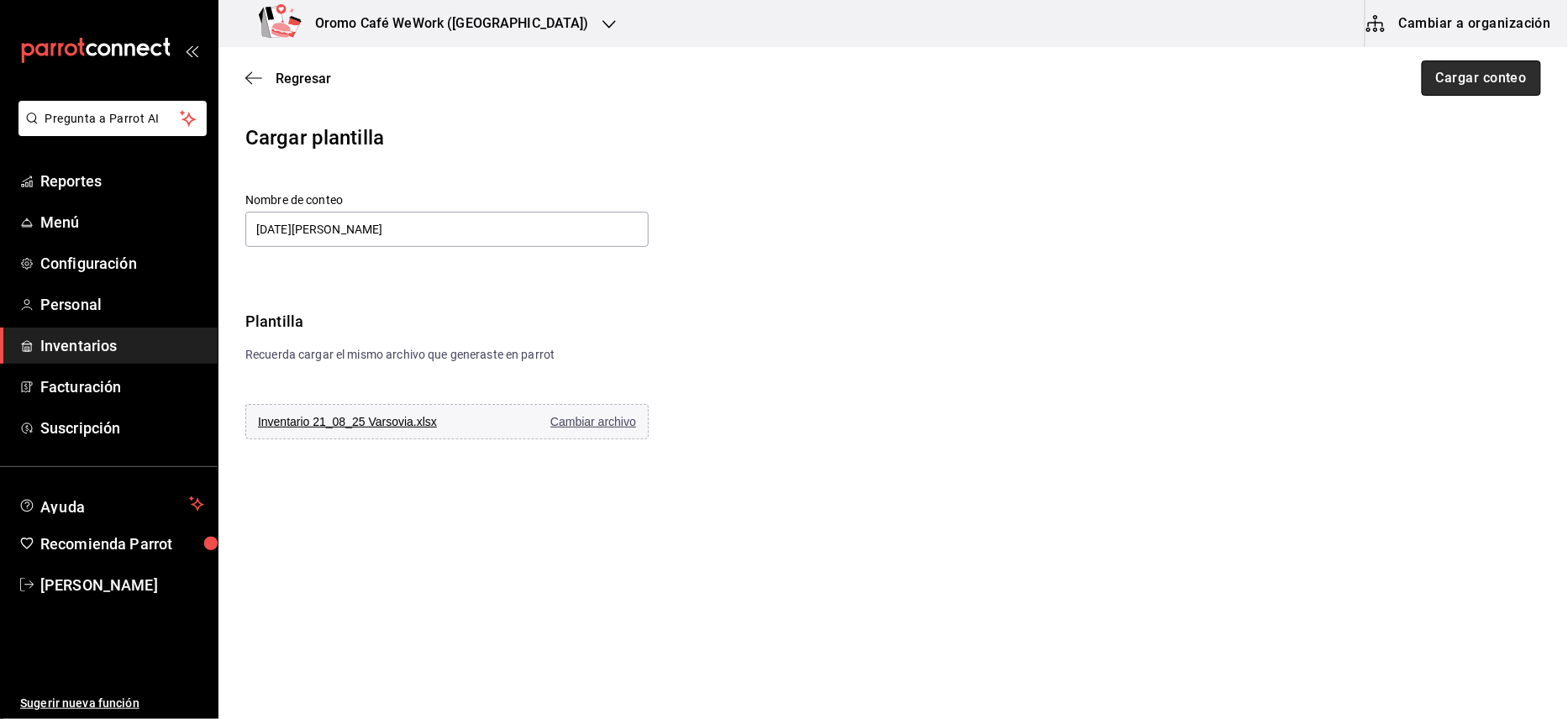
click at [1447, 78] on button "Cargar conteo" at bounding box center [1482, 79] width 120 height 36
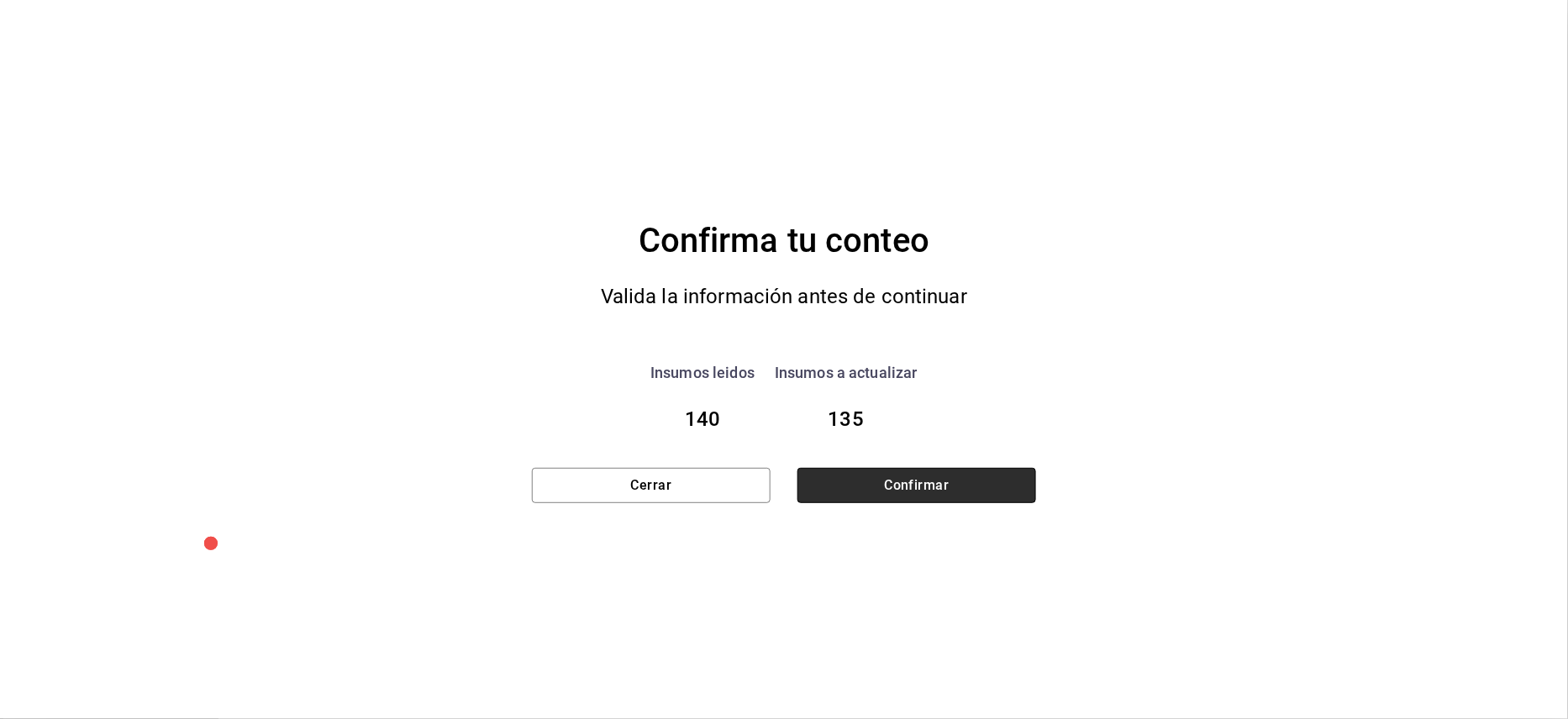
click at [902, 484] on button "Confirmar" at bounding box center [917, 486] width 239 height 36
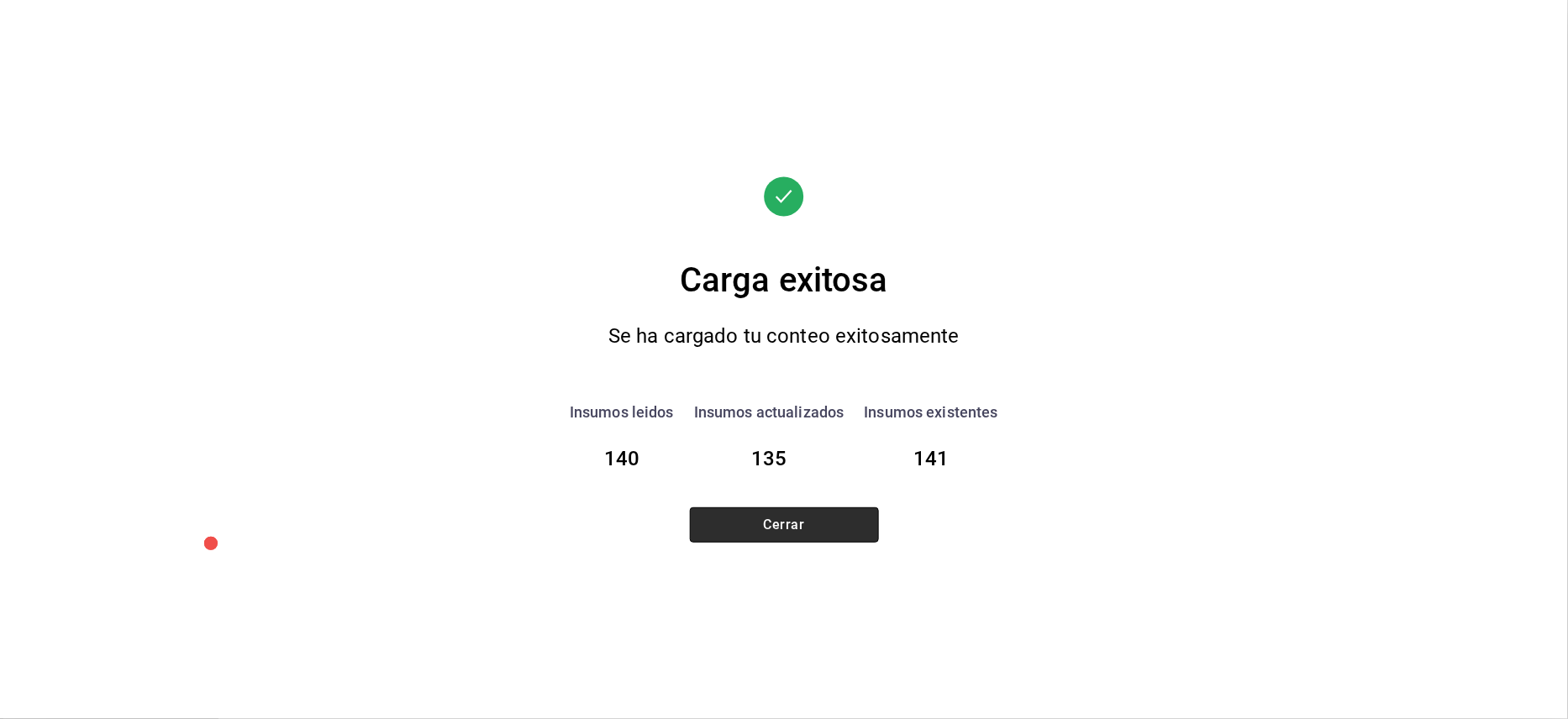
click at [809, 528] on button "Cerrar" at bounding box center [784, 525] width 189 height 36
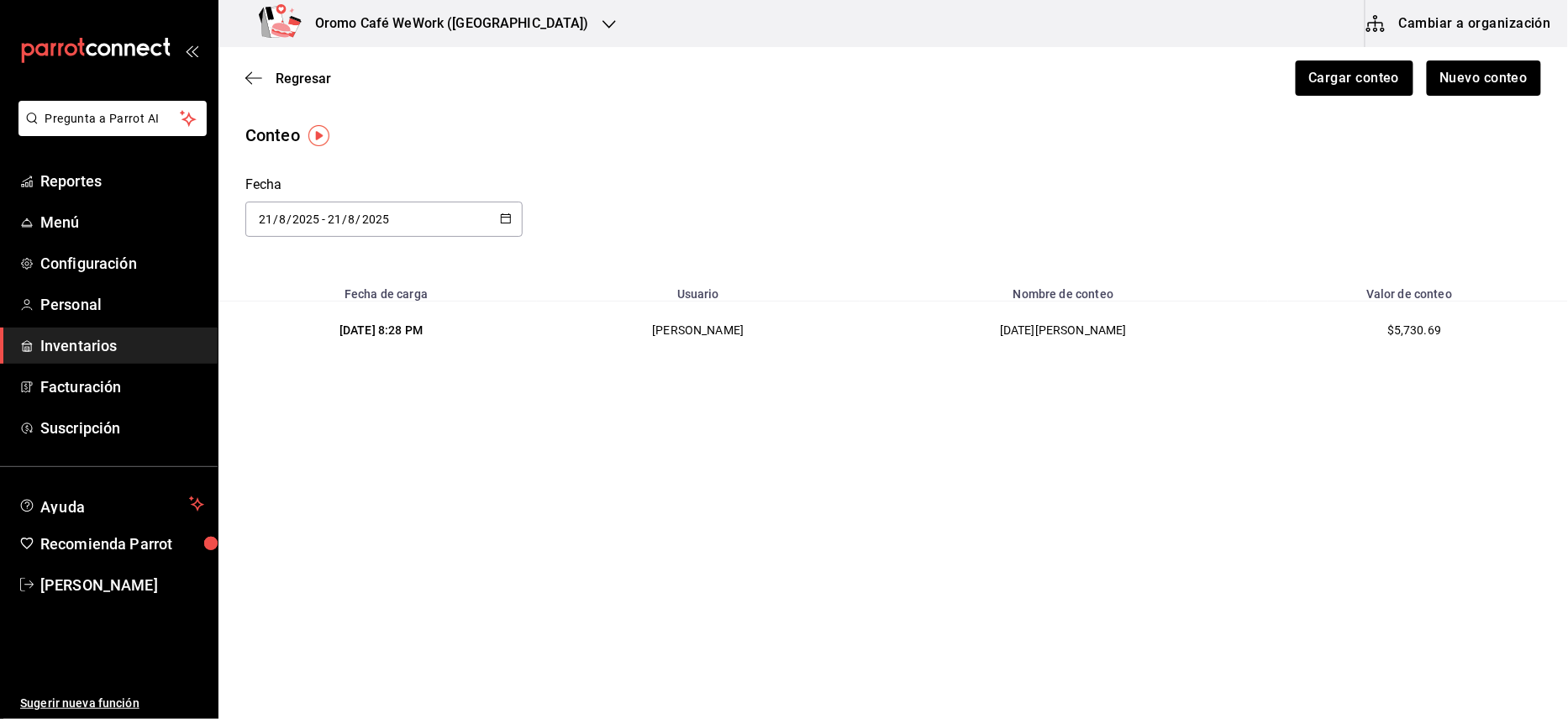
click at [455, 24] on h3 "Oromo Café WeWork ([GEOGRAPHIC_DATA])" at bounding box center [446, 23] width 288 height 21
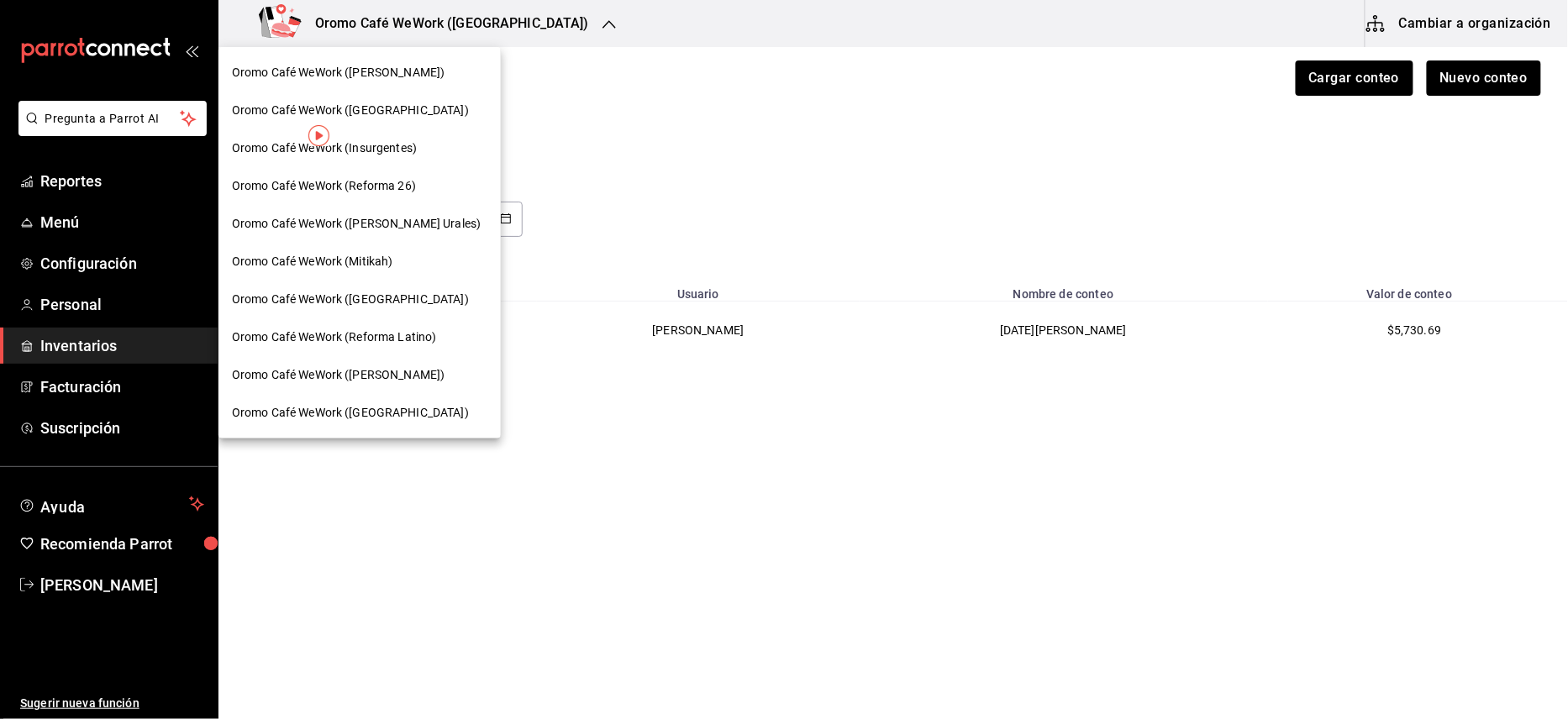
click at [402, 227] on span "Oromo Café WeWork ([PERSON_NAME] Urales)" at bounding box center [356, 224] width 248 height 18
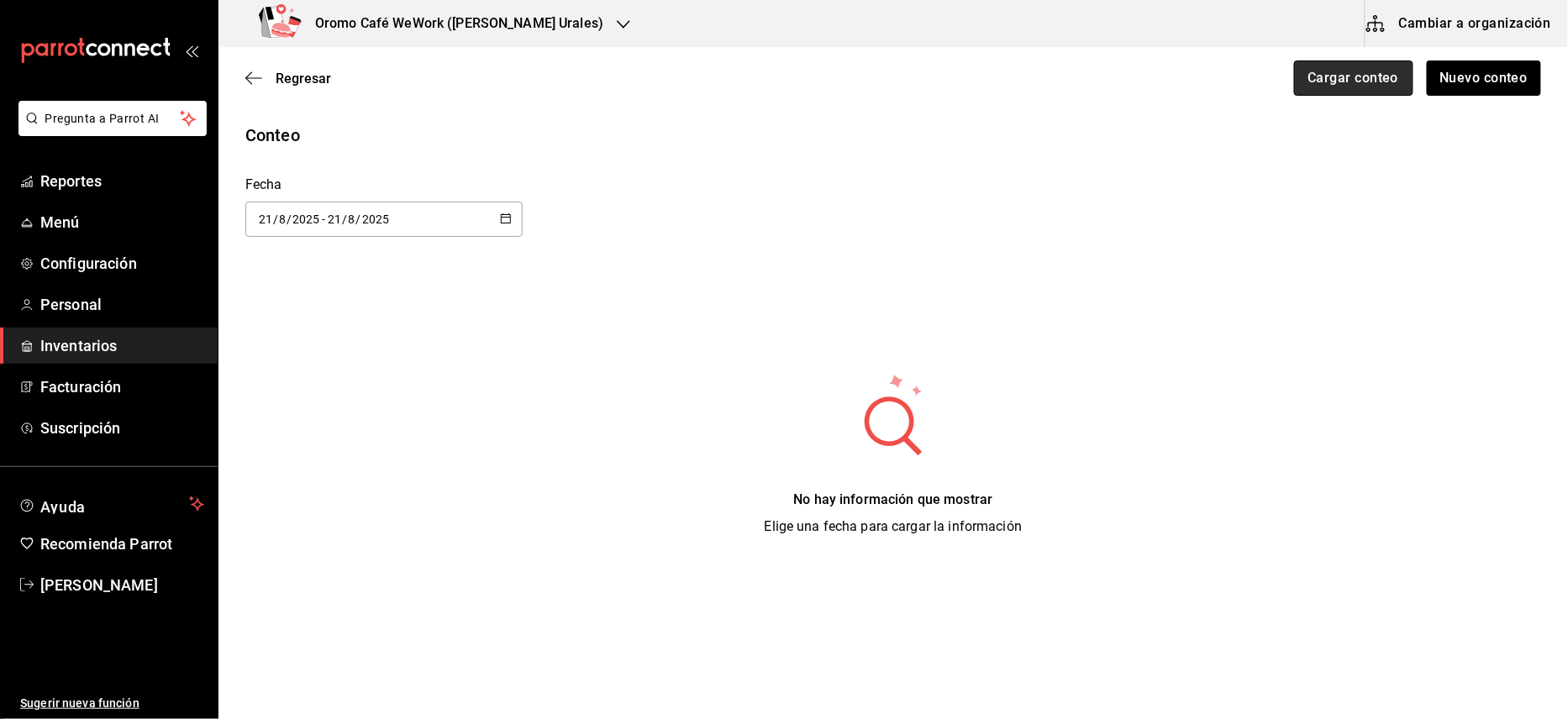
click at [1324, 78] on button "Cargar conteo" at bounding box center [1354, 79] width 120 height 36
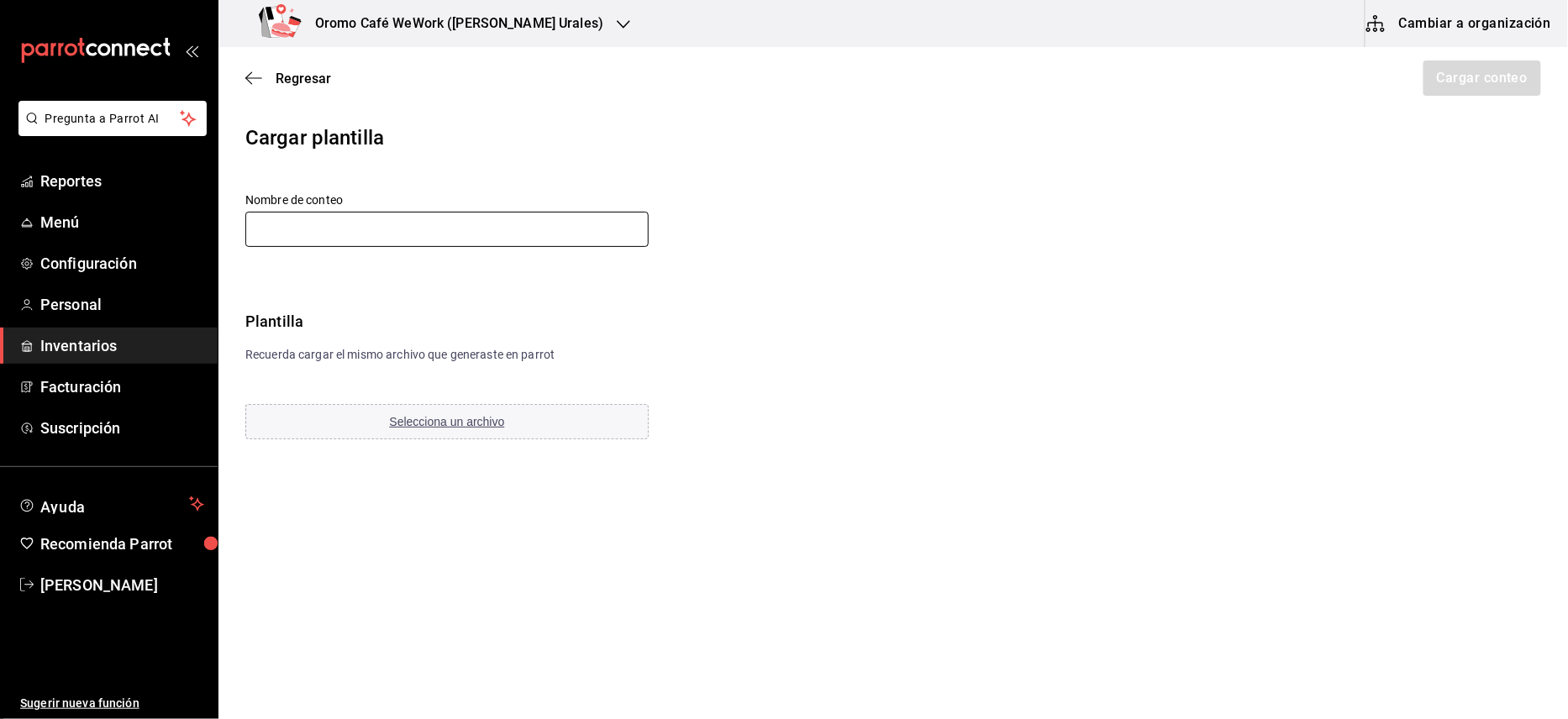
click at [456, 220] on input "text" at bounding box center [448, 230] width 404 height 36
type input "21 [PERSON_NAME]"
click at [457, 418] on span "Selecciona un archivo" at bounding box center [447, 422] width 115 height 13
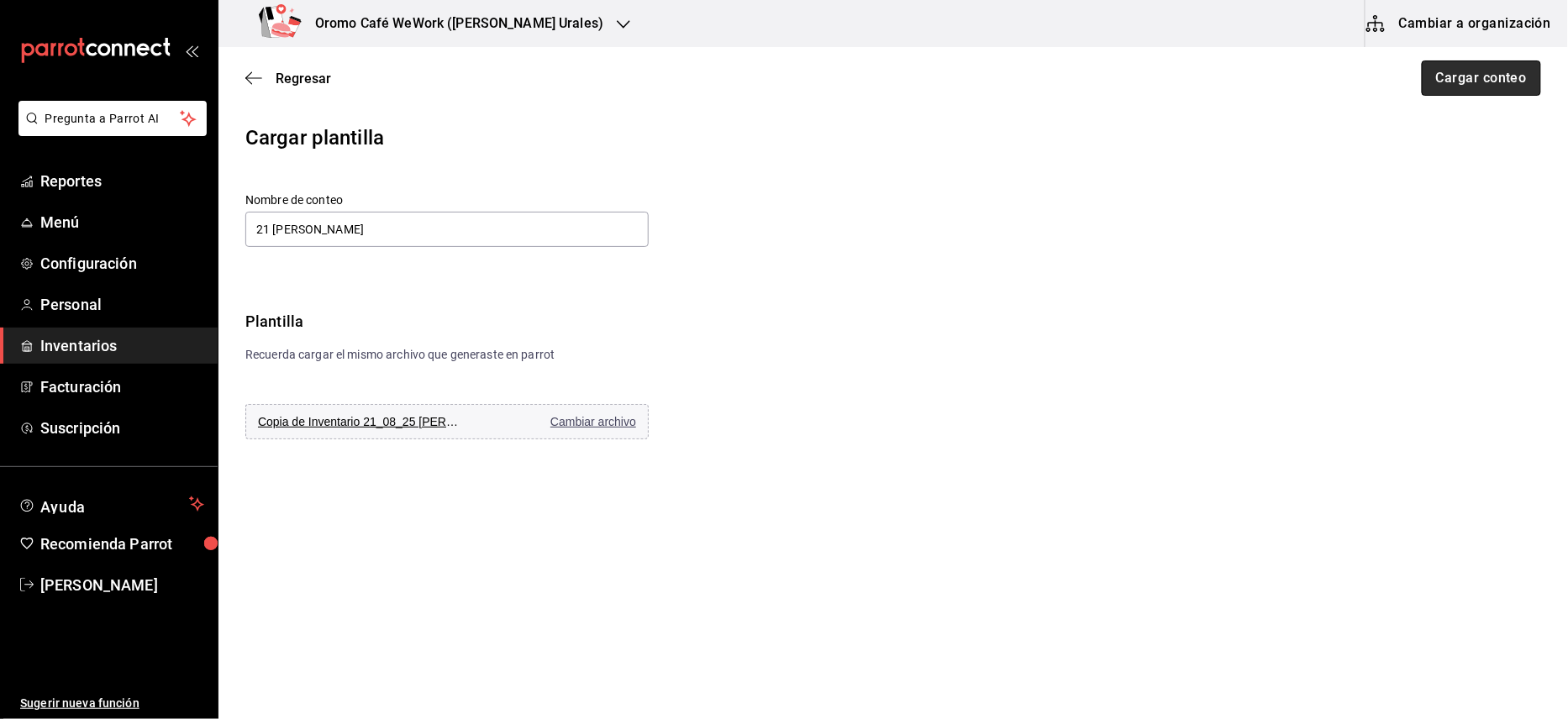
click at [1442, 62] on button "Cargar conteo" at bounding box center [1482, 79] width 120 height 36
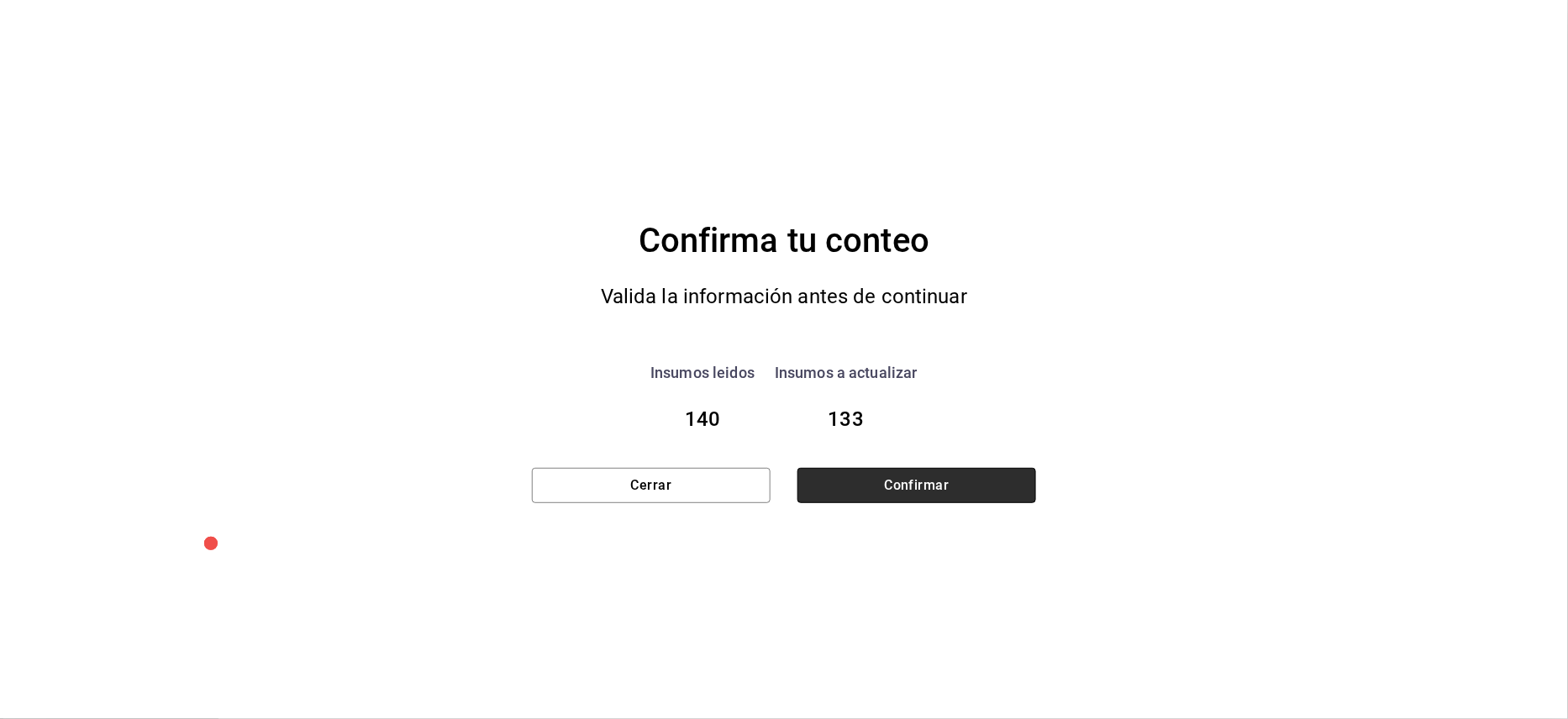
click at [942, 489] on button "Confirmar" at bounding box center [917, 486] width 239 height 36
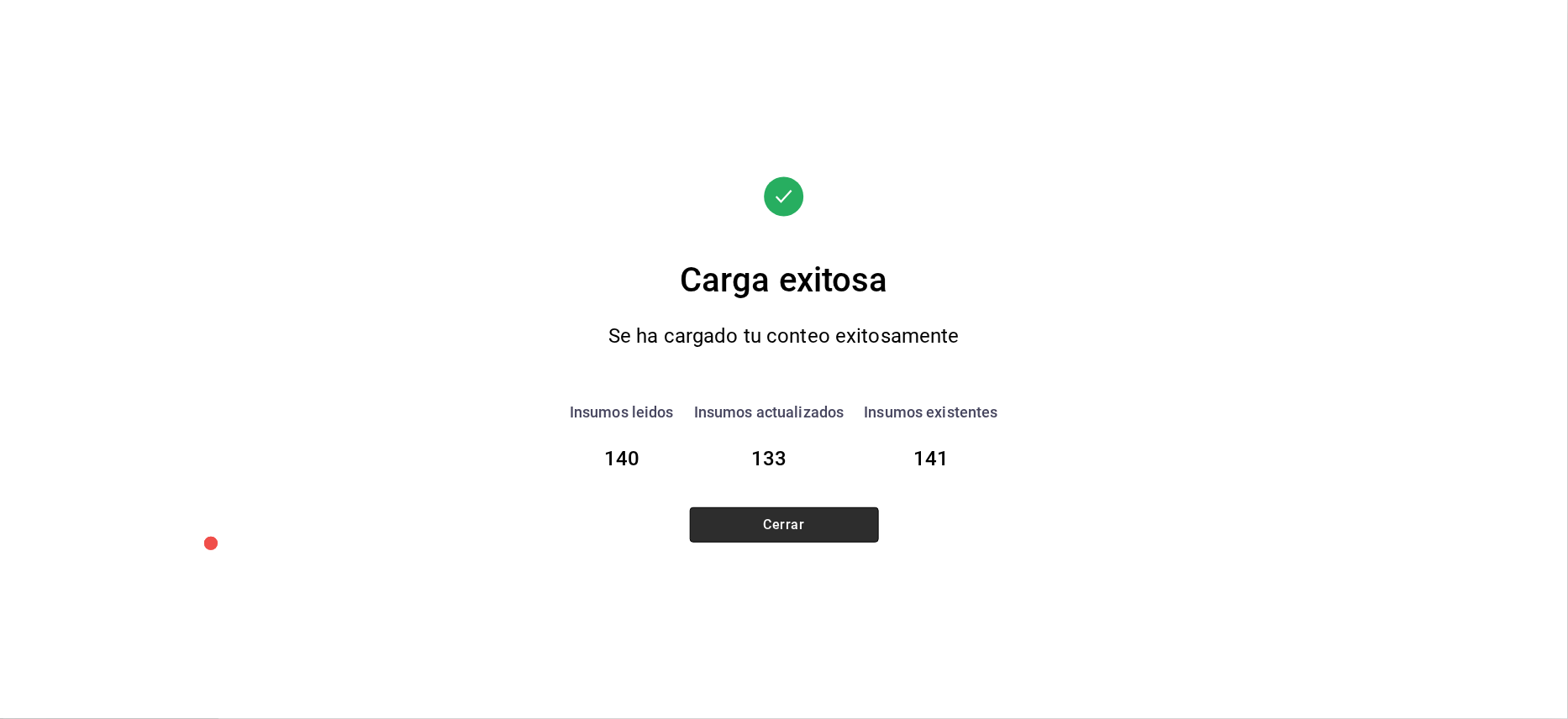
click at [767, 535] on button "Cerrar" at bounding box center [784, 525] width 189 height 36
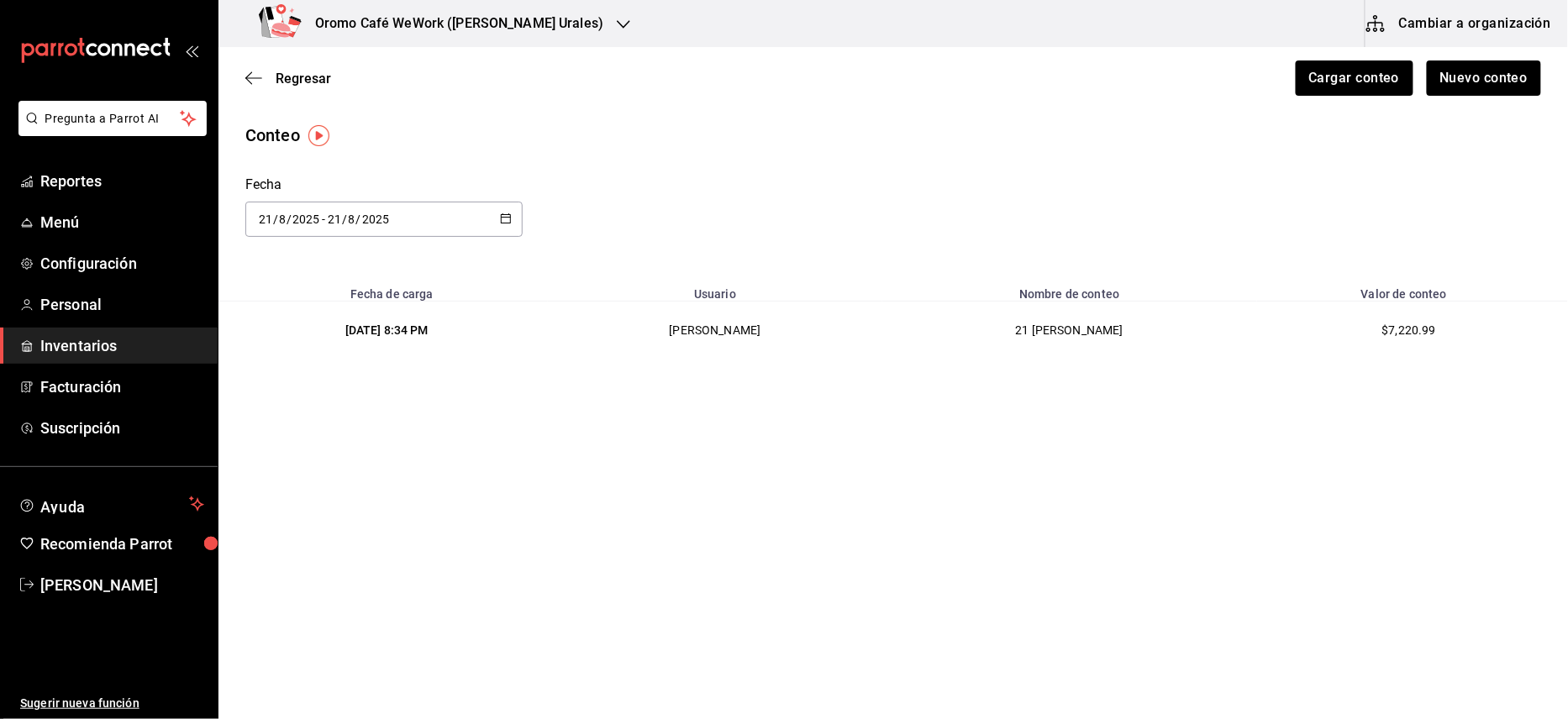
click at [556, 13] on div "Oromo Café WeWork ([PERSON_NAME] Urales)" at bounding box center [434, 23] width 405 height 47
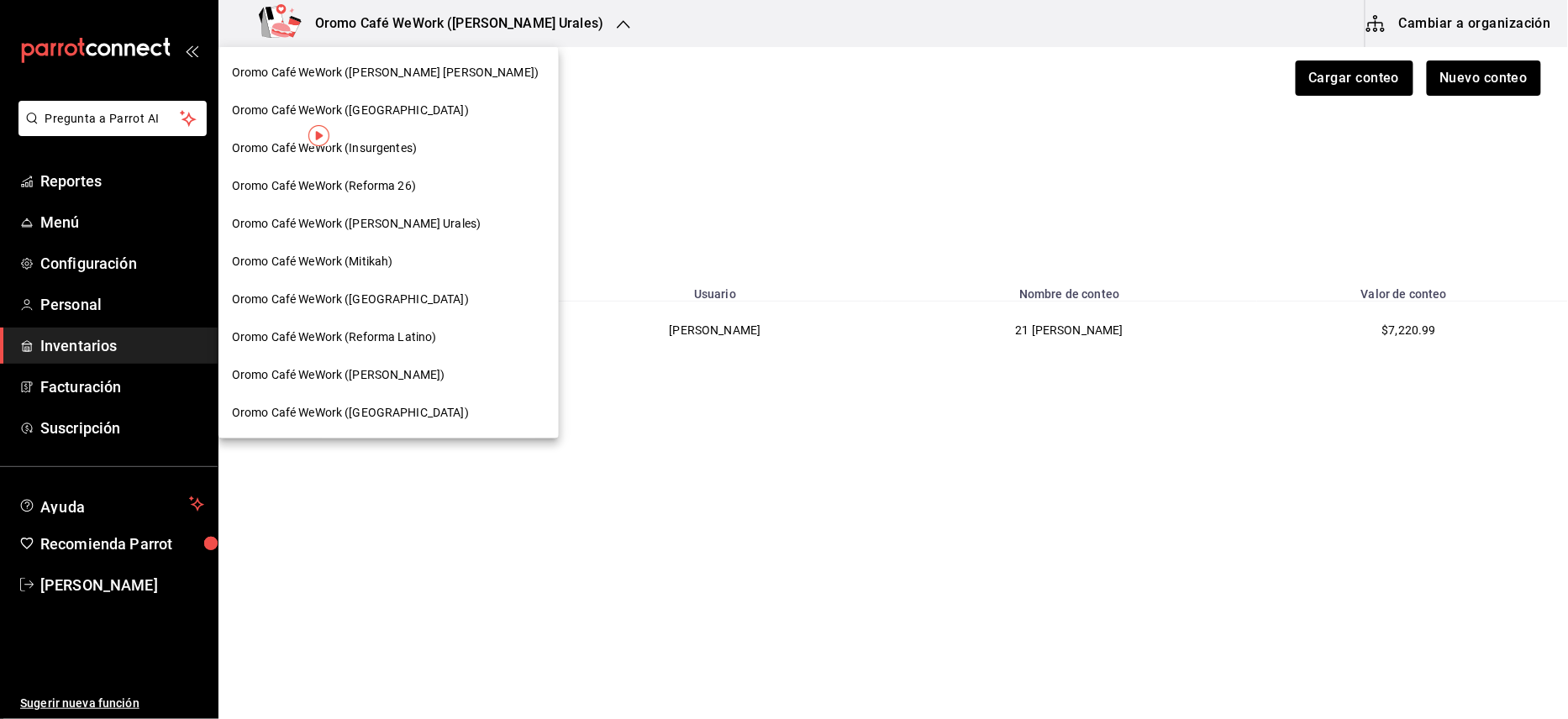
click at [105, 173] on div at bounding box center [784, 359] width 1568 height 719
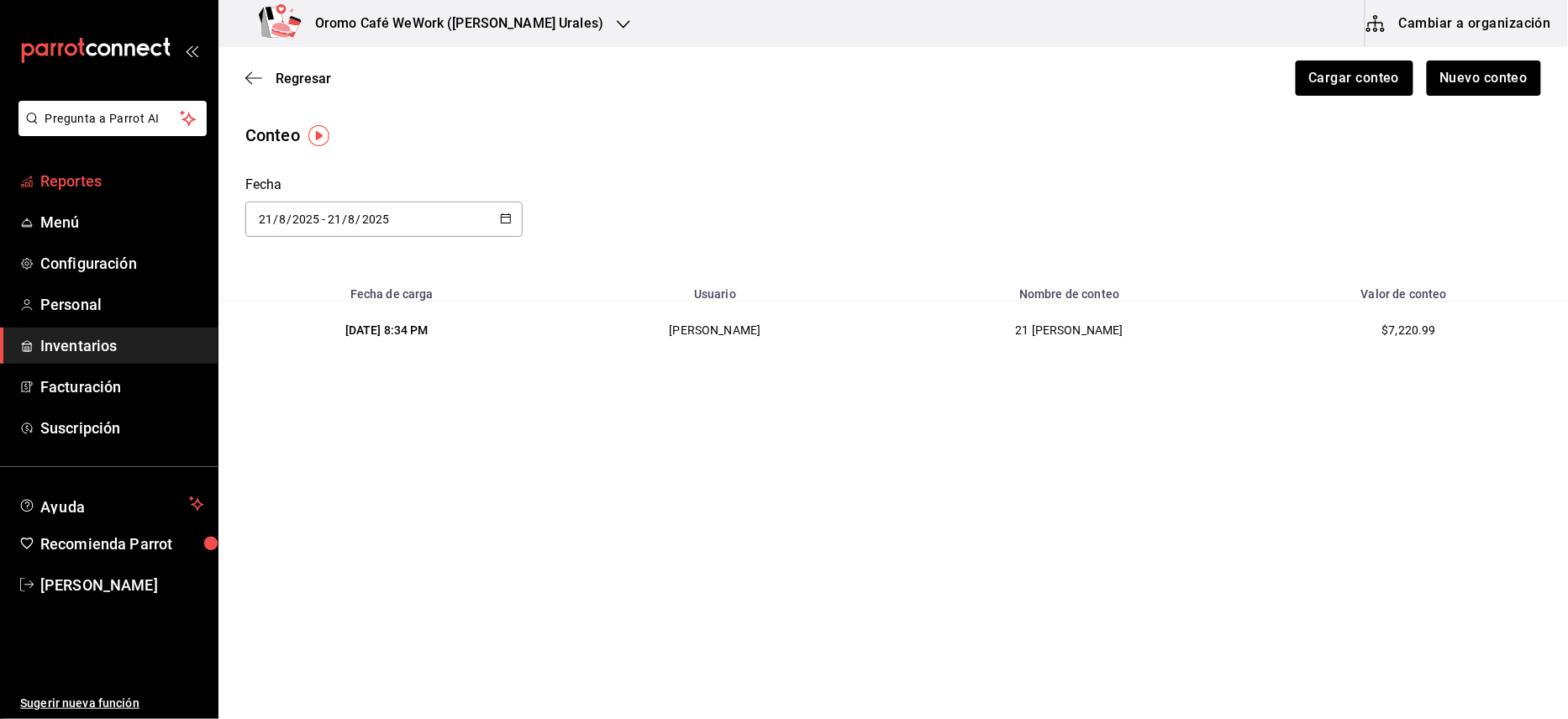
click at [81, 177] on span "Reportes" at bounding box center [122, 180] width 164 height 22
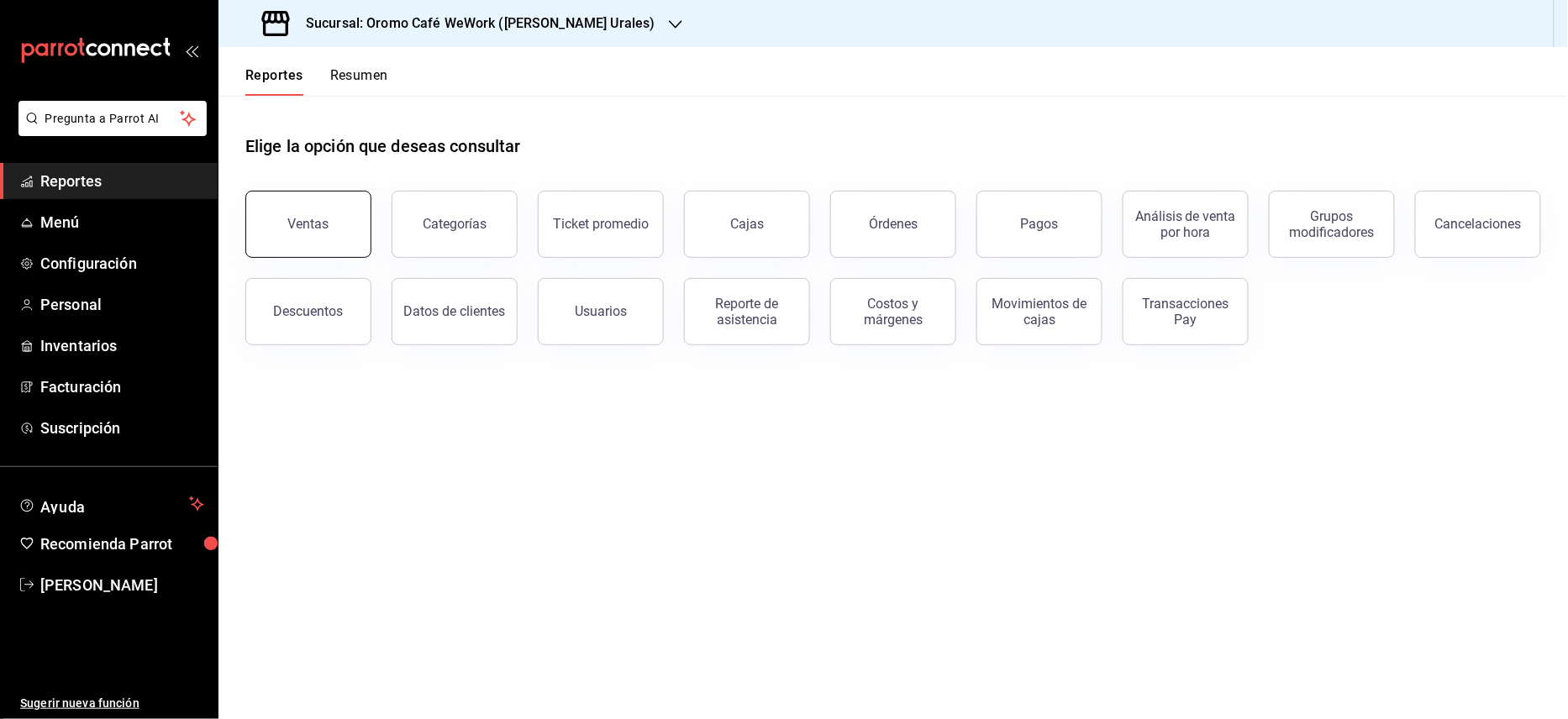
click at [310, 236] on button "Ventas" at bounding box center [308, 224] width 126 height 67
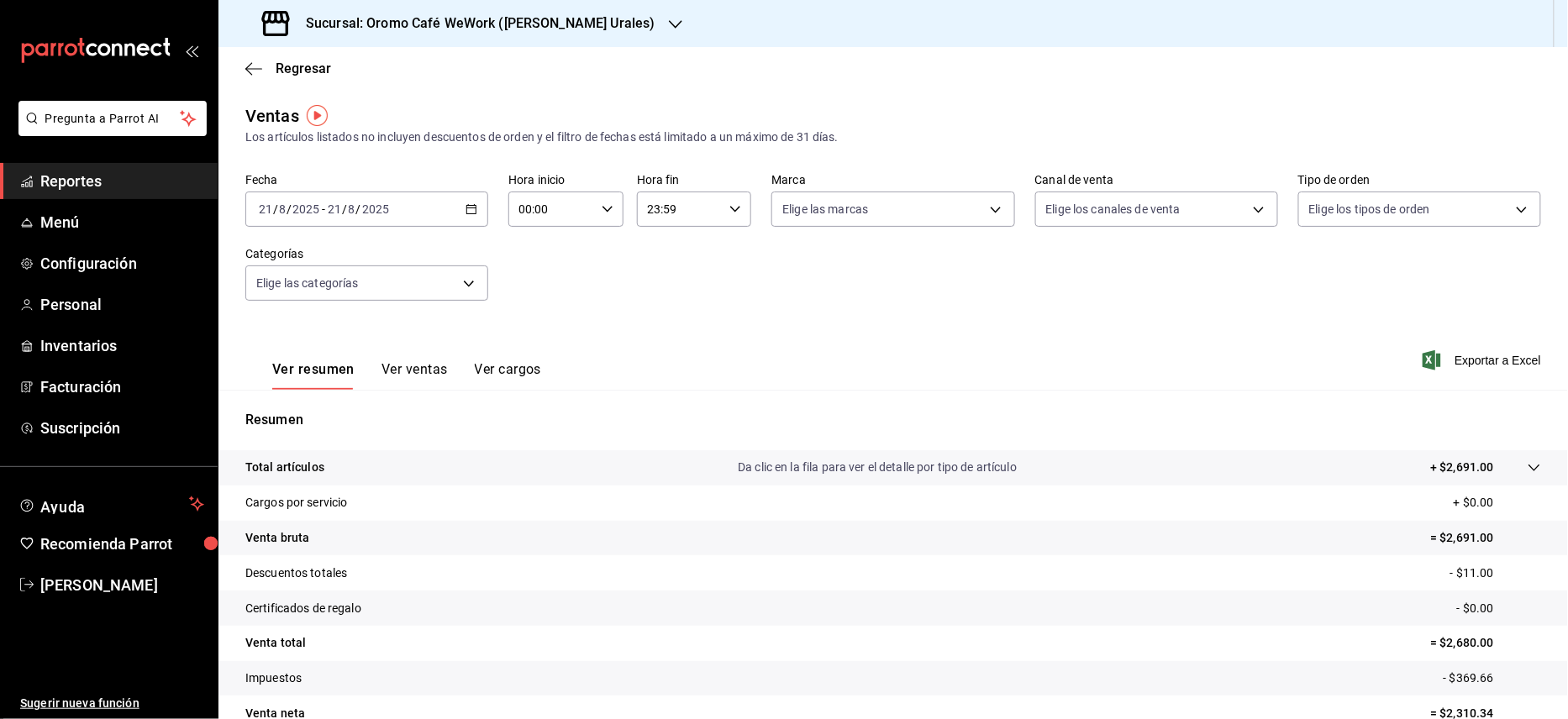
click at [465, 209] on icon "button" at bounding box center [471, 209] width 12 height 12
click at [296, 410] on span "Rango de fechas" at bounding box center [325, 412] width 130 height 18
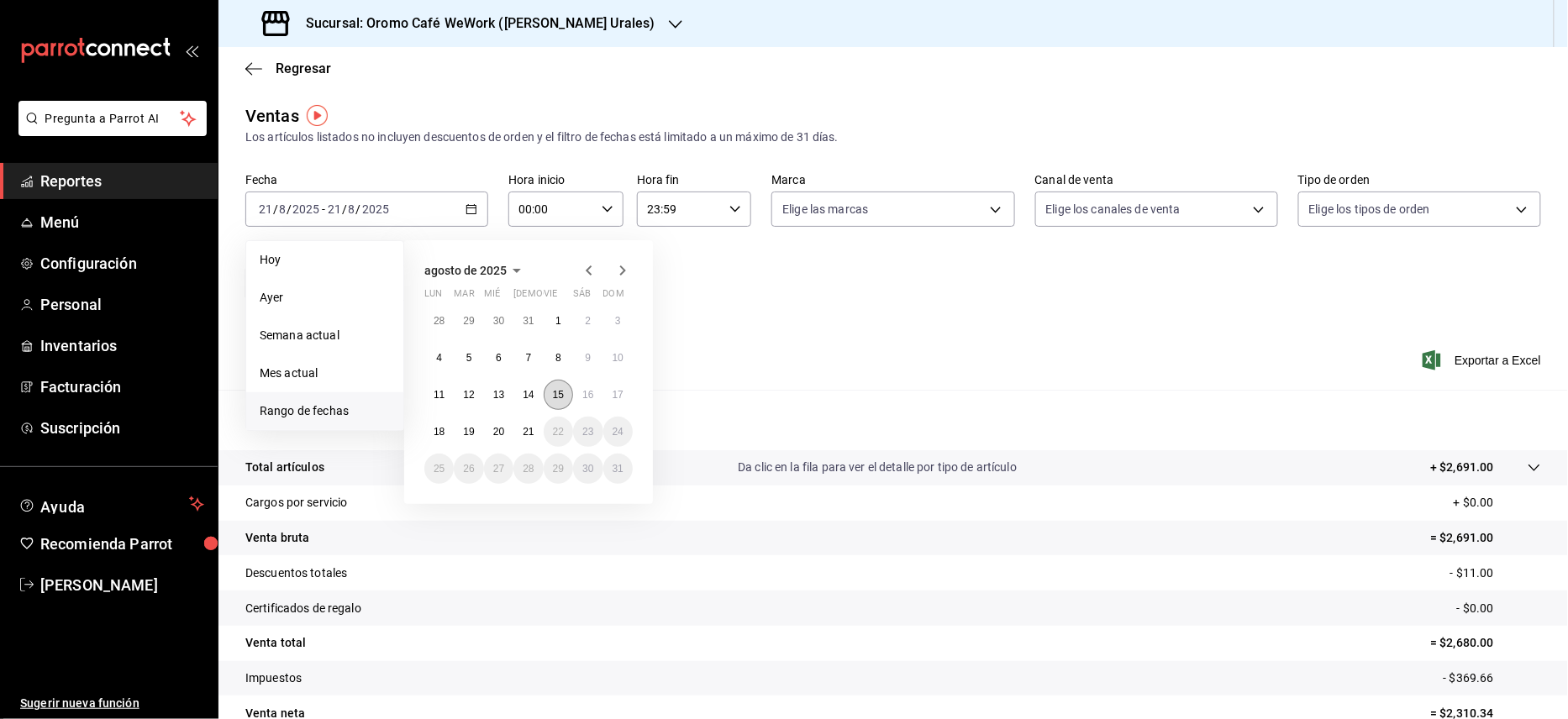
click at [559, 393] on abbr "15" at bounding box center [558, 395] width 11 height 12
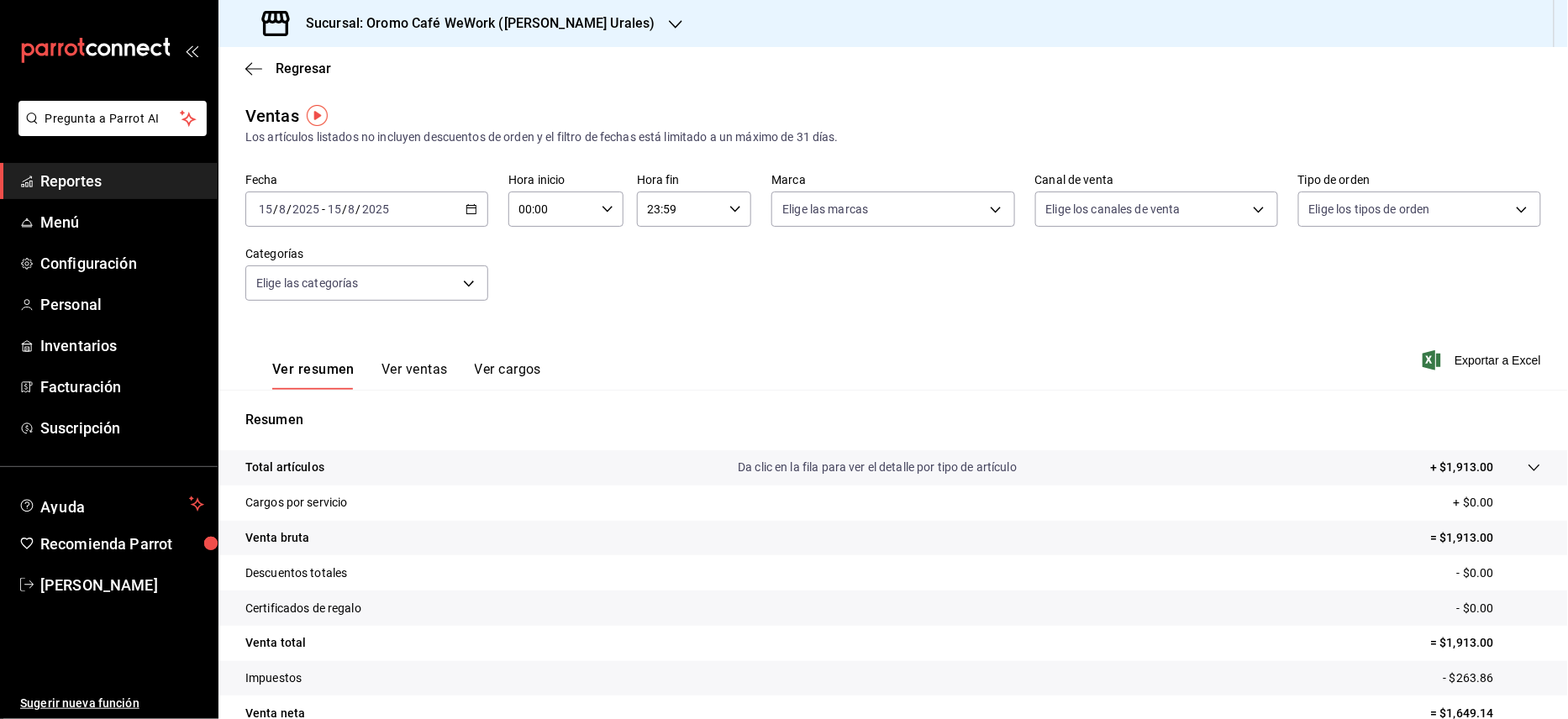
click at [468, 205] on icon "button" at bounding box center [471, 209] width 12 height 12
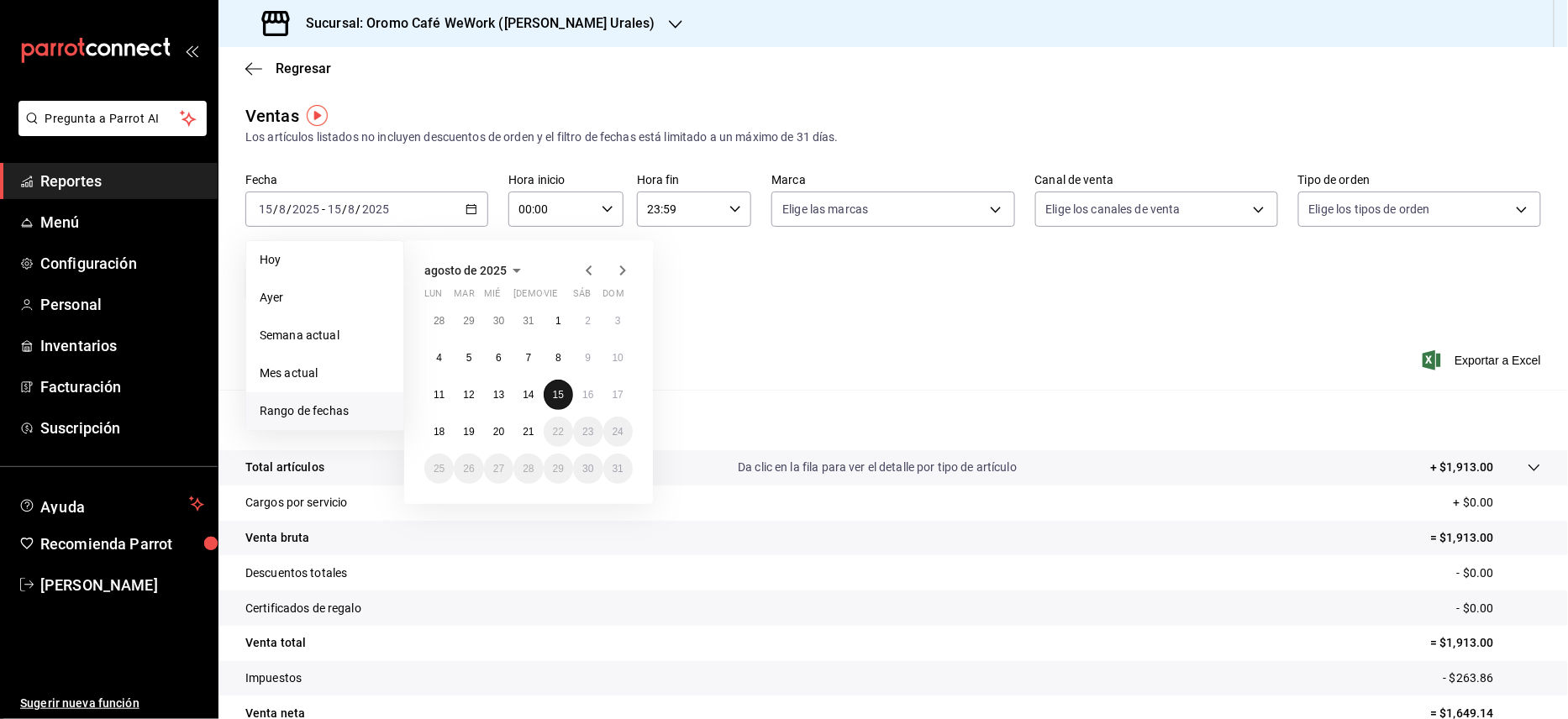
click at [556, 401] on button "15" at bounding box center [558, 395] width 29 height 30
click at [539, 433] on button "21" at bounding box center [528, 432] width 29 height 30
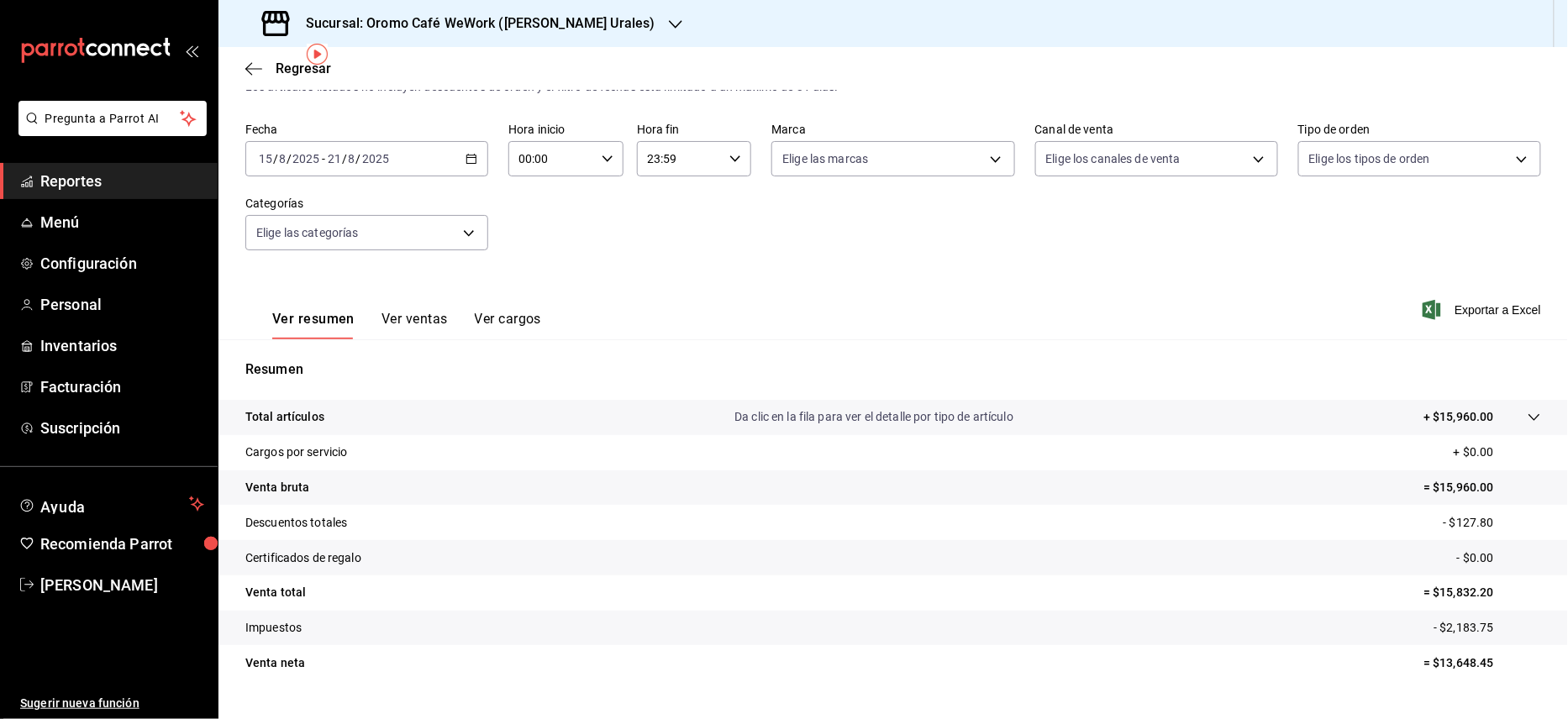
scroll to position [86, 0]
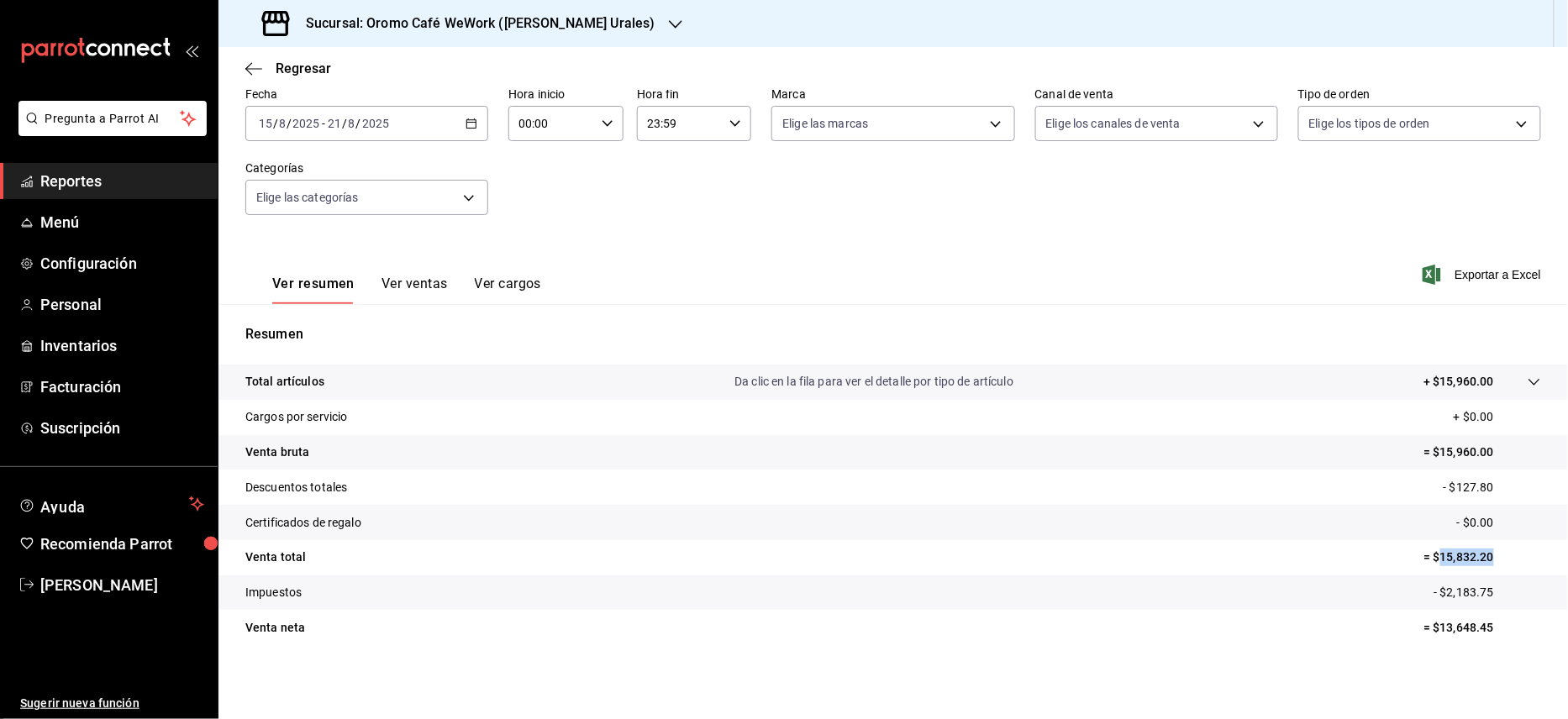
drag, startPoint x: 1425, startPoint y: 558, endPoint x: 1497, endPoint y: 558, distance: 72.0
click at [1497, 558] on p "= $15,832.20" at bounding box center [1482, 557] width 118 height 18
copy p "15,832.20"
click at [563, 30] on h3 "Sucursal: Oromo Café WeWork ([PERSON_NAME] Urales)" at bounding box center [474, 23] width 363 height 21
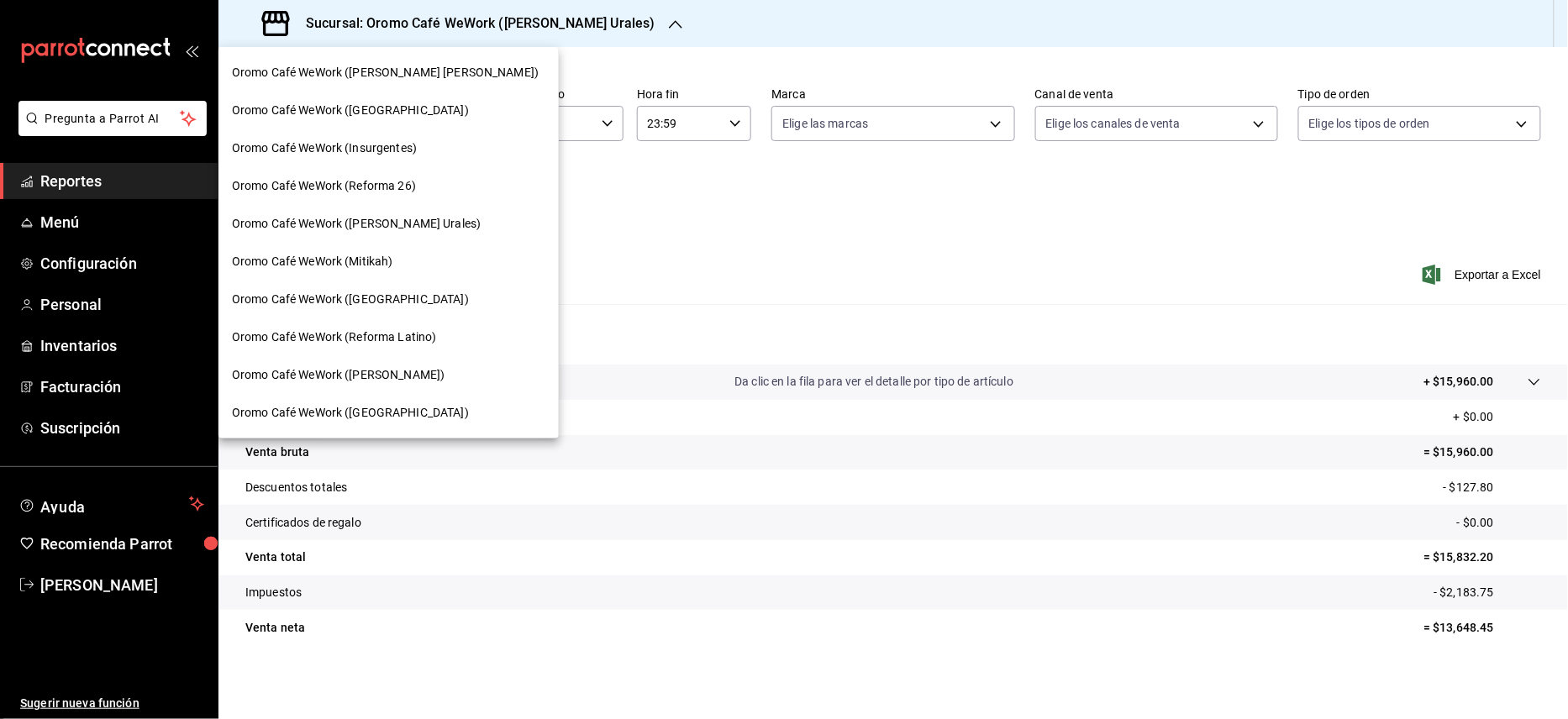
click at [439, 75] on span "Oromo Café WeWork ([PERSON_NAME] [PERSON_NAME])" at bounding box center [385, 72] width 306 height 18
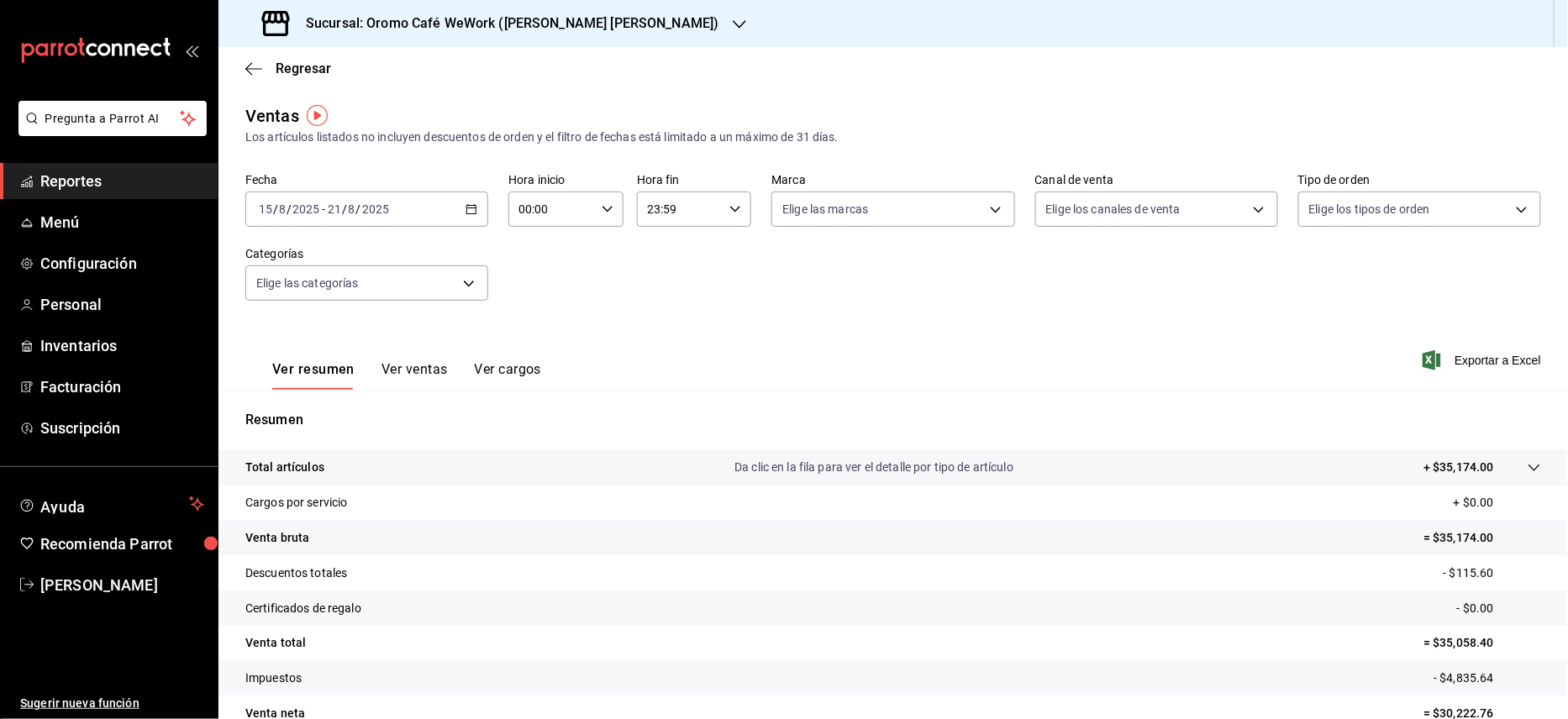
scroll to position [86, 0]
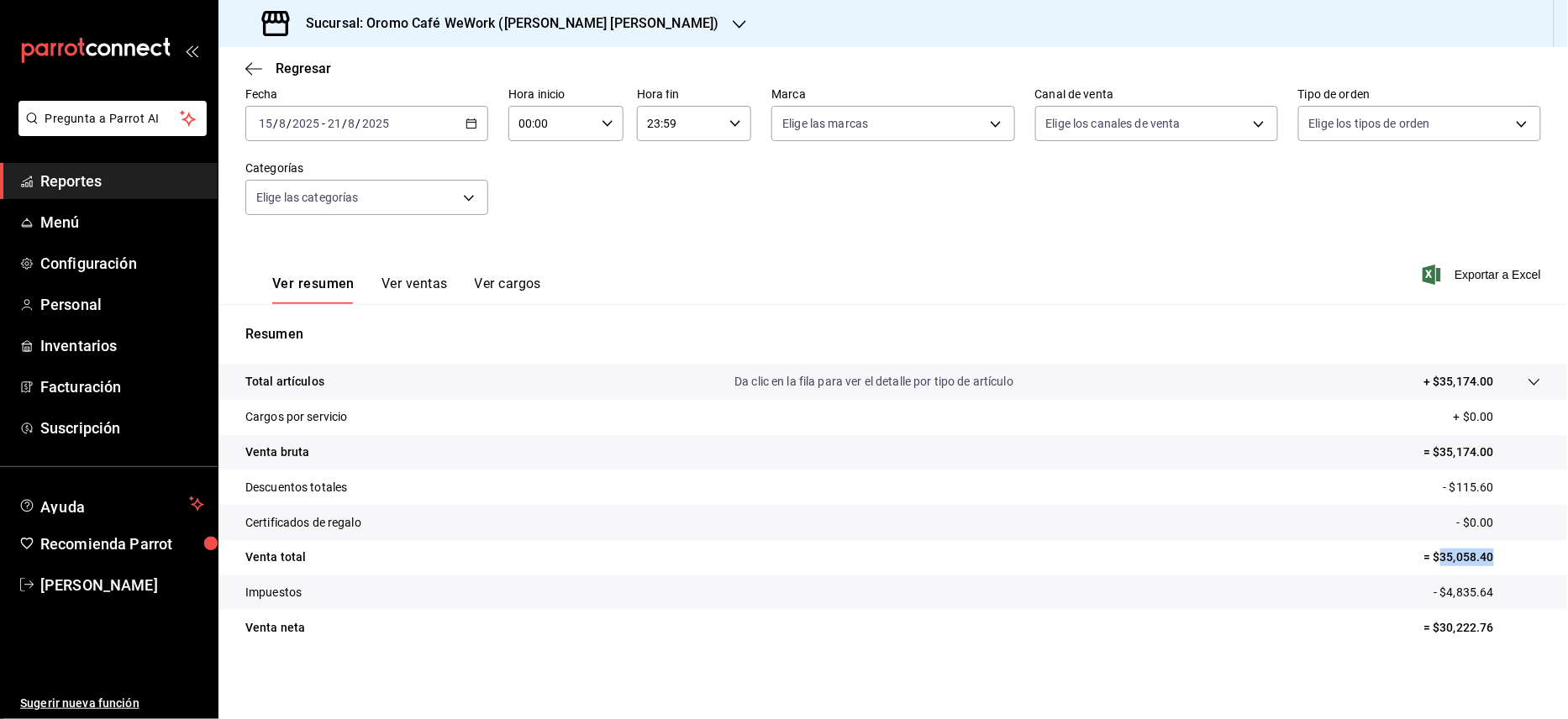
drag, startPoint x: 1423, startPoint y: 555, endPoint x: 1499, endPoint y: 555, distance: 76.0
click at [1499, 555] on p "= $35,058.40" at bounding box center [1482, 557] width 118 height 18
drag, startPoint x: 1425, startPoint y: 555, endPoint x: 1499, endPoint y: 555, distance: 74.0
click at [1499, 555] on p "= $35,058.40" at bounding box center [1482, 557] width 118 height 18
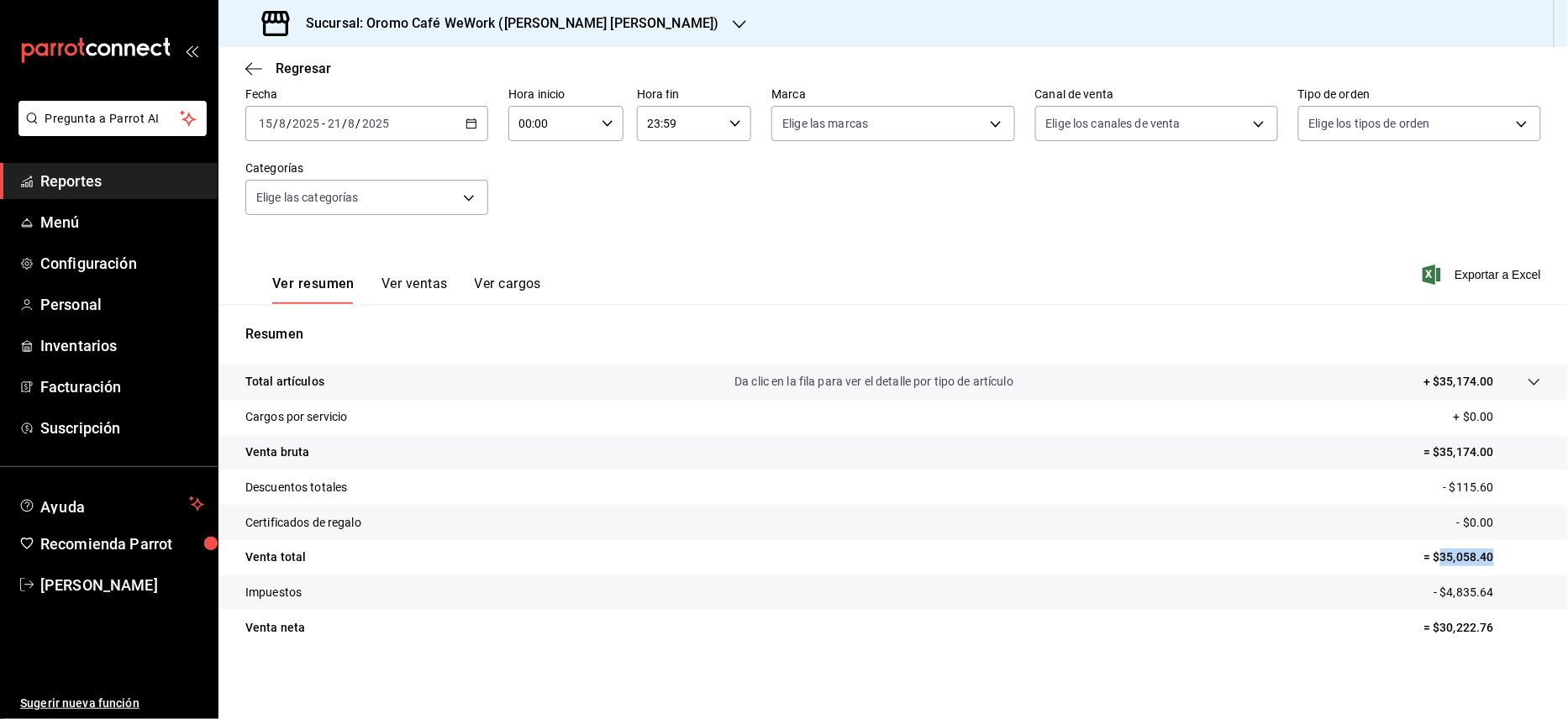
copy p "35,058.40"
click at [528, 21] on h3 "Sucursal: Oromo Café WeWork ([PERSON_NAME] [PERSON_NAME])" at bounding box center [506, 23] width 427 height 21
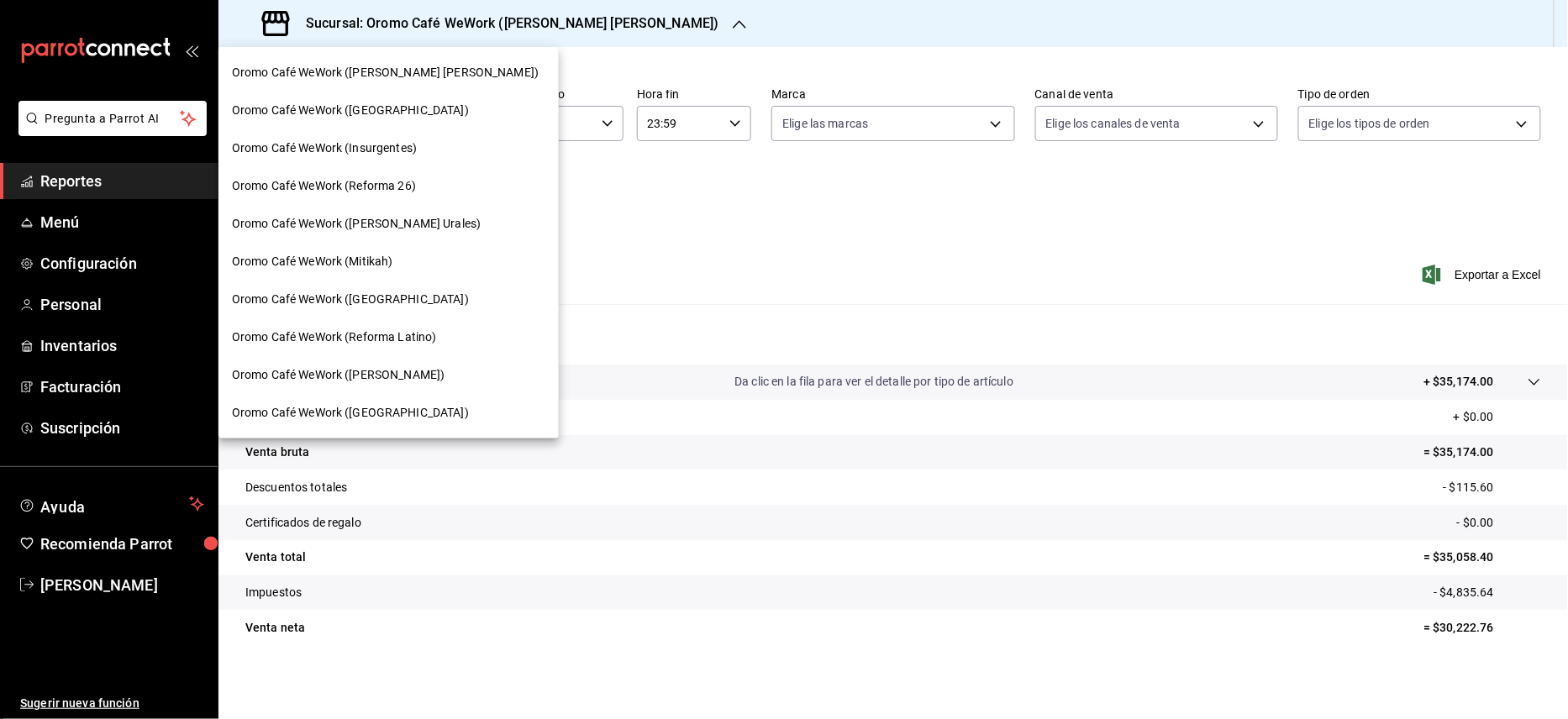
click at [395, 402] on div "Oromo Café WeWork ([GEOGRAPHIC_DATA])" at bounding box center [389, 413] width 340 height 38
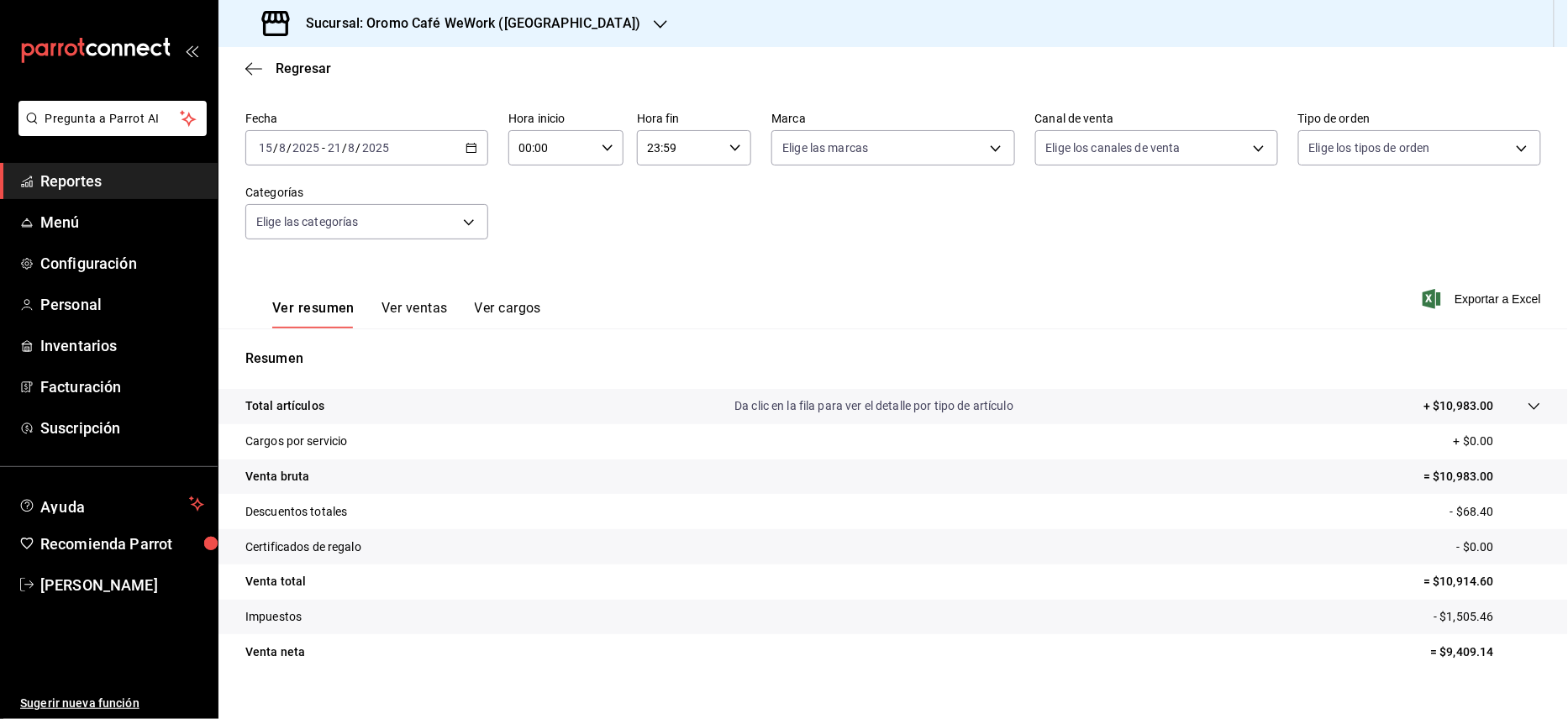
scroll to position [86, 0]
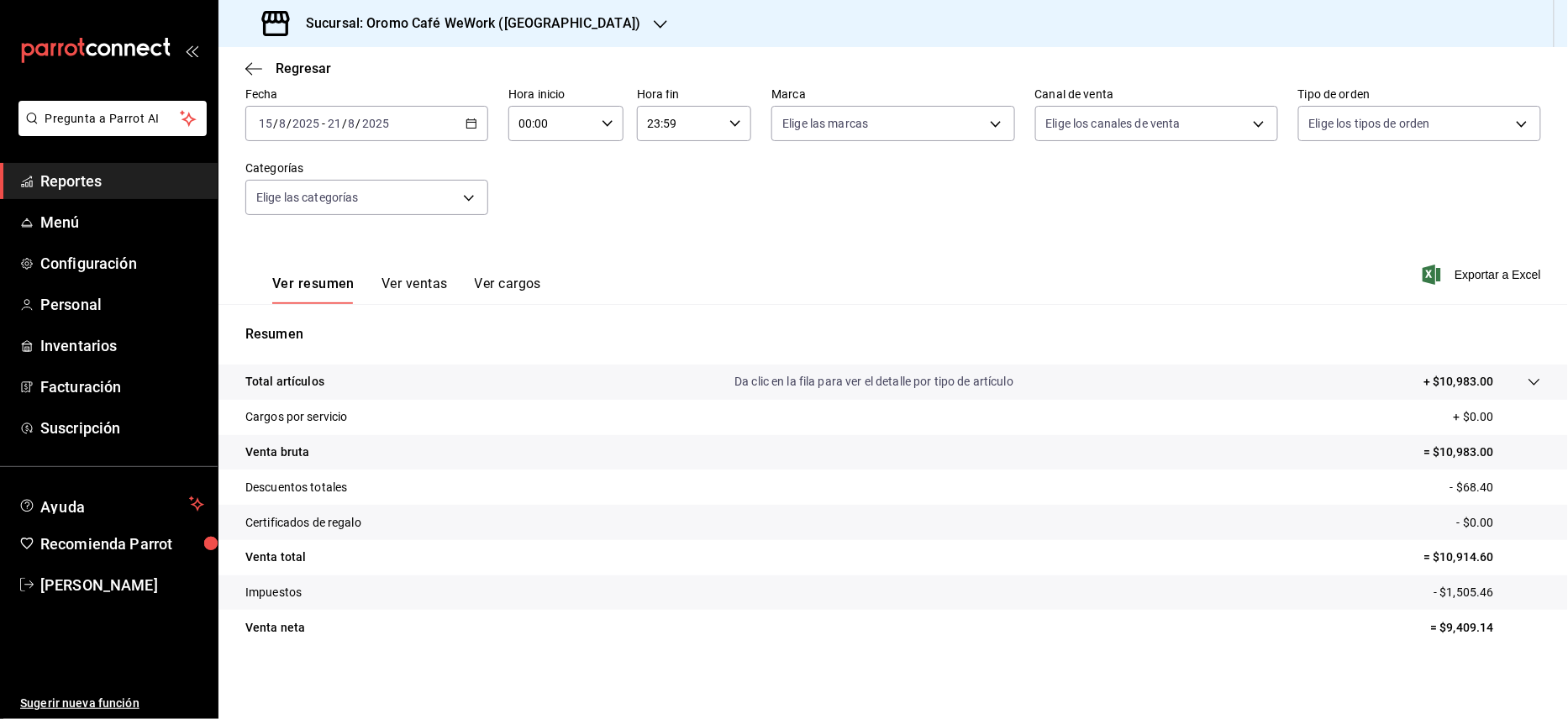
click at [1426, 552] on p "= $10,914.60" at bounding box center [1482, 557] width 118 height 18
drag, startPoint x: 1426, startPoint y: 552, endPoint x: 1491, endPoint y: 552, distance: 65.0
click at [1491, 552] on p "= $10,914.60" at bounding box center [1482, 557] width 118 height 18
click at [559, 23] on h3 "Sucursal: Oromo Café WeWork ([GEOGRAPHIC_DATA])" at bounding box center [465, 23] width 348 height 21
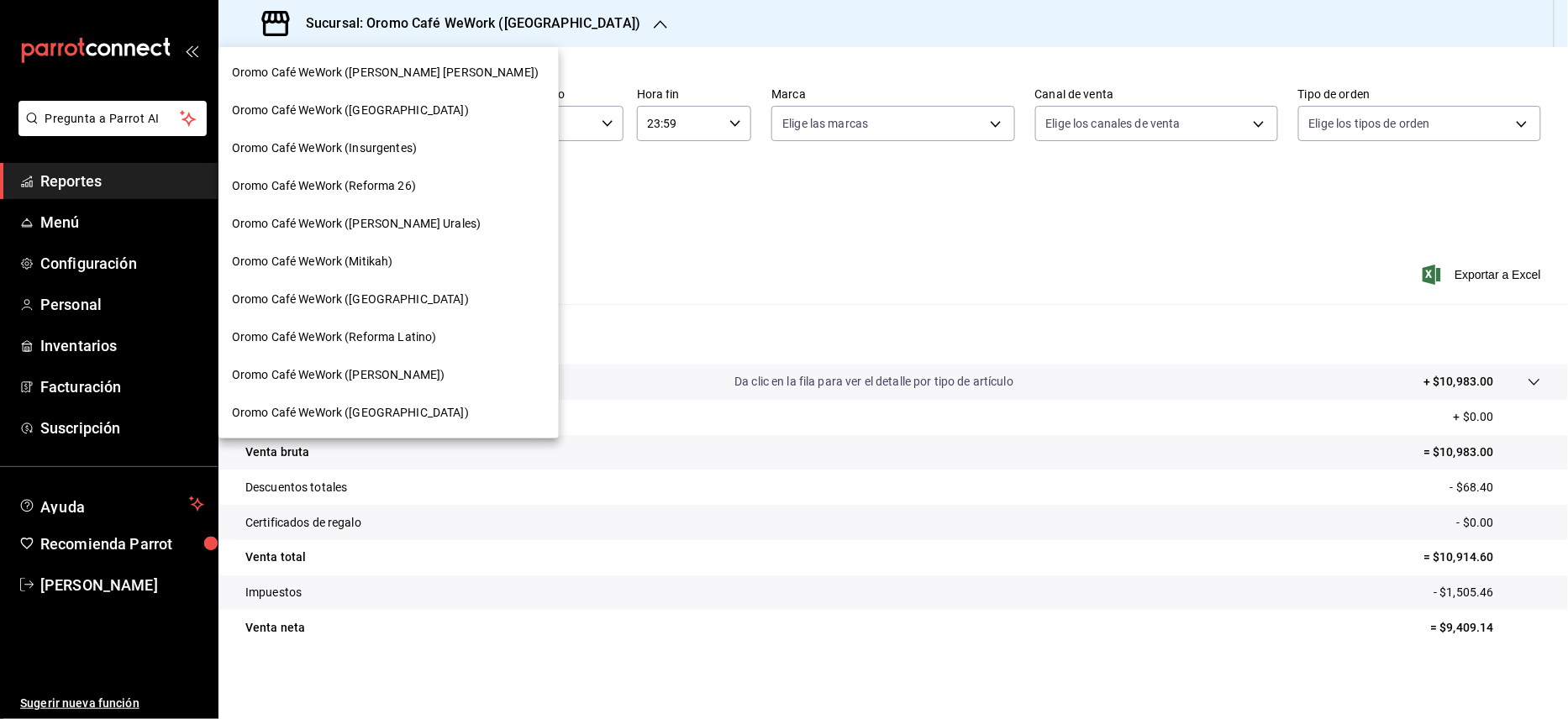
click at [398, 372] on span "Oromo Café WeWork ([PERSON_NAME])" at bounding box center [339, 375] width 213 height 18
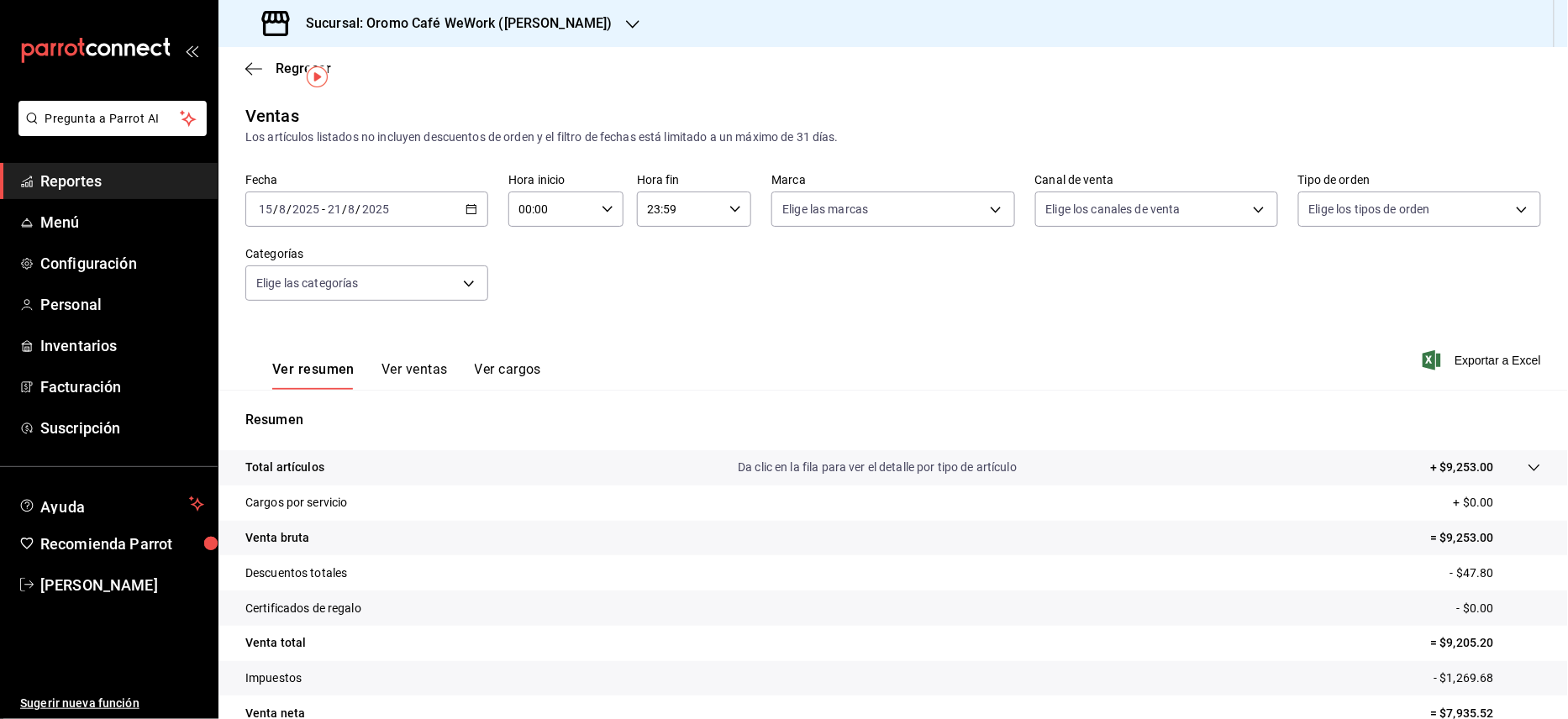
scroll to position [86, 0]
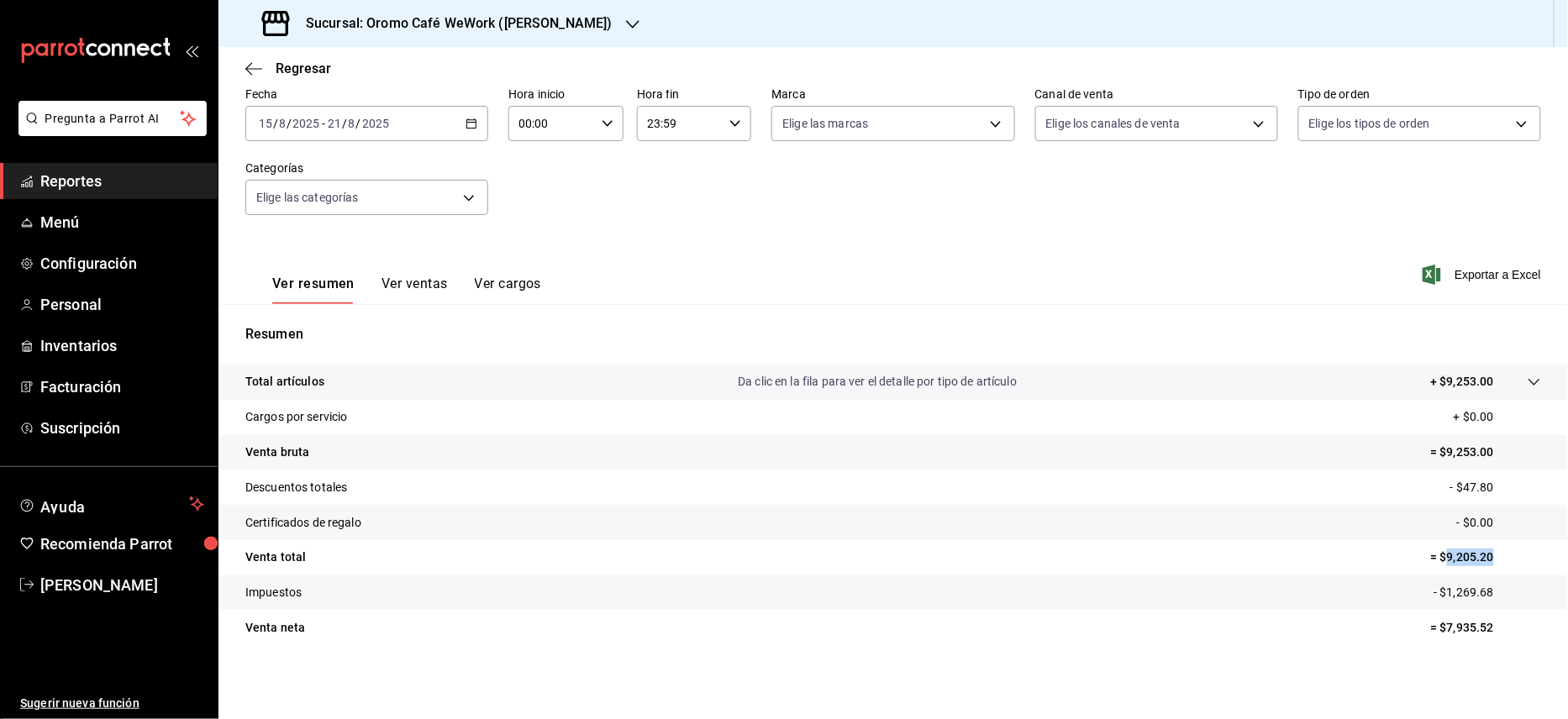
drag, startPoint x: 1430, startPoint y: 558, endPoint x: 1490, endPoint y: 556, distance: 60.0
click at [1490, 556] on p "= $9,205.20" at bounding box center [1486, 557] width 110 height 18
copy p "9,205.20"
click at [600, 29] on h3 "Sucursal: Oromo Café WeWork ([PERSON_NAME])" at bounding box center [452, 23] width 320 height 21
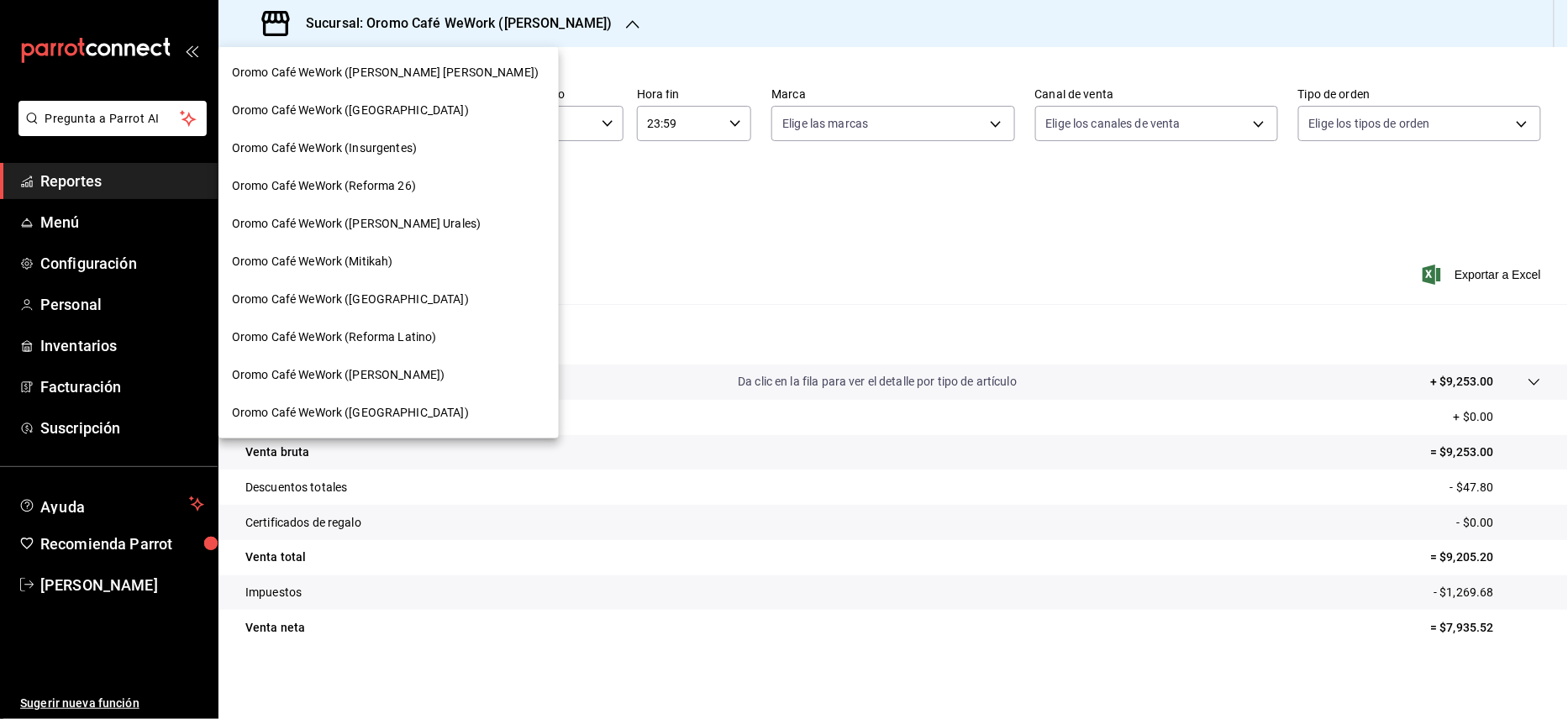
click at [383, 339] on span "Oromo Café WeWork (Reforma Latino)" at bounding box center [334, 338] width 205 height 18
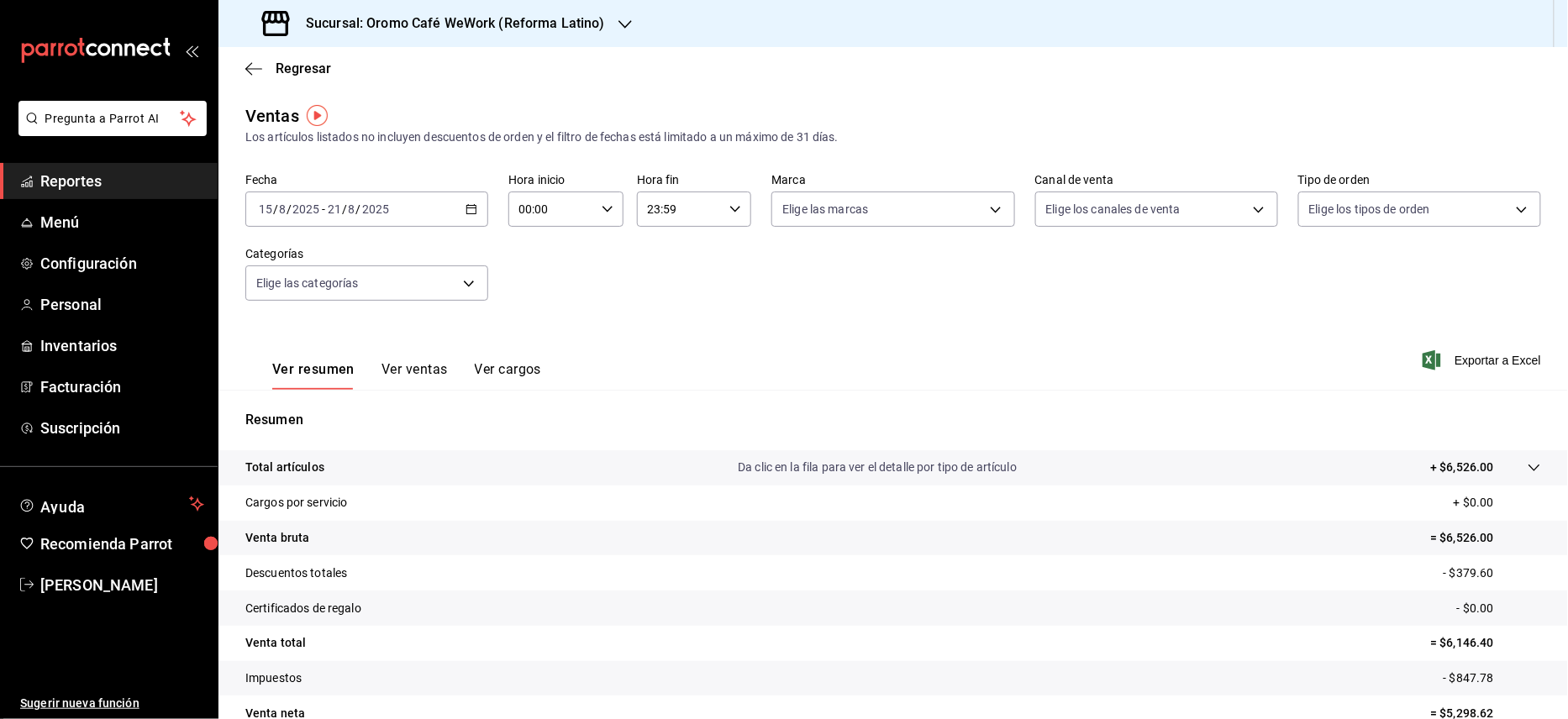
scroll to position [86, 0]
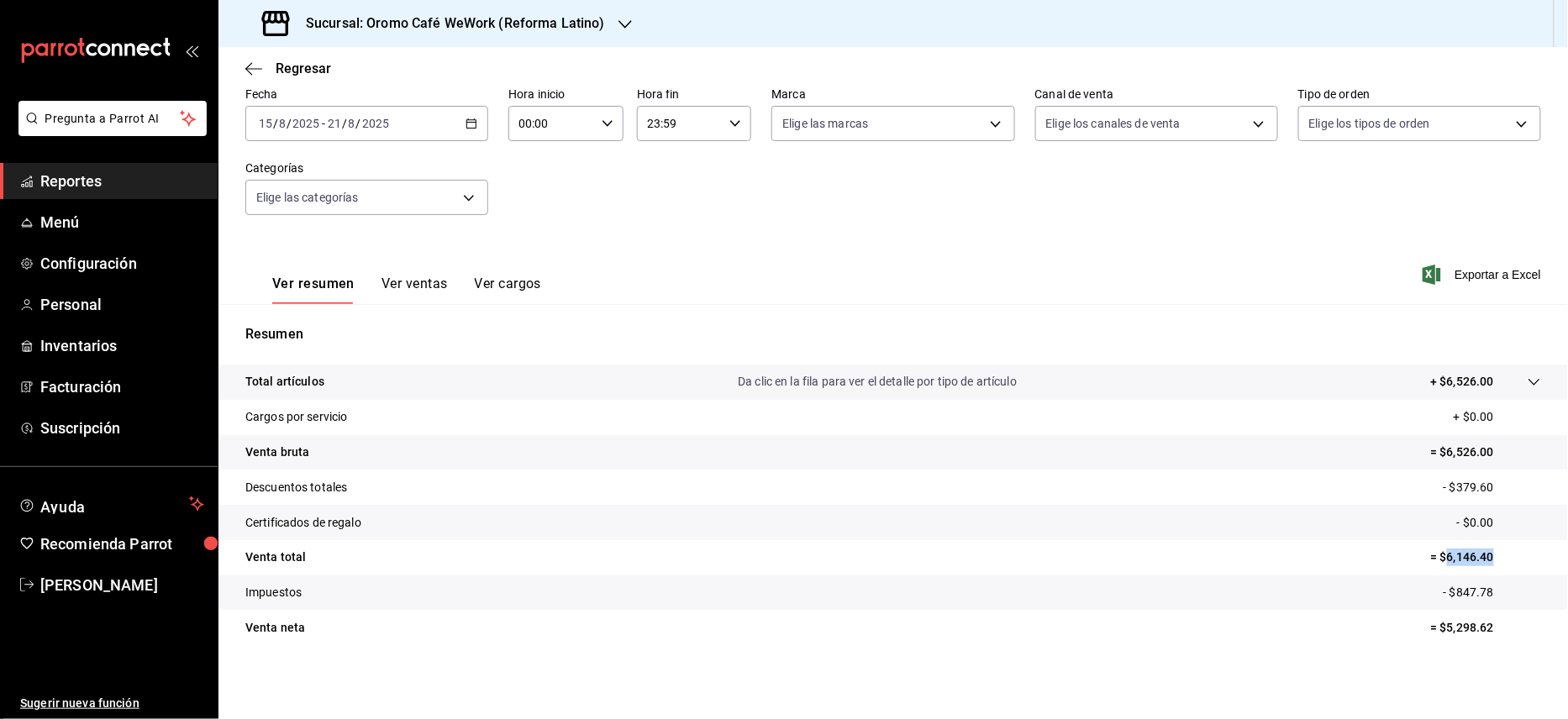
drag, startPoint x: 1433, startPoint y: 556, endPoint x: 1494, endPoint y: 548, distance: 61.5
click at [1494, 548] on p "= $6,146.40" at bounding box center [1486, 557] width 110 height 18
copy p "6,146.40"
click at [612, 4] on div "Sucursal: Oromo Café WeWork (Reforma Latino)" at bounding box center [435, 23] width 407 height 47
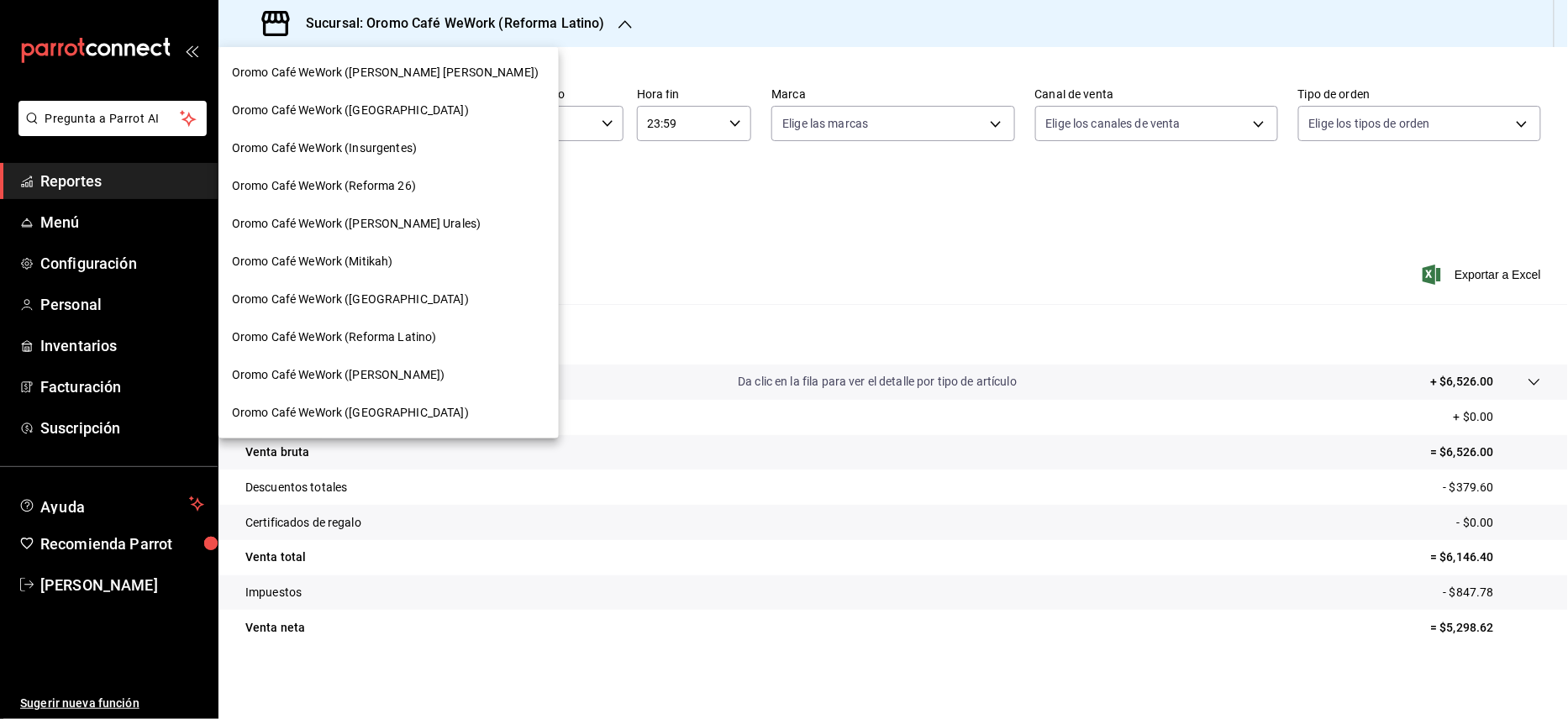
click at [345, 181] on span "Oromo Café WeWork (Reforma 26)" at bounding box center [324, 186] width 184 height 18
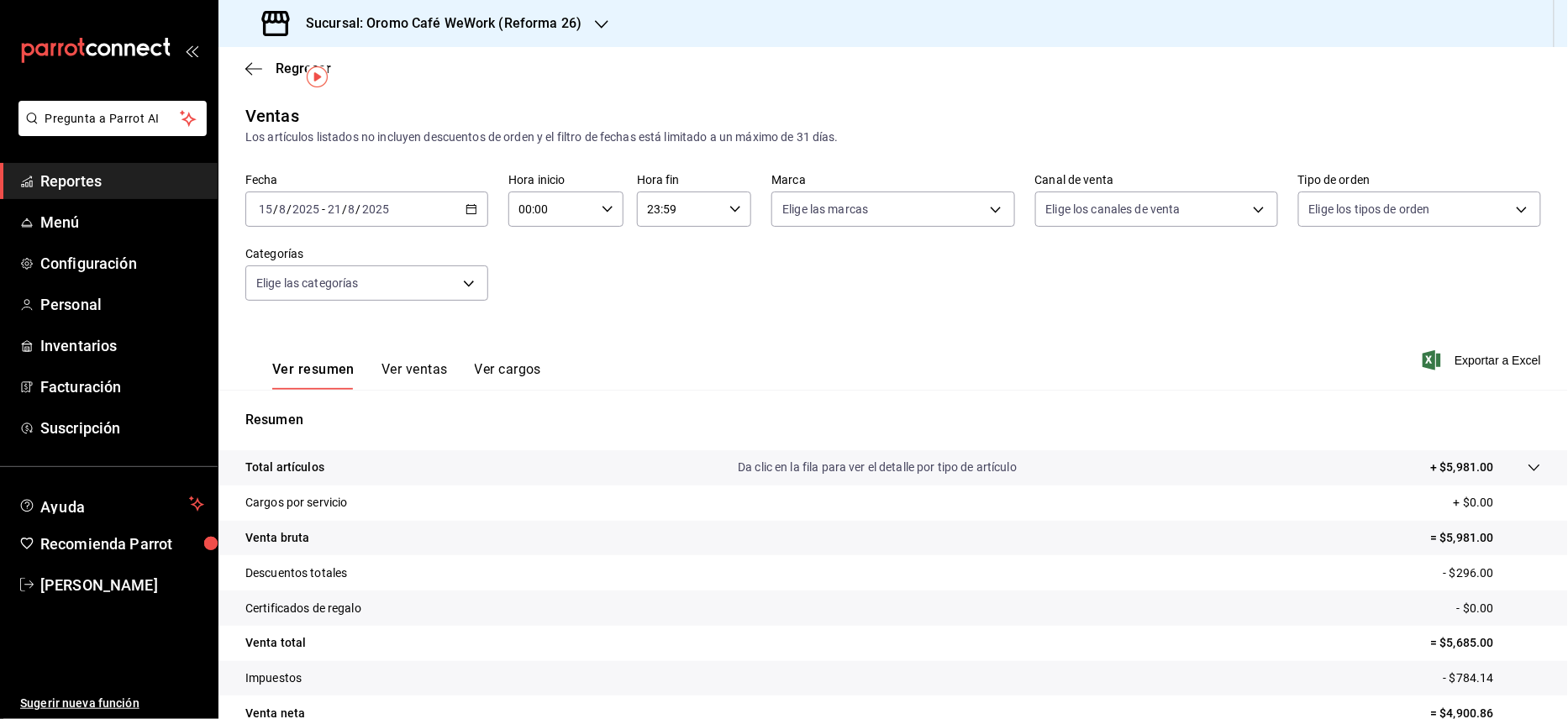
scroll to position [86, 0]
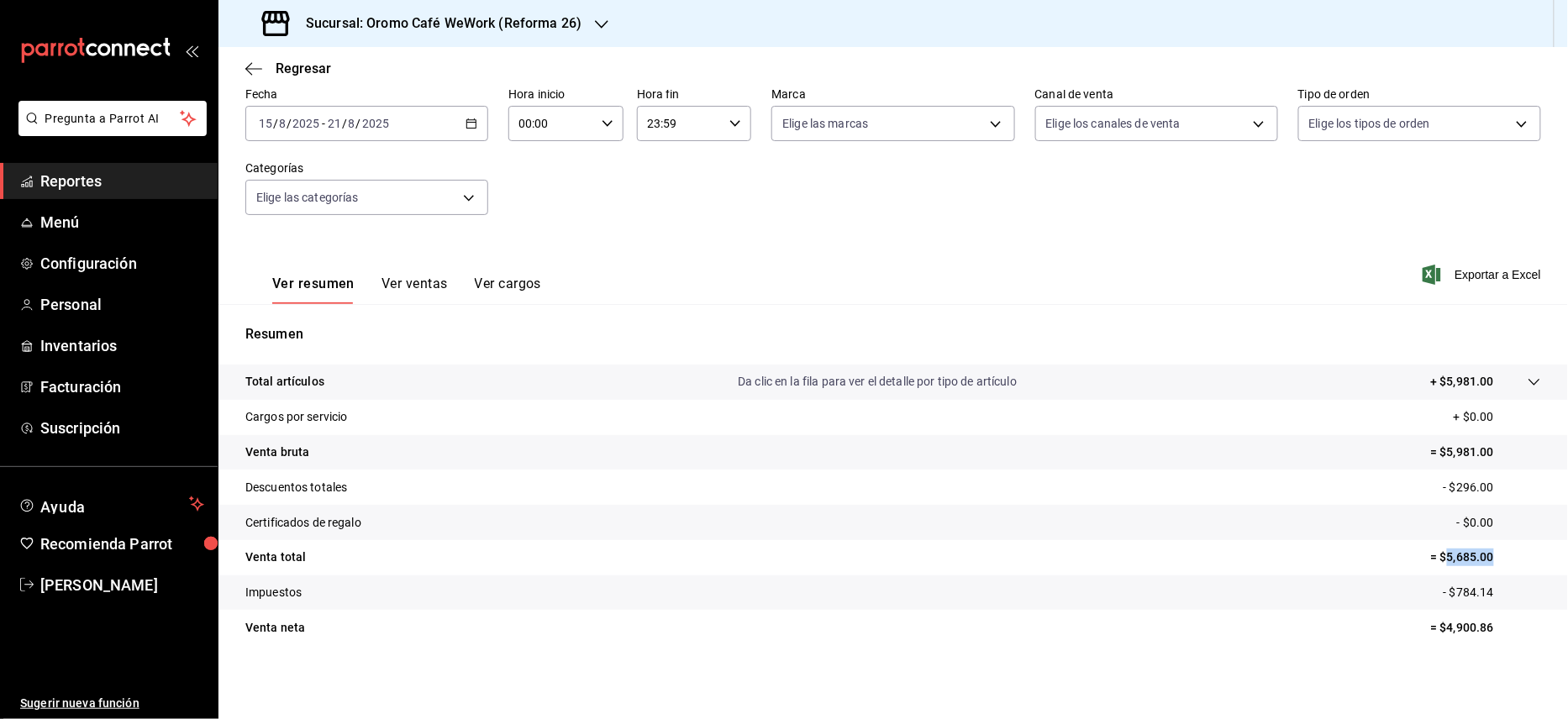
drag, startPoint x: 1430, startPoint y: 558, endPoint x: 1500, endPoint y: 556, distance: 70.0
click at [1500, 556] on p "= $5,685.00" at bounding box center [1486, 557] width 110 height 18
copy p "5,685.00"
click at [558, 27] on h3 "Sucursal: Oromo Café WeWork (Reforma 26)" at bounding box center [437, 23] width 289 height 21
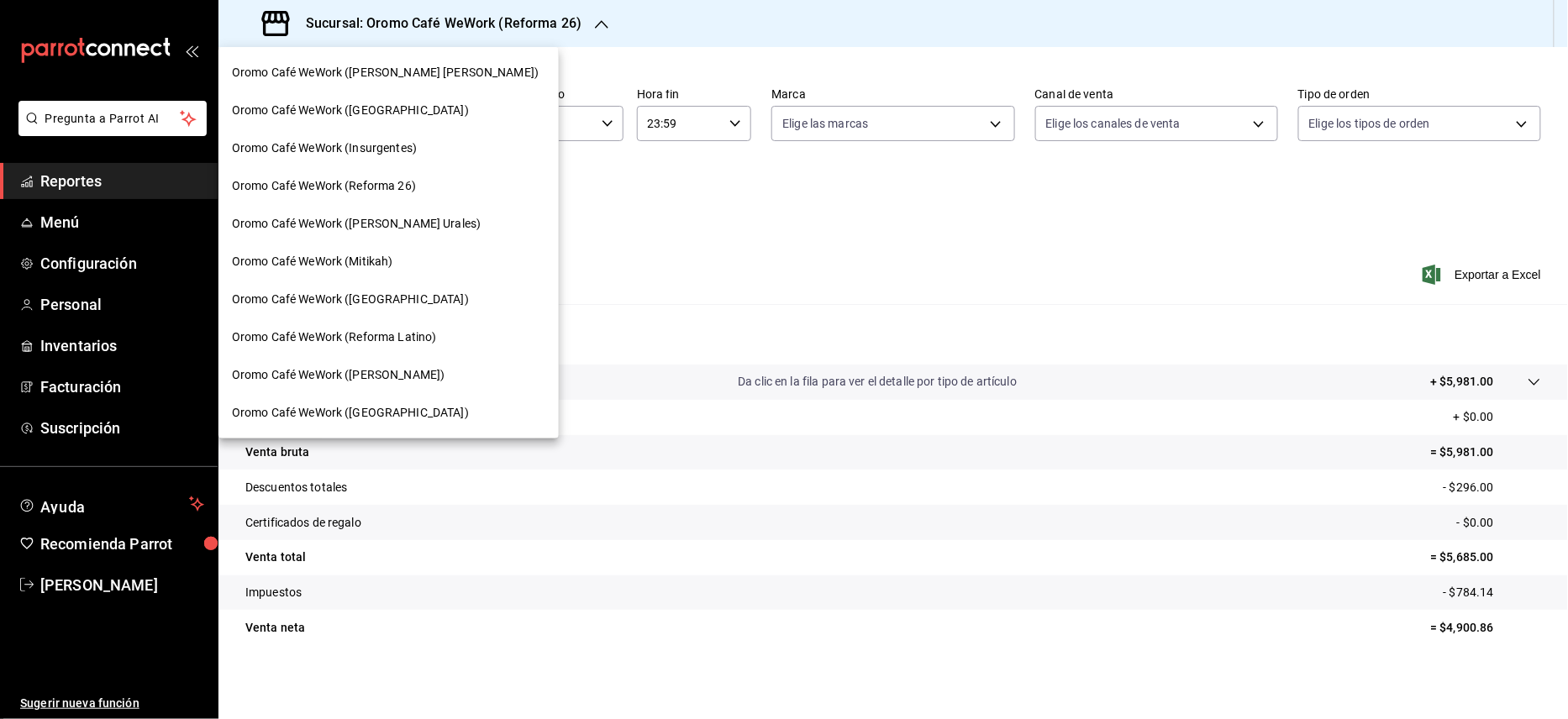
click at [400, 296] on span "Oromo Café WeWork ([GEOGRAPHIC_DATA])" at bounding box center [350, 299] width 237 height 18
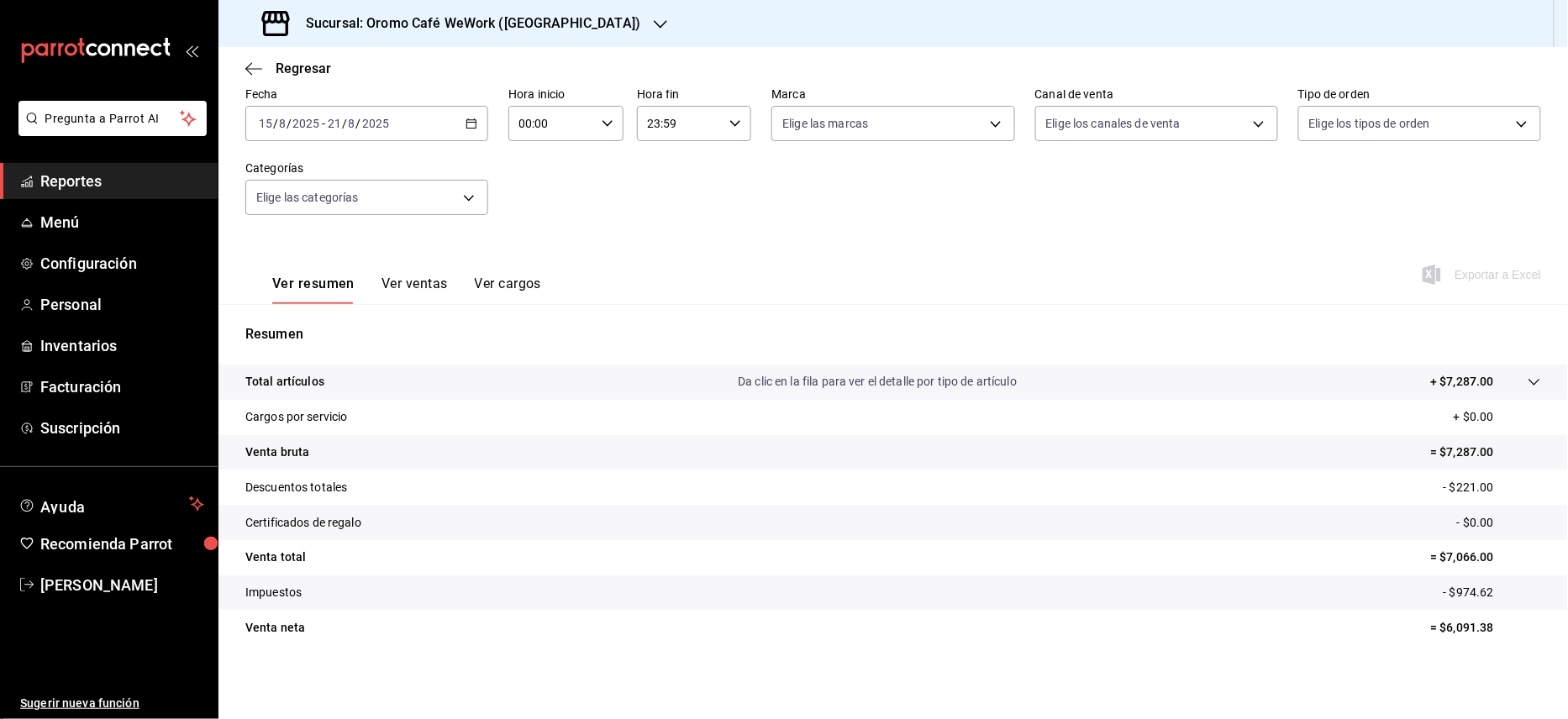
scroll to position [86, 0]
drag, startPoint x: 1433, startPoint y: 556, endPoint x: 1480, endPoint y: 549, distance: 47.5
click at [1480, 549] on p "= $7,066.00" at bounding box center [1486, 557] width 110 height 18
copy p "7,066.00"
click at [535, 37] on div "Sucursal: Oromo Café WeWork ([GEOGRAPHIC_DATA])" at bounding box center [453, 23] width 442 height 47
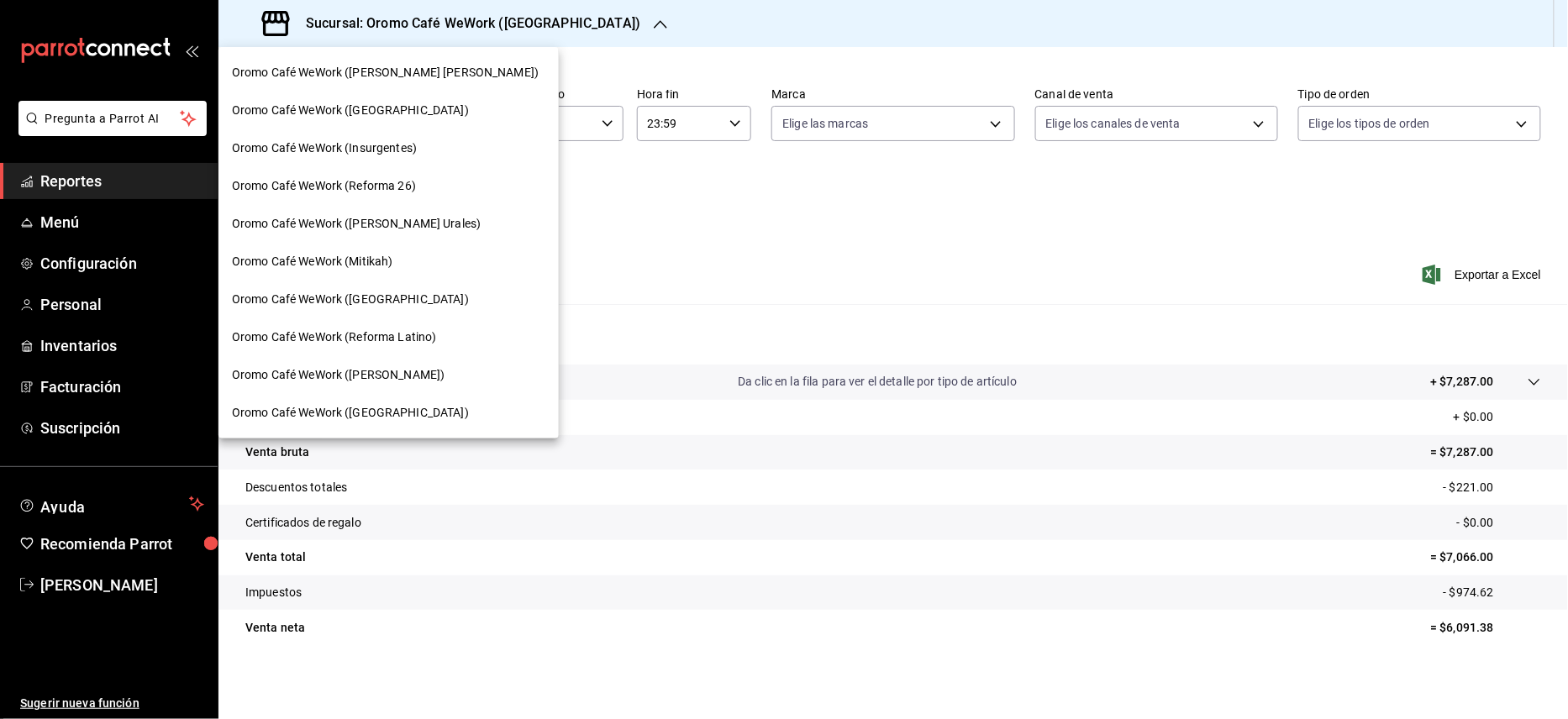
click at [388, 257] on span "Oromo Café WeWork (Mitikah)" at bounding box center [313, 262] width 162 height 18
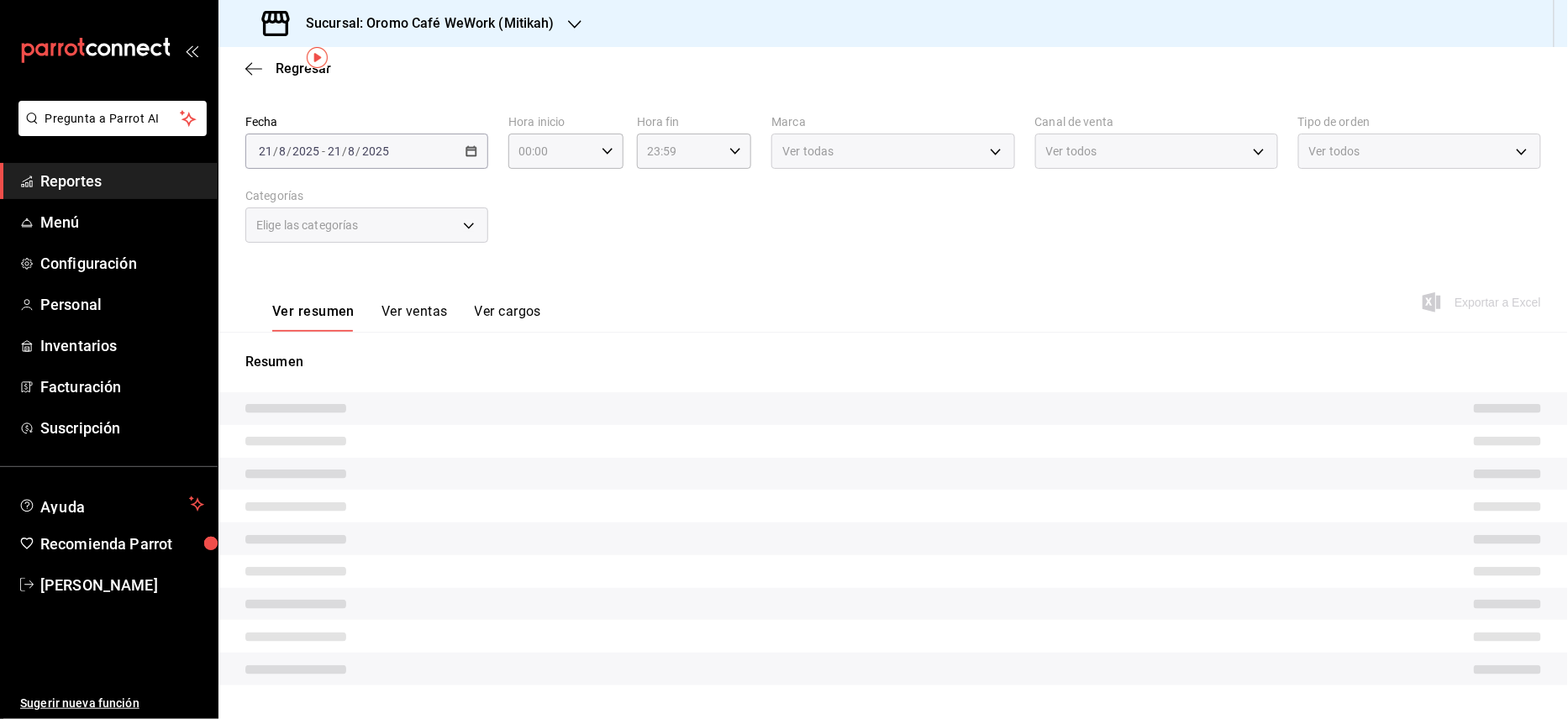
scroll to position [98, 0]
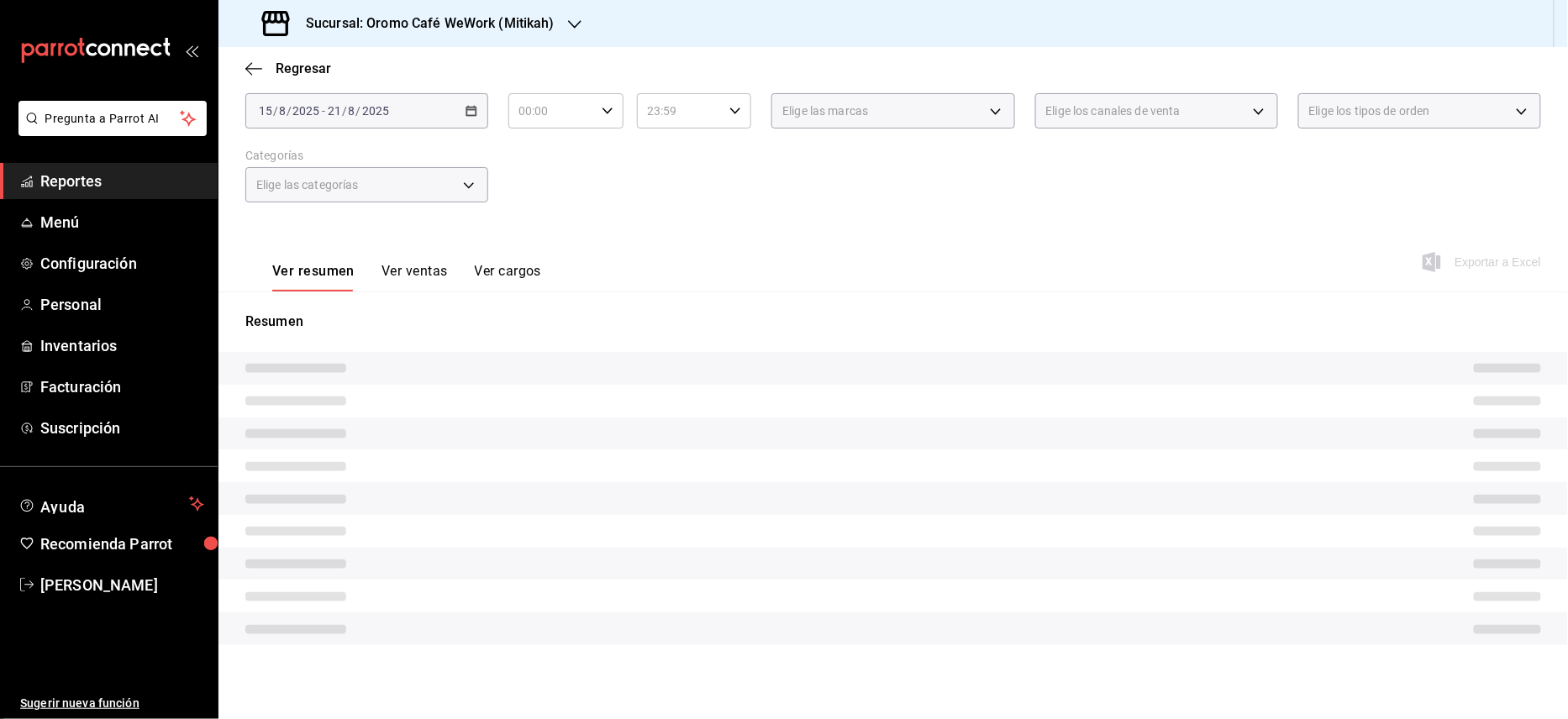
scroll to position [86, 0]
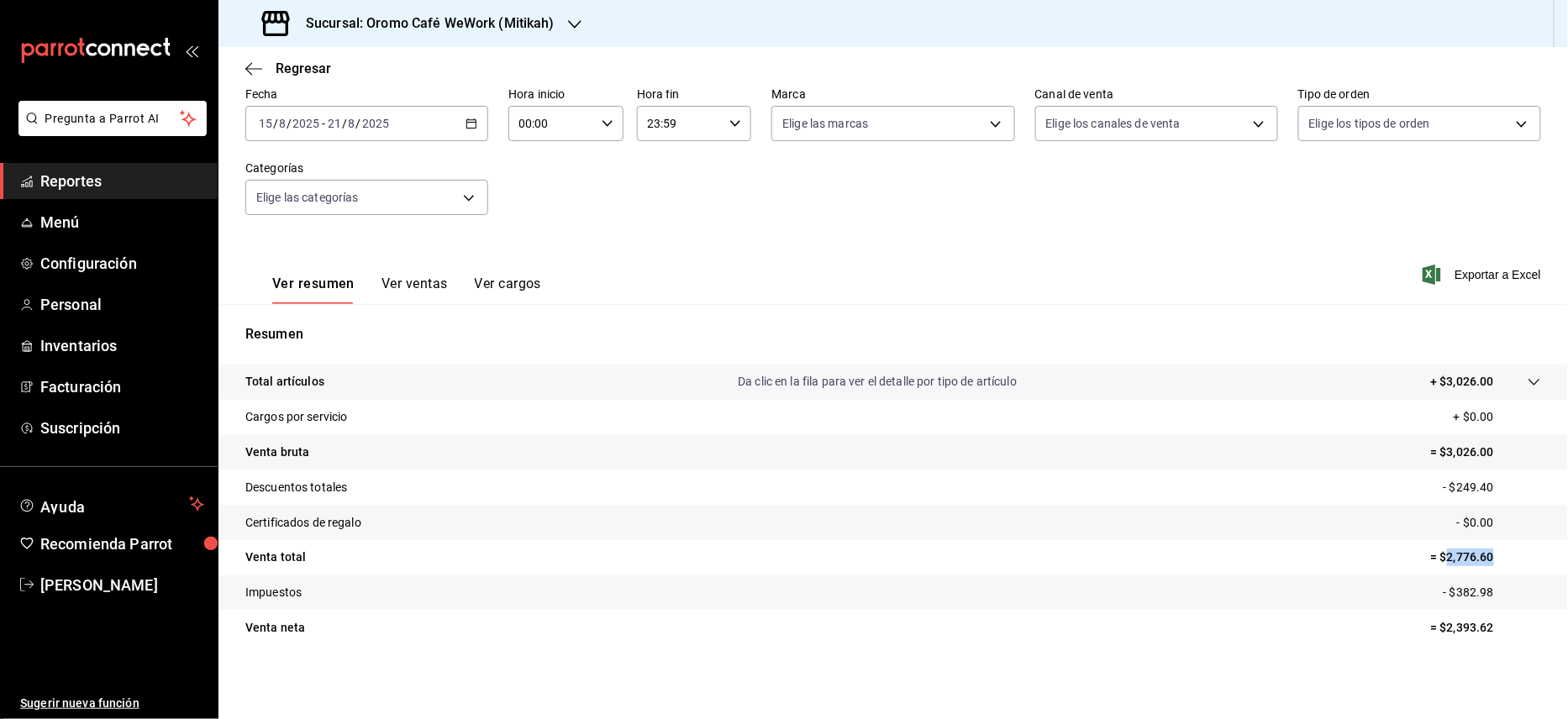
drag, startPoint x: 1434, startPoint y: 561, endPoint x: 1493, endPoint y: 558, distance: 59.1
click at [1493, 558] on p "= $2,776.60" at bounding box center [1486, 557] width 110 height 18
copy p "2,776.60"
click at [551, 25] on h3 "Sucursal: Oromo Café WeWork (Mitikah)" at bounding box center [423, 23] width 262 height 21
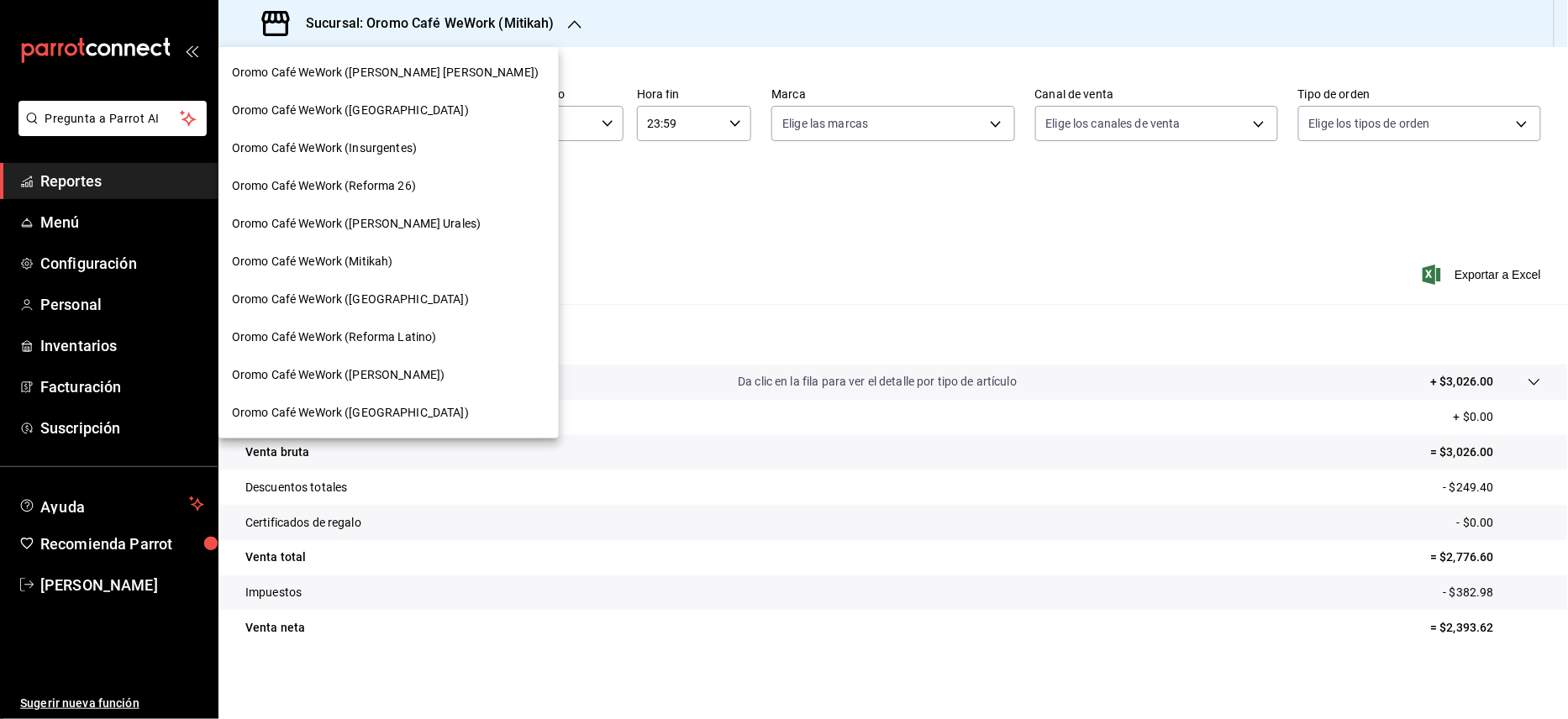
click at [420, 155] on div "Oromo Café WeWork (Insurgentes)" at bounding box center [389, 148] width 314 height 18
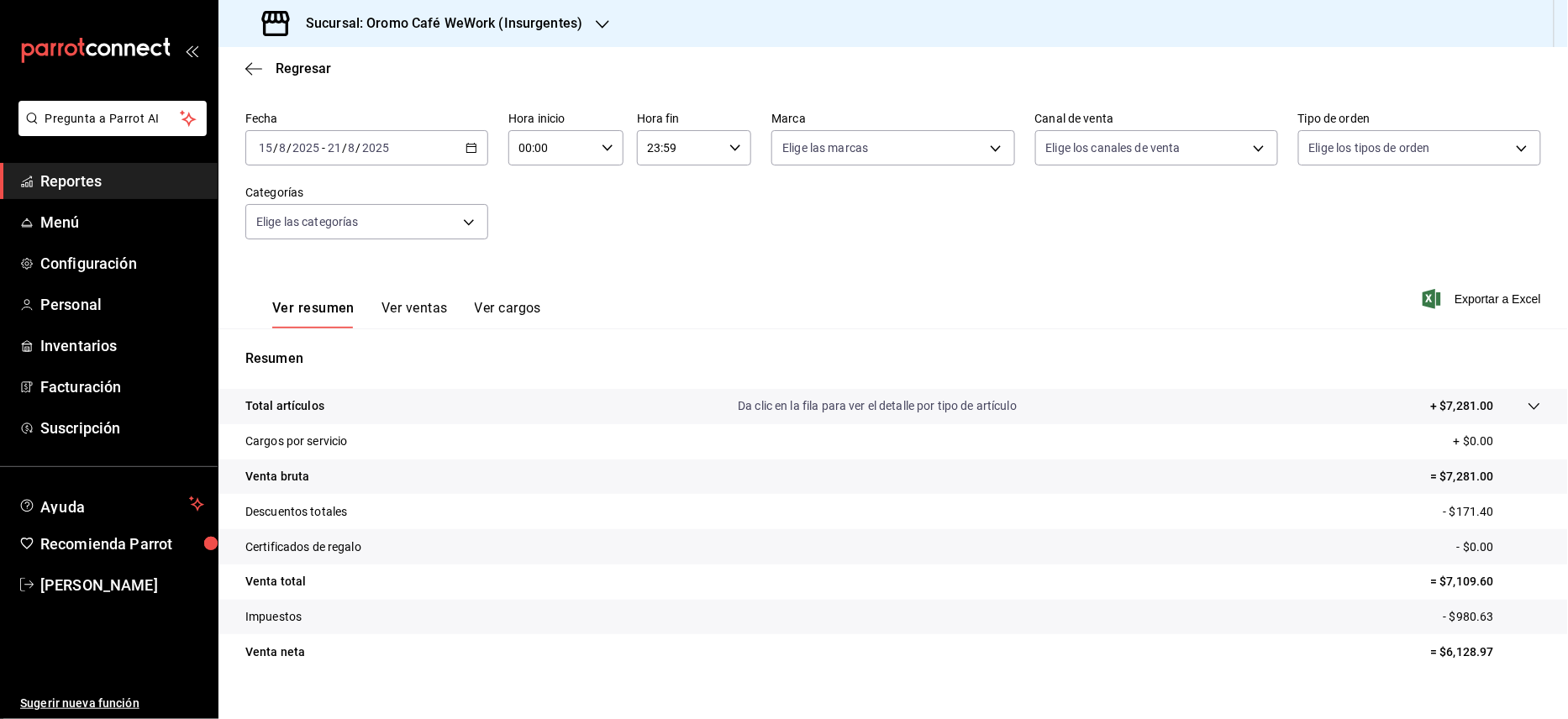
scroll to position [86, 0]
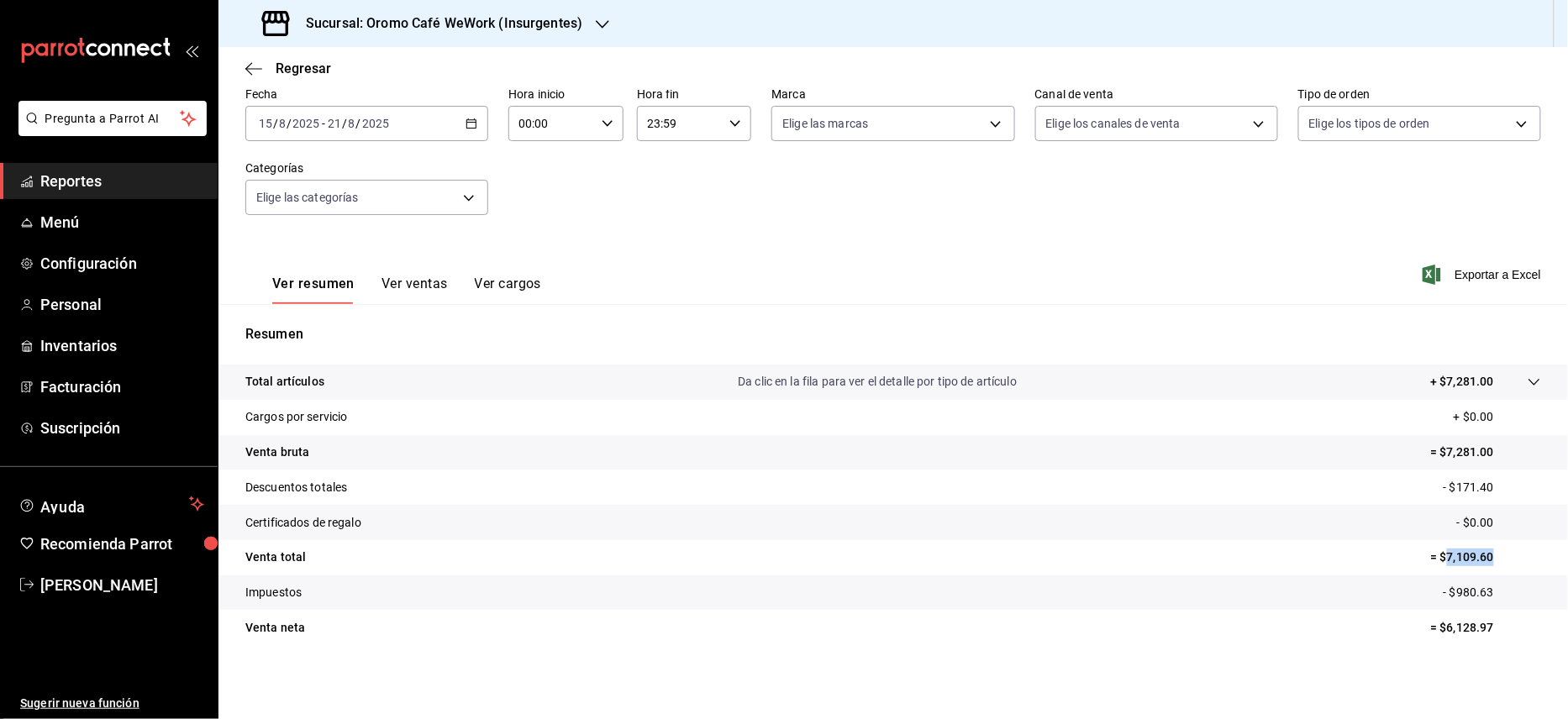
drag, startPoint x: 1432, startPoint y: 559, endPoint x: 1504, endPoint y: 559, distance: 72.0
click at [1504, 559] on p "= $7,109.60" at bounding box center [1486, 557] width 110 height 18
copy p "7,109.60"
click at [593, 11] on div "Sucursal: Oromo Café WeWork (Insurgentes)" at bounding box center [424, 23] width 384 height 47
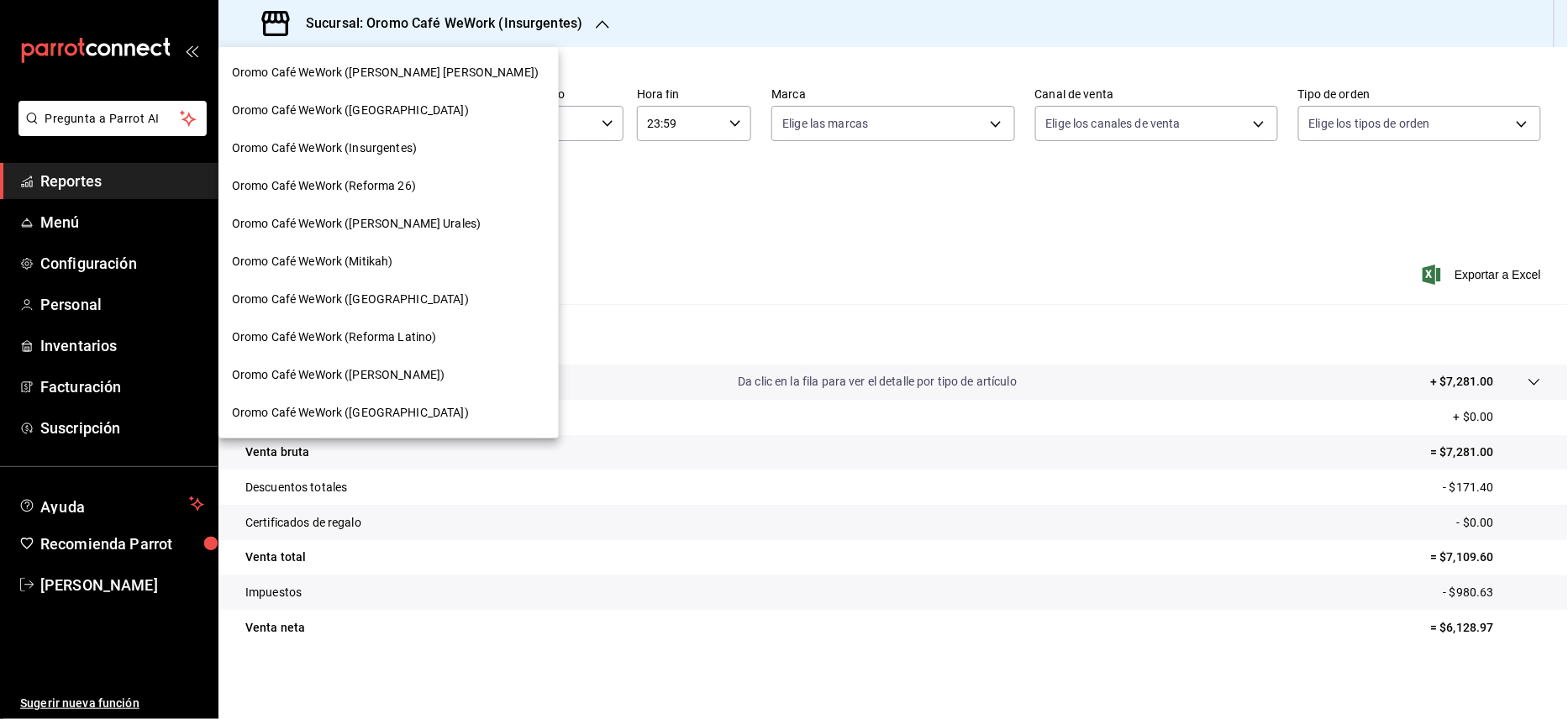
click at [431, 108] on span "Oromo Café WeWork ([GEOGRAPHIC_DATA])" at bounding box center [350, 111] width 237 height 18
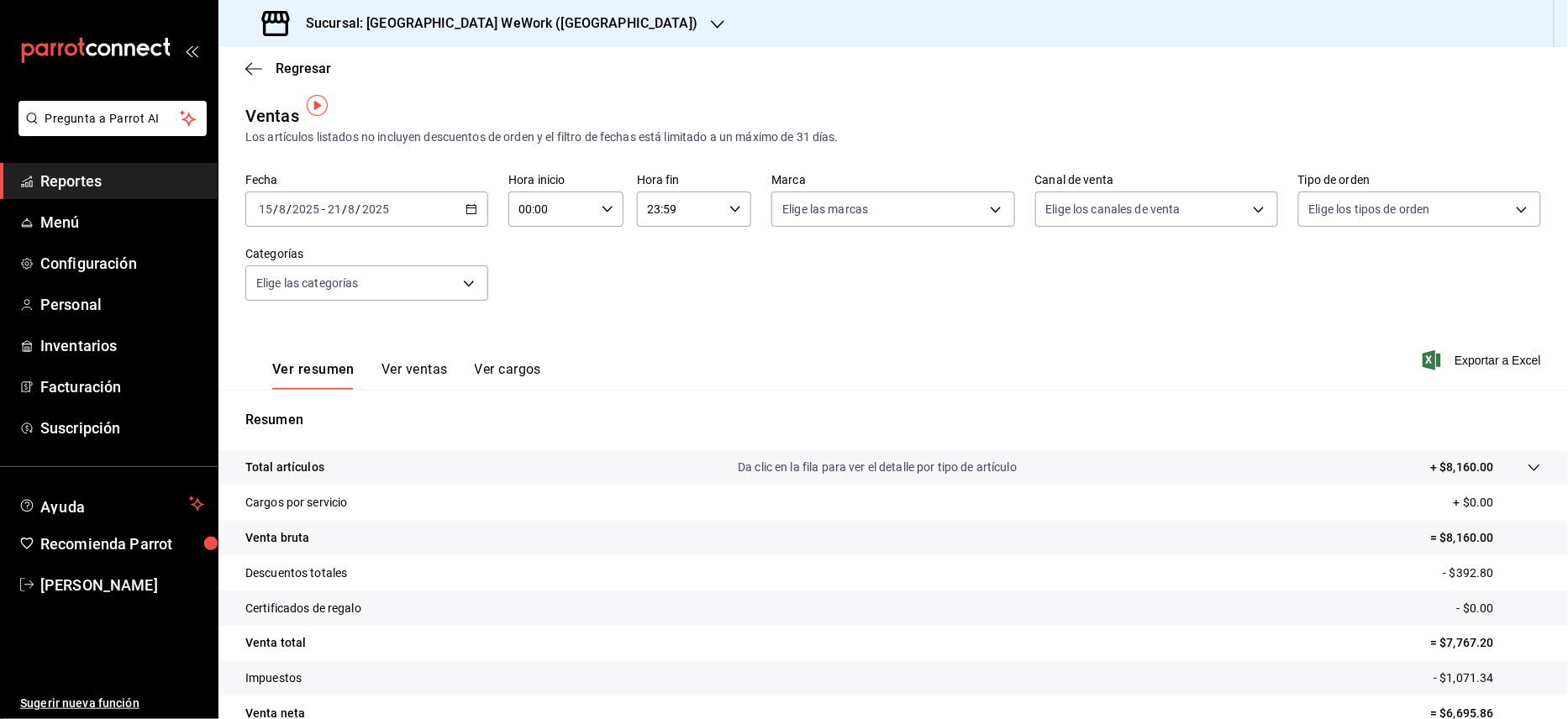
scroll to position [86, 0]
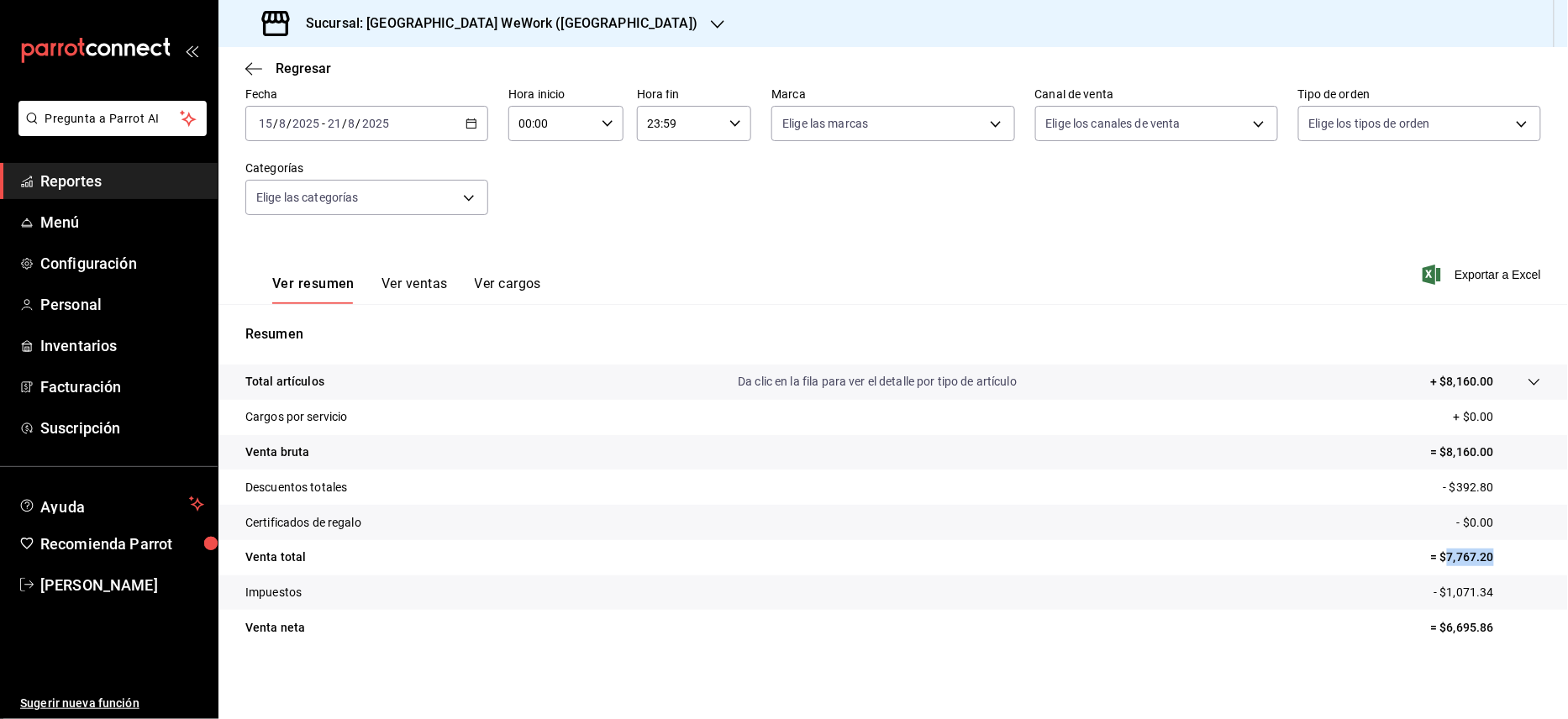
drag, startPoint x: 1434, startPoint y: 558, endPoint x: 1494, endPoint y: 552, distance: 60.3
click at [1494, 552] on p "= $7,767.20" at bounding box center [1486, 557] width 110 height 18
copy p "7,767.20"
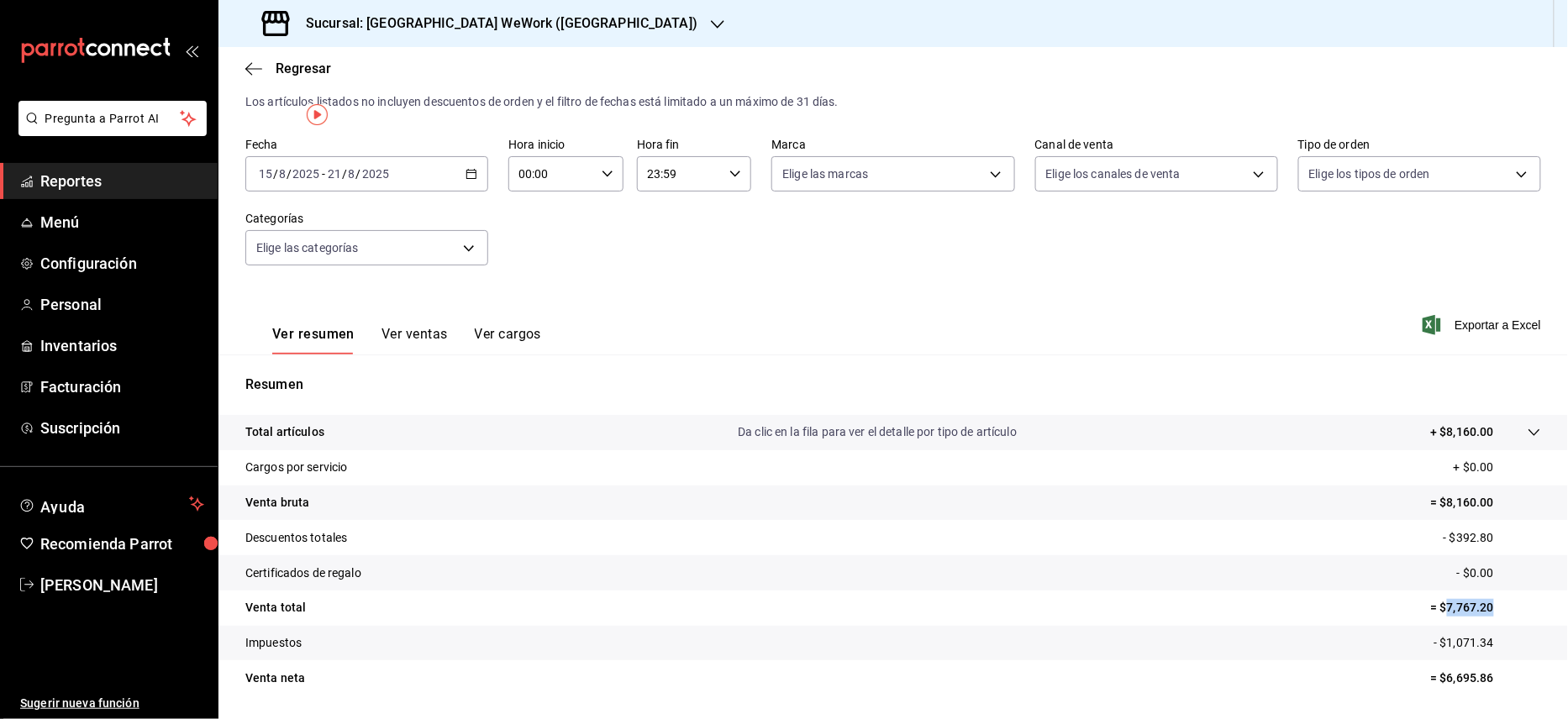
scroll to position [0, 0]
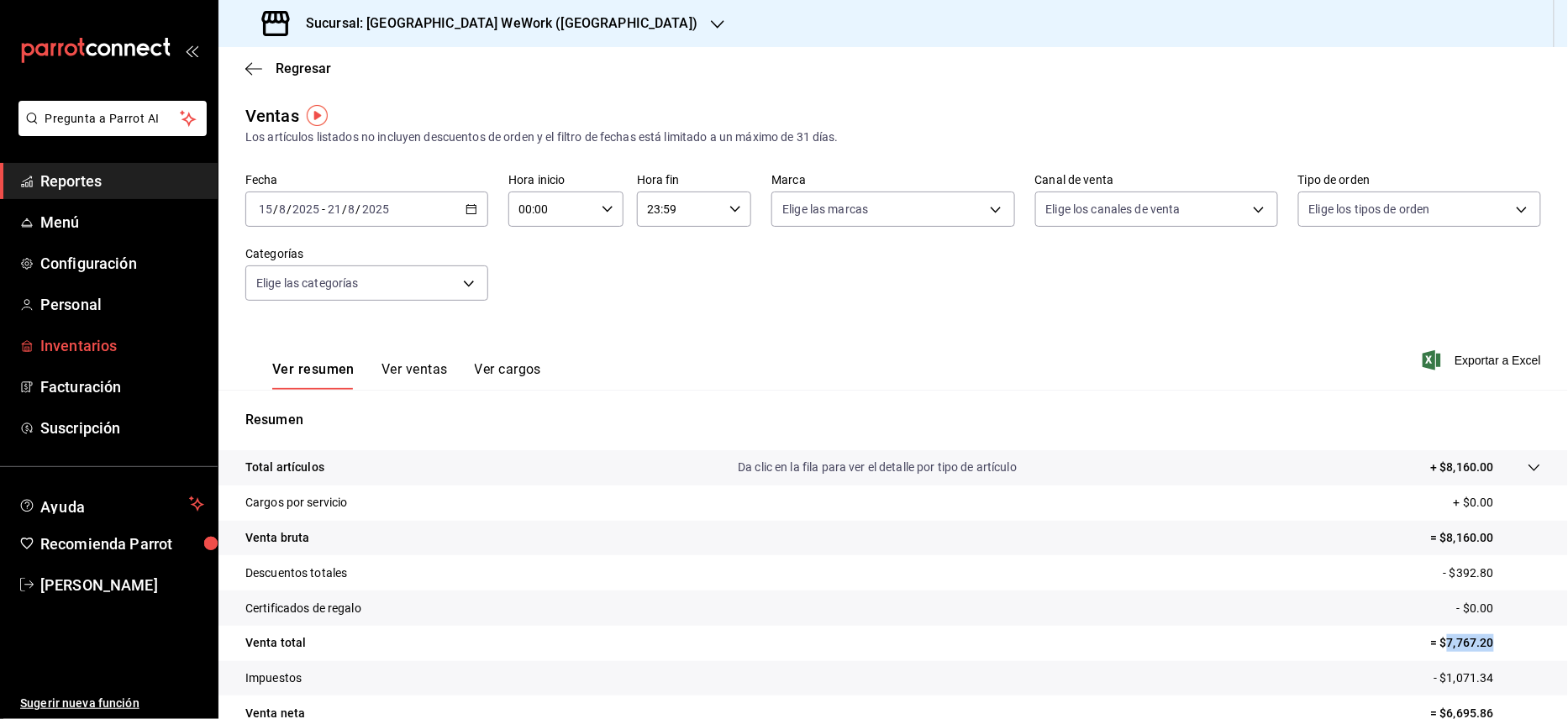
click at [79, 347] on span "Inventarios" at bounding box center [122, 345] width 164 height 22
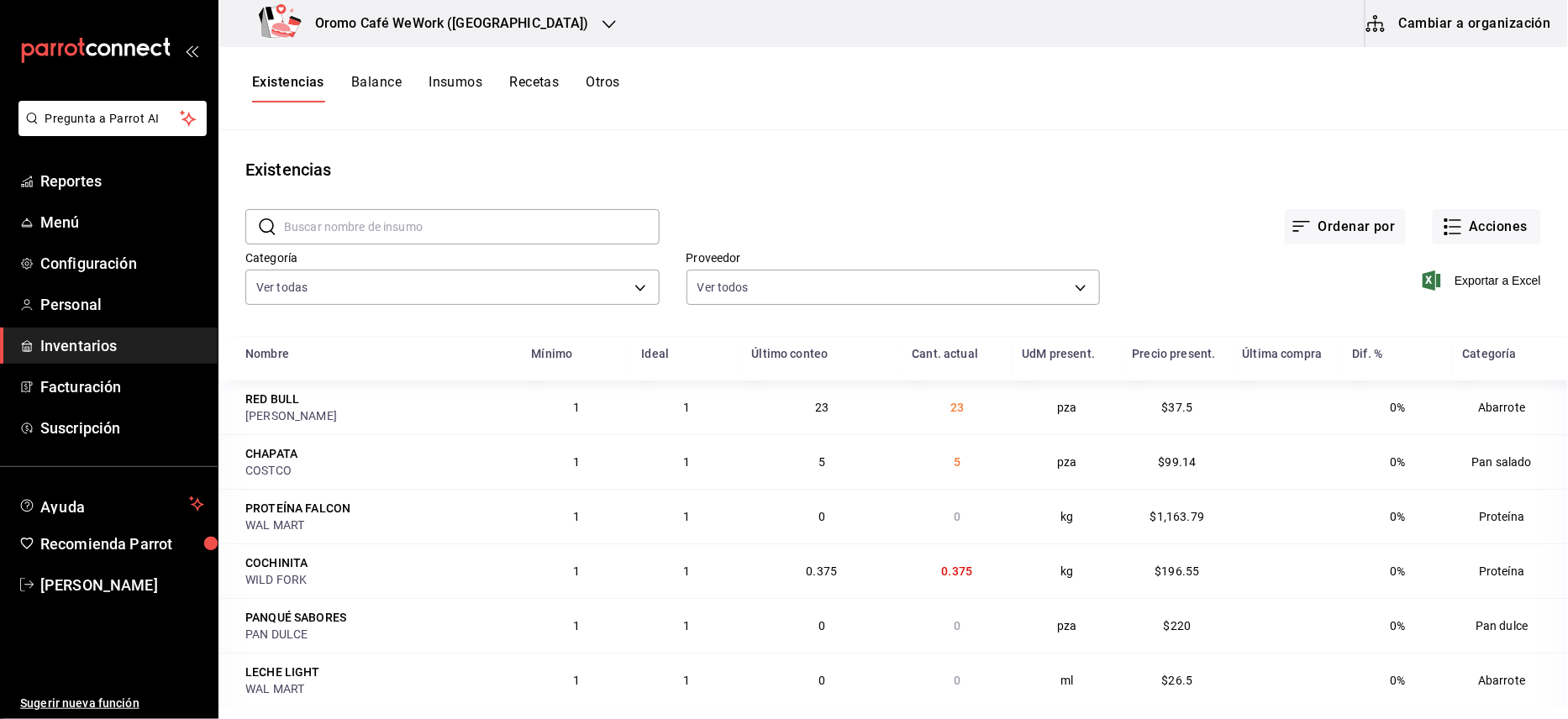
click at [383, 82] on button "Balance" at bounding box center [376, 88] width 50 height 29
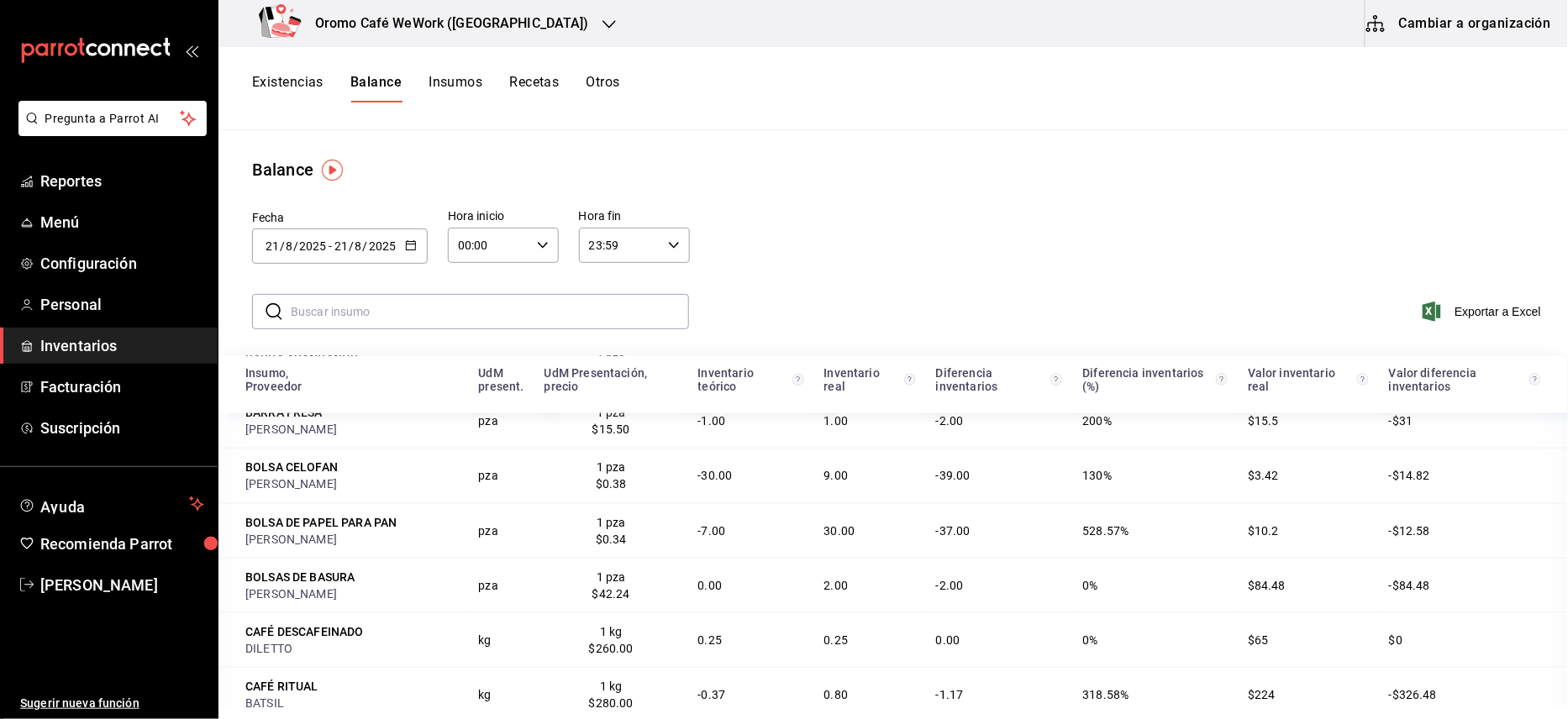
scroll to position [896, 0]
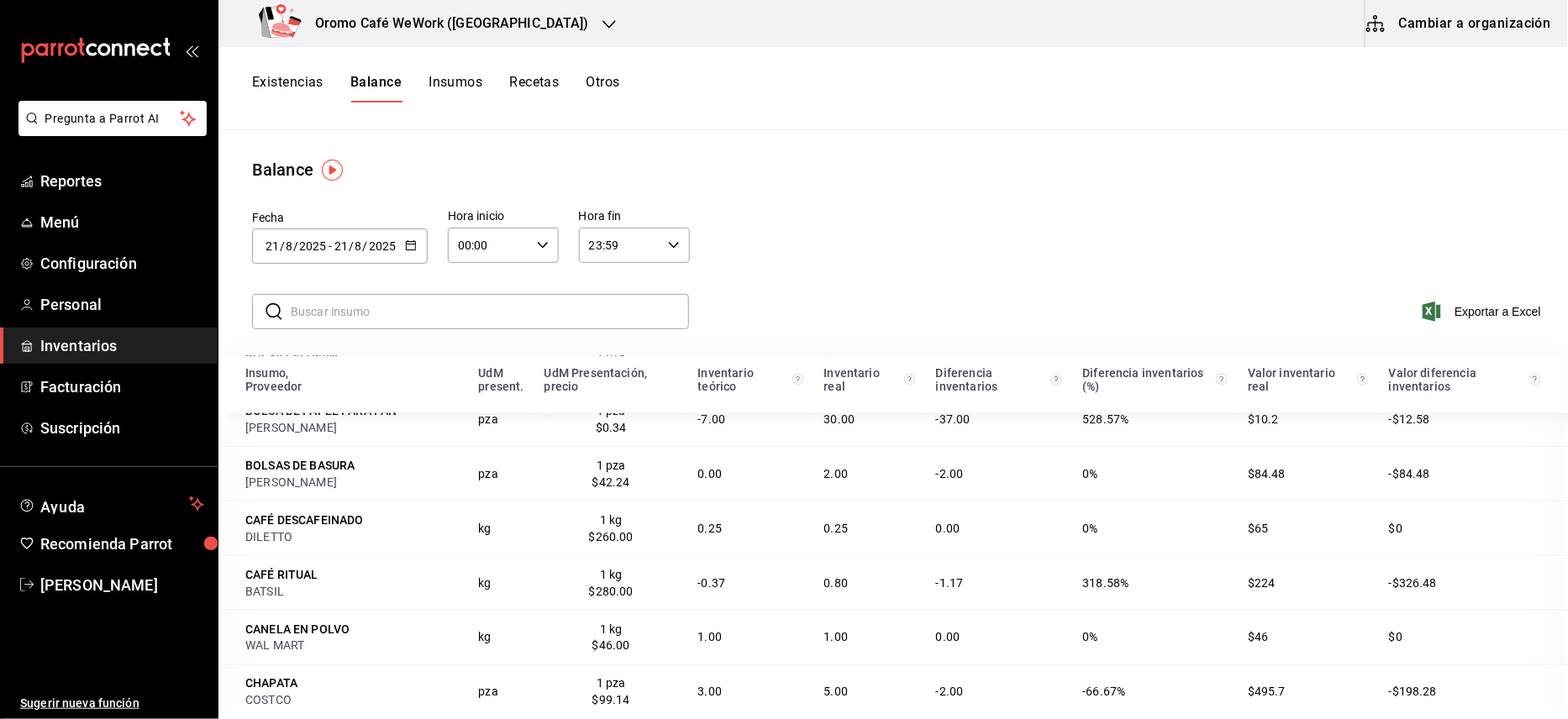
click at [465, 79] on button "Insumos" at bounding box center [456, 88] width 54 height 29
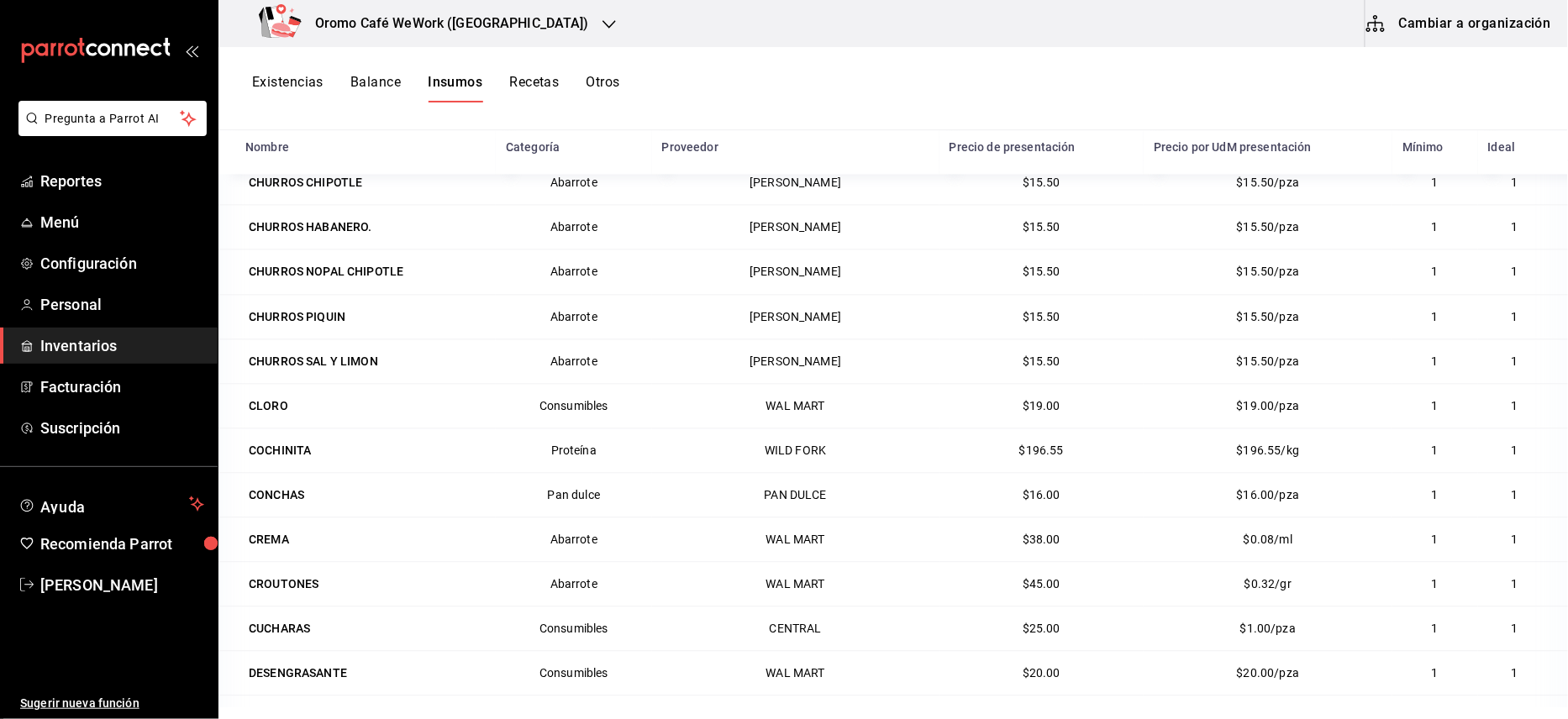
scroll to position [1344, 0]
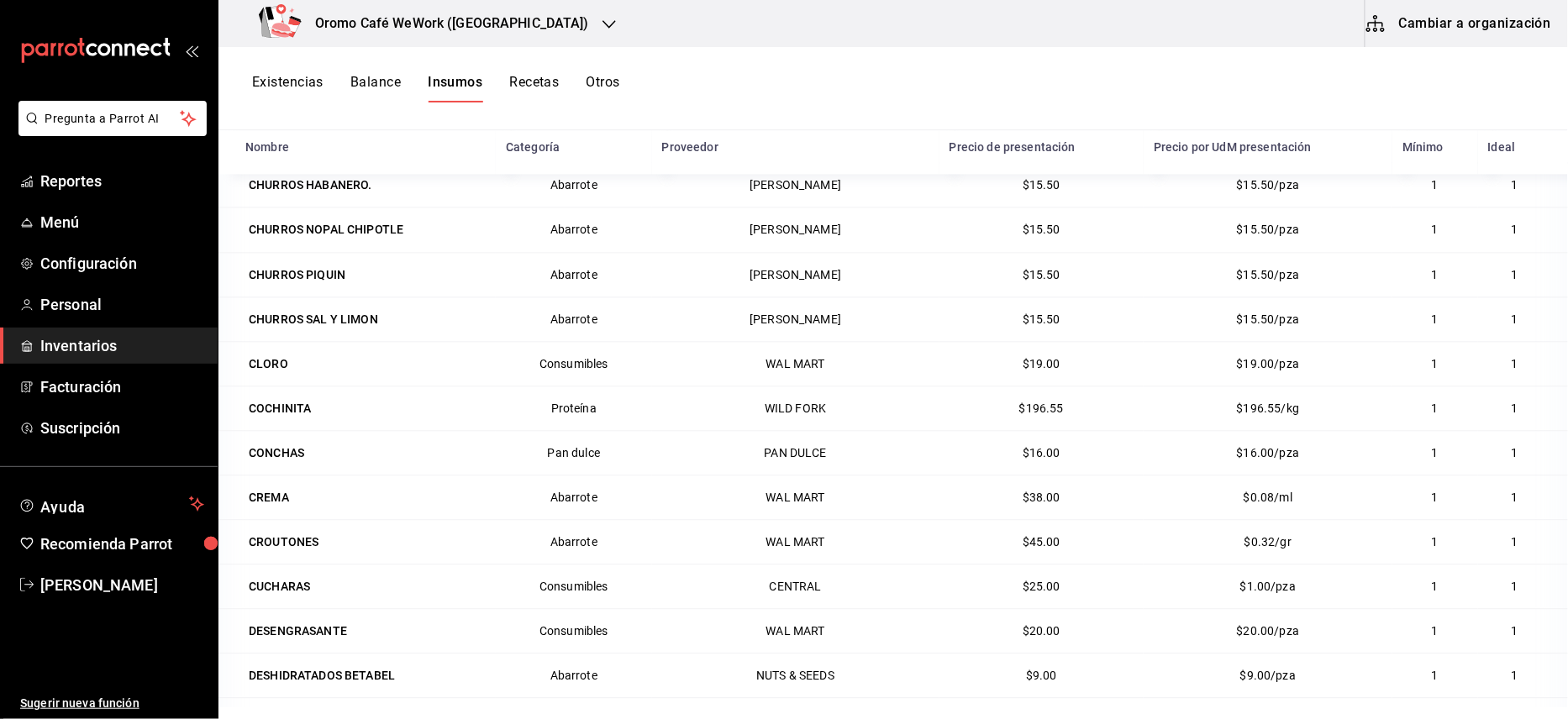
click at [548, 82] on button "Recetas" at bounding box center [533, 88] width 49 height 29
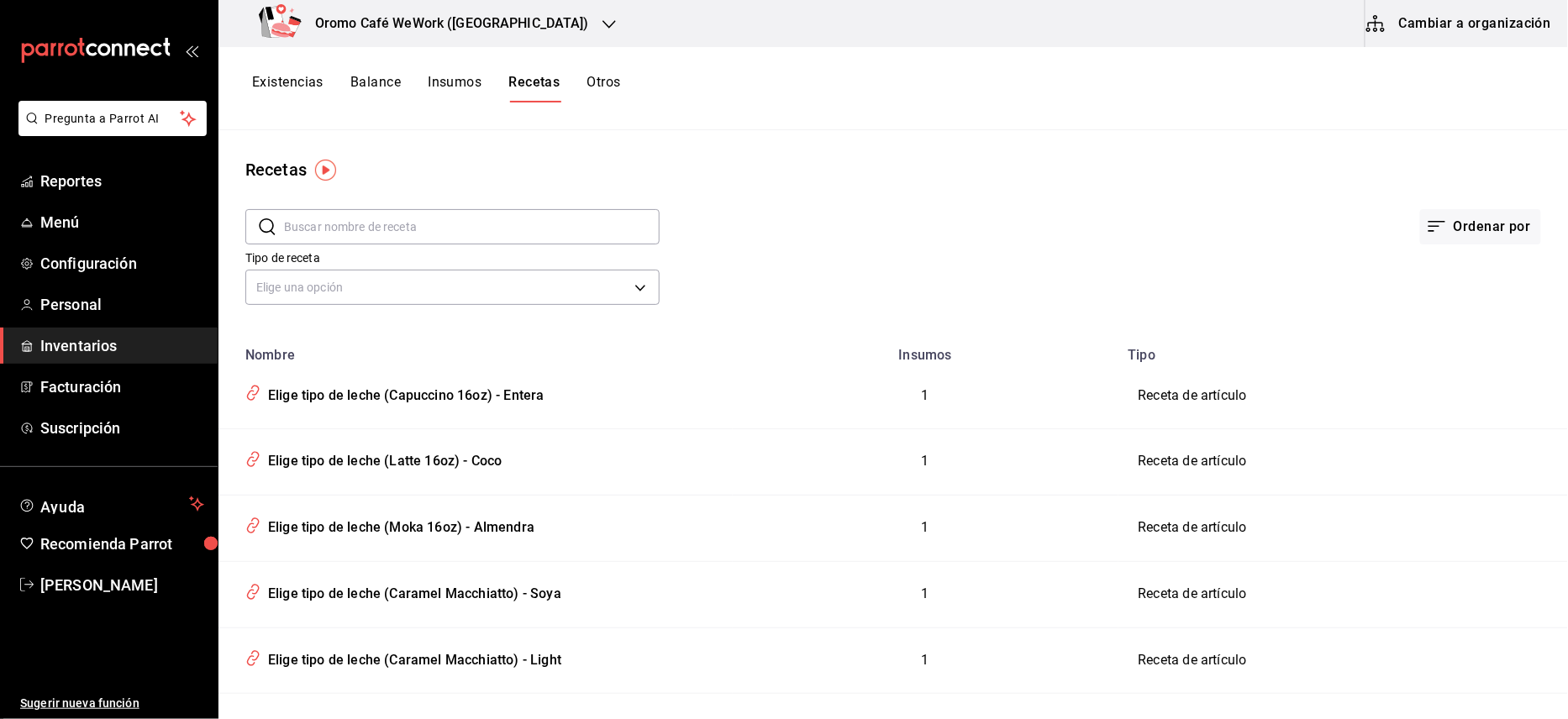
click at [608, 81] on button "Otros" at bounding box center [605, 88] width 34 height 29
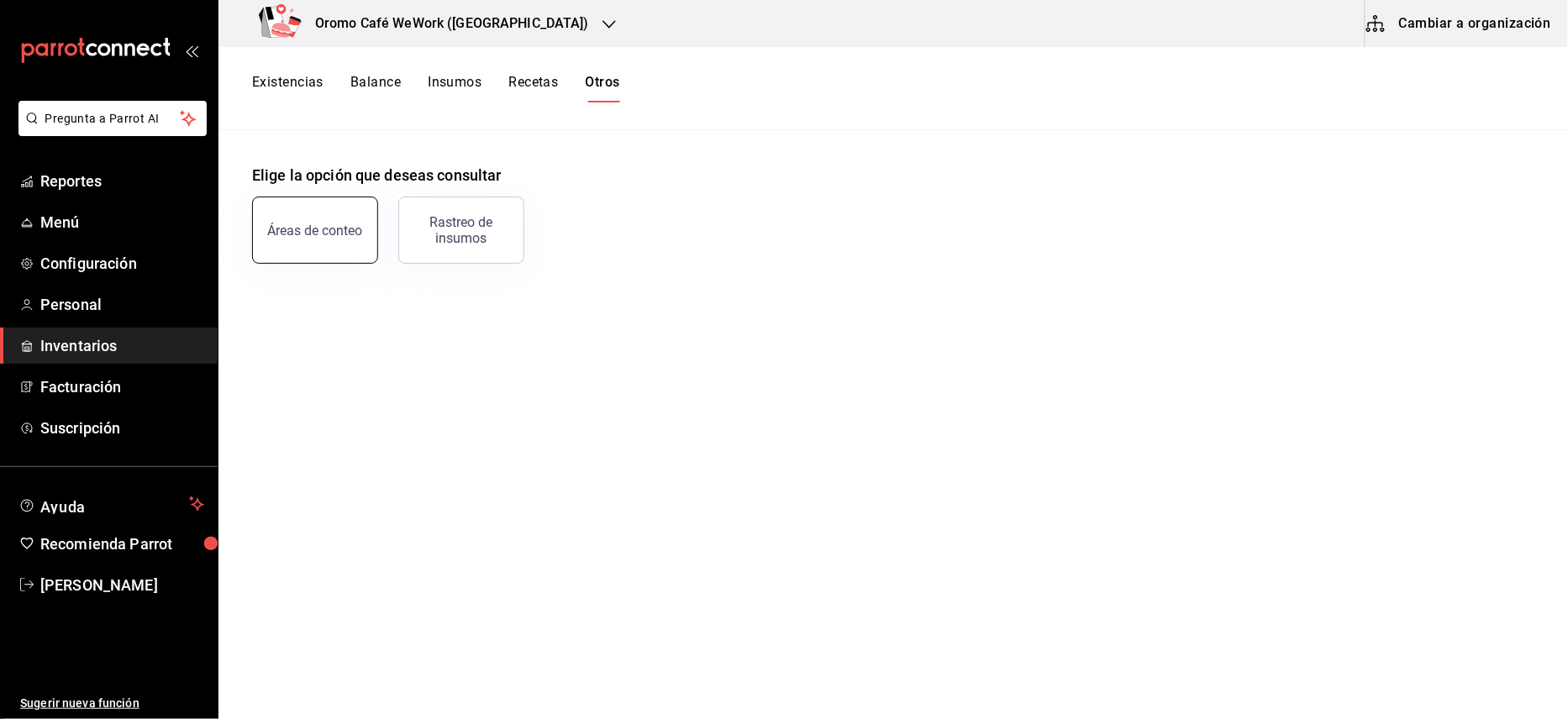
click at [318, 239] on button "Áreas de conteo" at bounding box center [314, 230] width 126 height 67
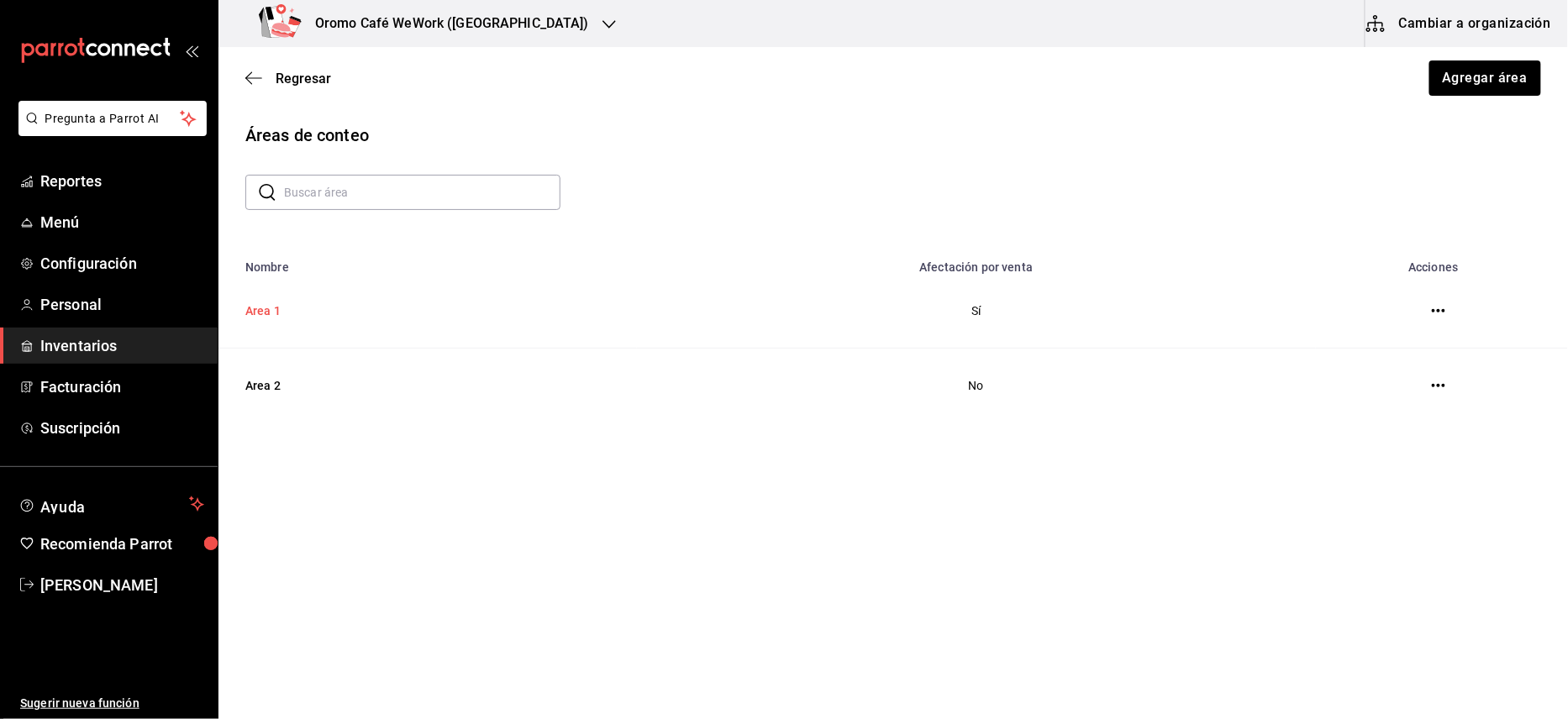
click at [279, 305] on td "Area 1" at bounding box center [428, 312] width 418 height 75
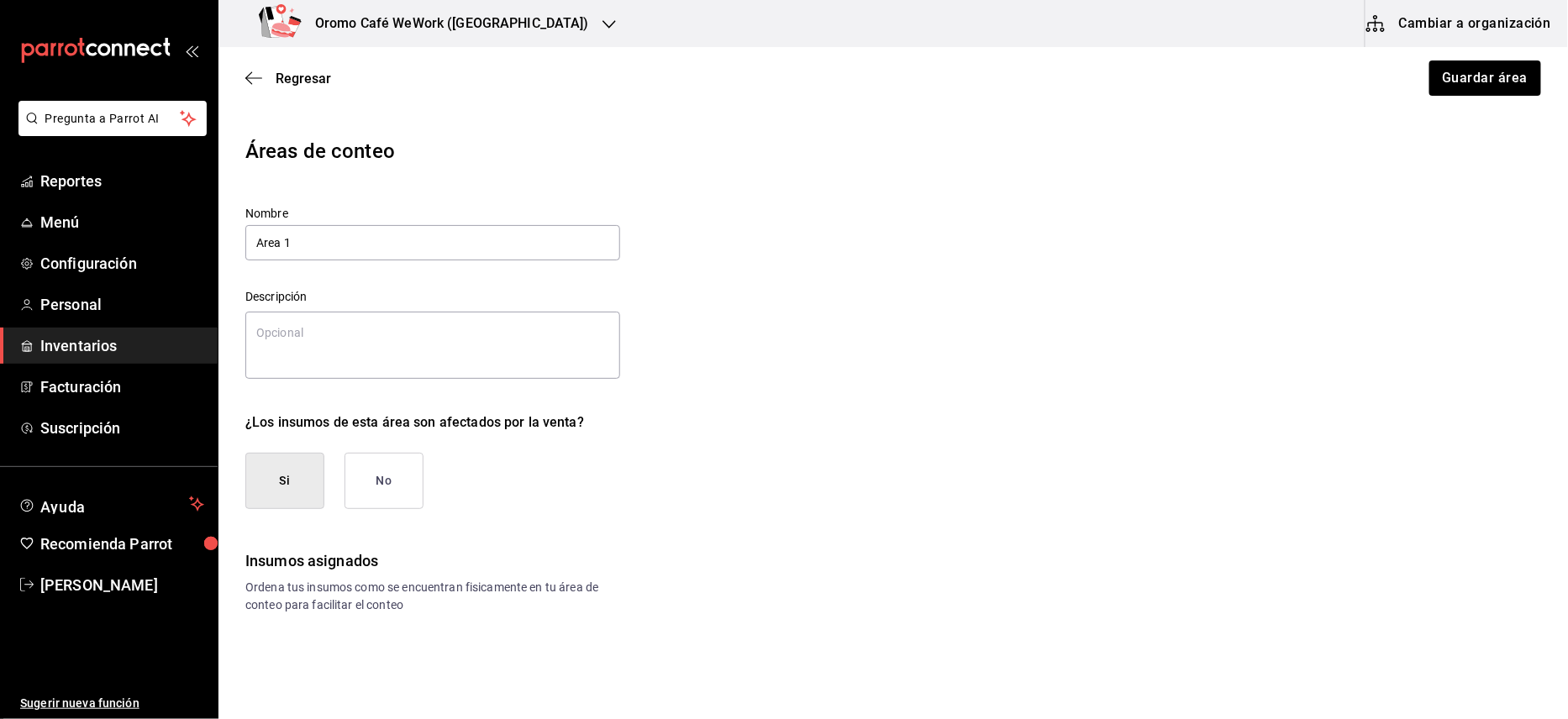
type textarea "x"
click at [809, 299] on label "Descripción" at bounding box center [569, 297] width 648 height 12
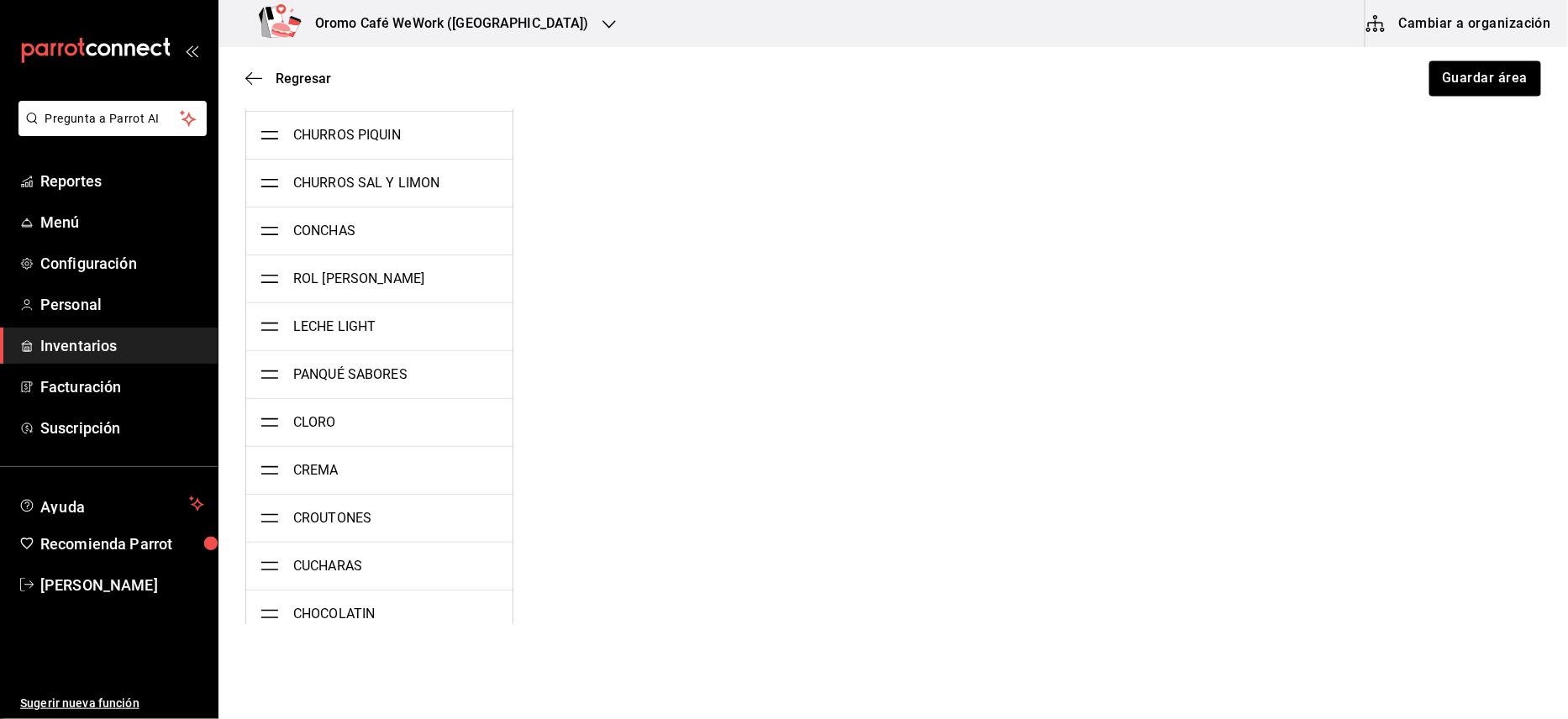
scroll to position [2017, 0]
